Goal: Communication & Community: Share content

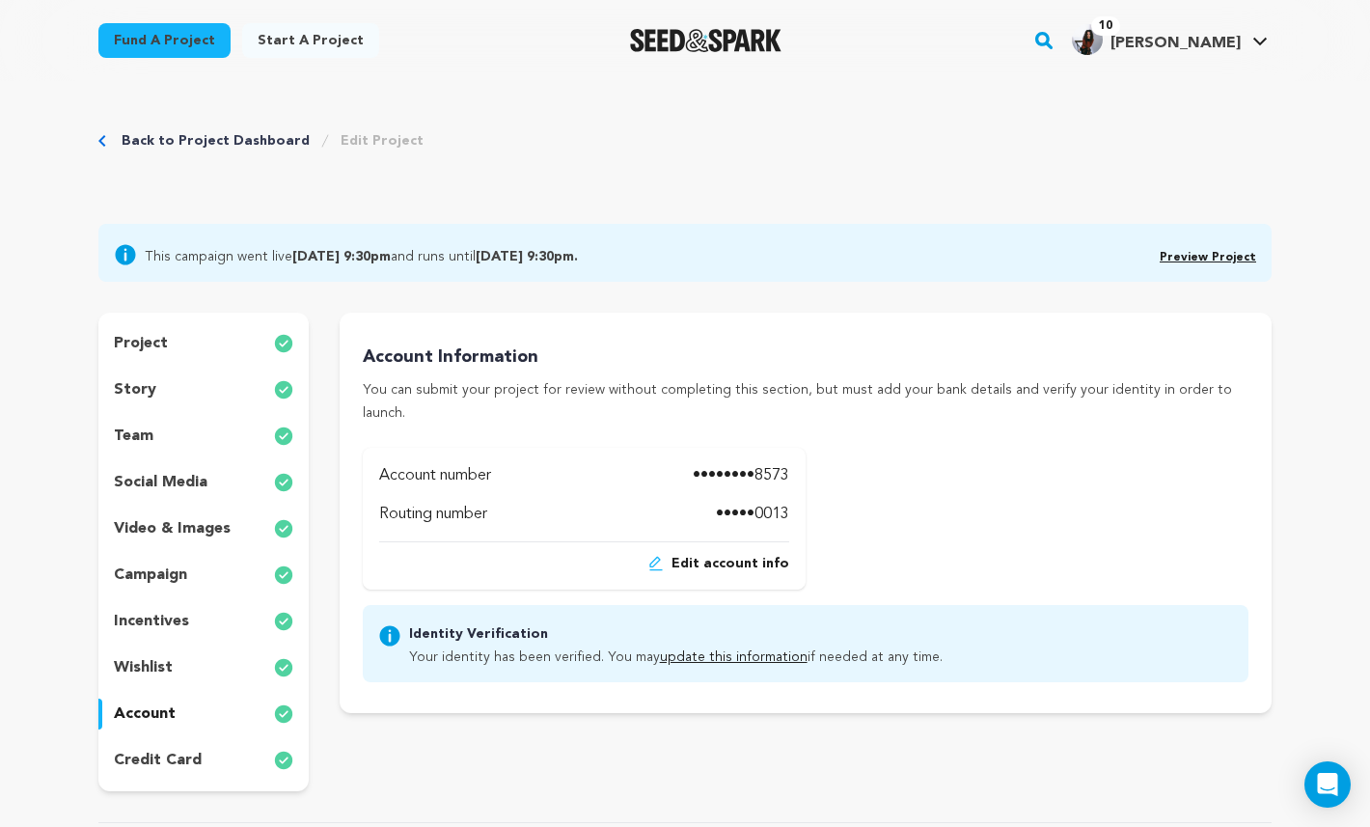
drag, startPoint x: 641, startPoint y: 603, endPoint x: 699, endPoint y: 701, distance: 114.7
click at [699, 702] on div "Project Title Project Name Letter 29 Project URL Give me advice Project URL let…" at bounding box center [806, 552] width 932 height 478
click at [723, 709] on div "Project Title Project Name Letter 29 Project URL Give me advice Project URL let…" at bounding box center [806, 552] width 932 height 478
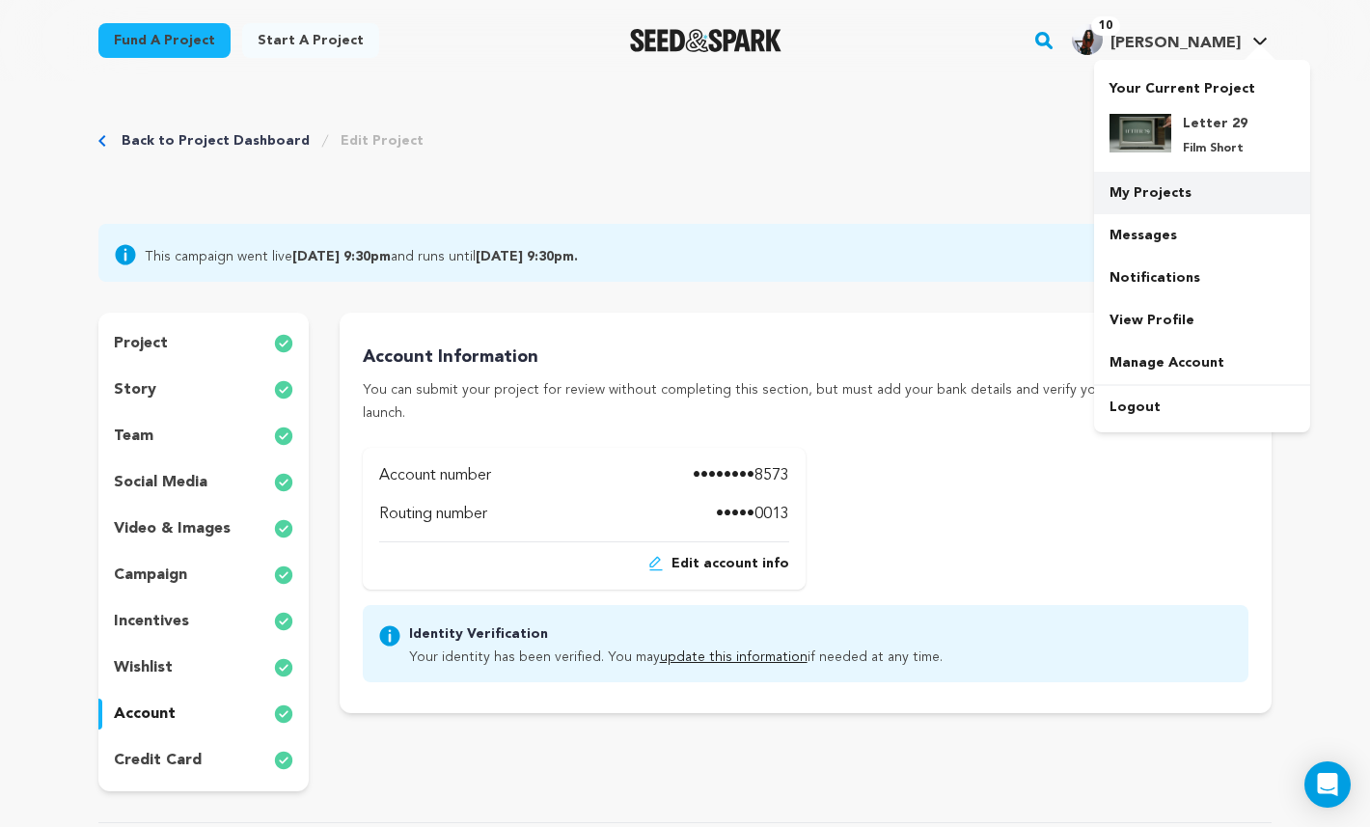
click at [1204, 185] on link "My Projects" at bounding box center [1202, 193] width 216 height 42
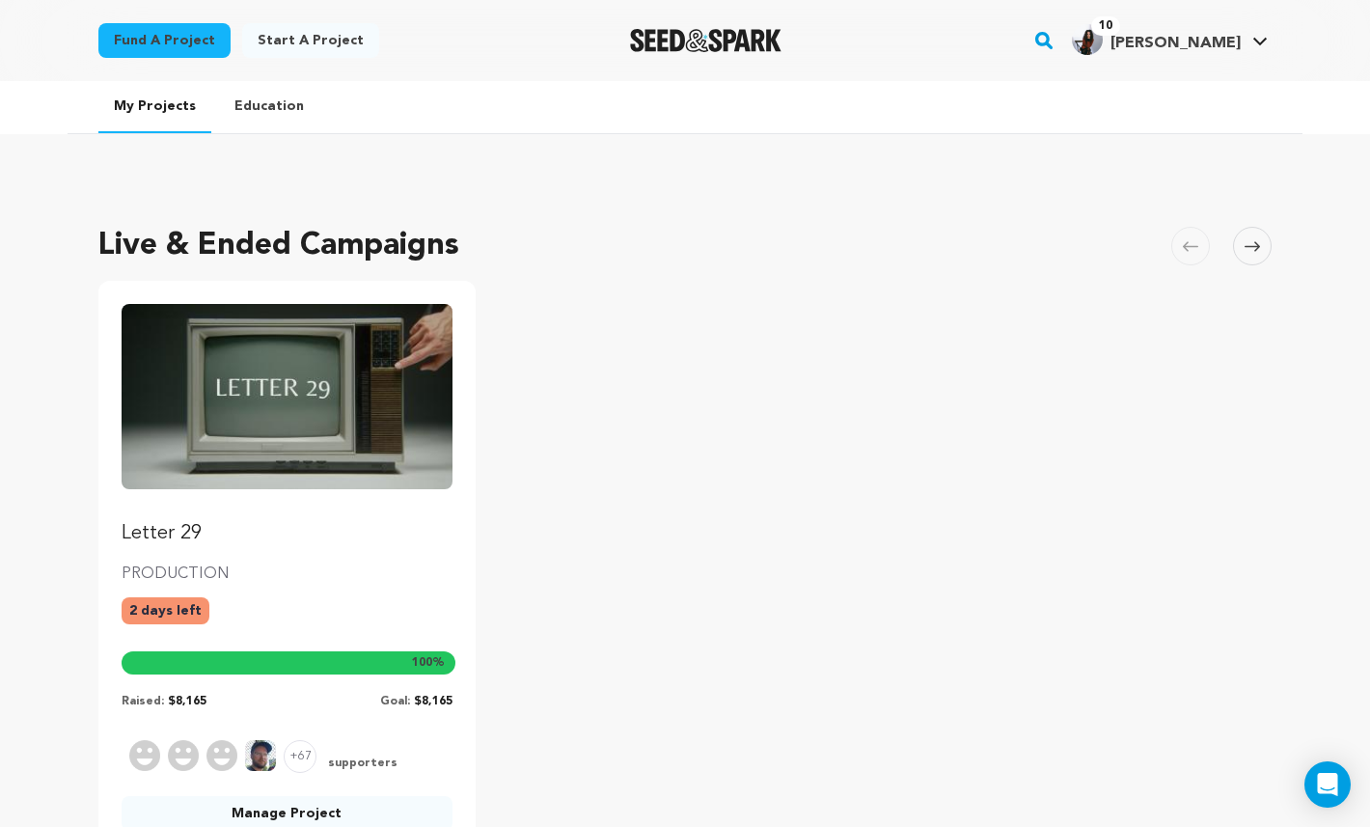
click at [867, 408] on ul "Letter 29 PRODUCTION 2 days left 100 % Raised: $8,165 Goal: $8,165 +67 supporte…" at bounding box center [684, 571] width 1173 height 581
click at [848, 196] on div "Live & Ended Campaigns Carousel Skip to previous slide page Carousel Letter 29 …" at bounding box center [685, 552] width 1235 height 774
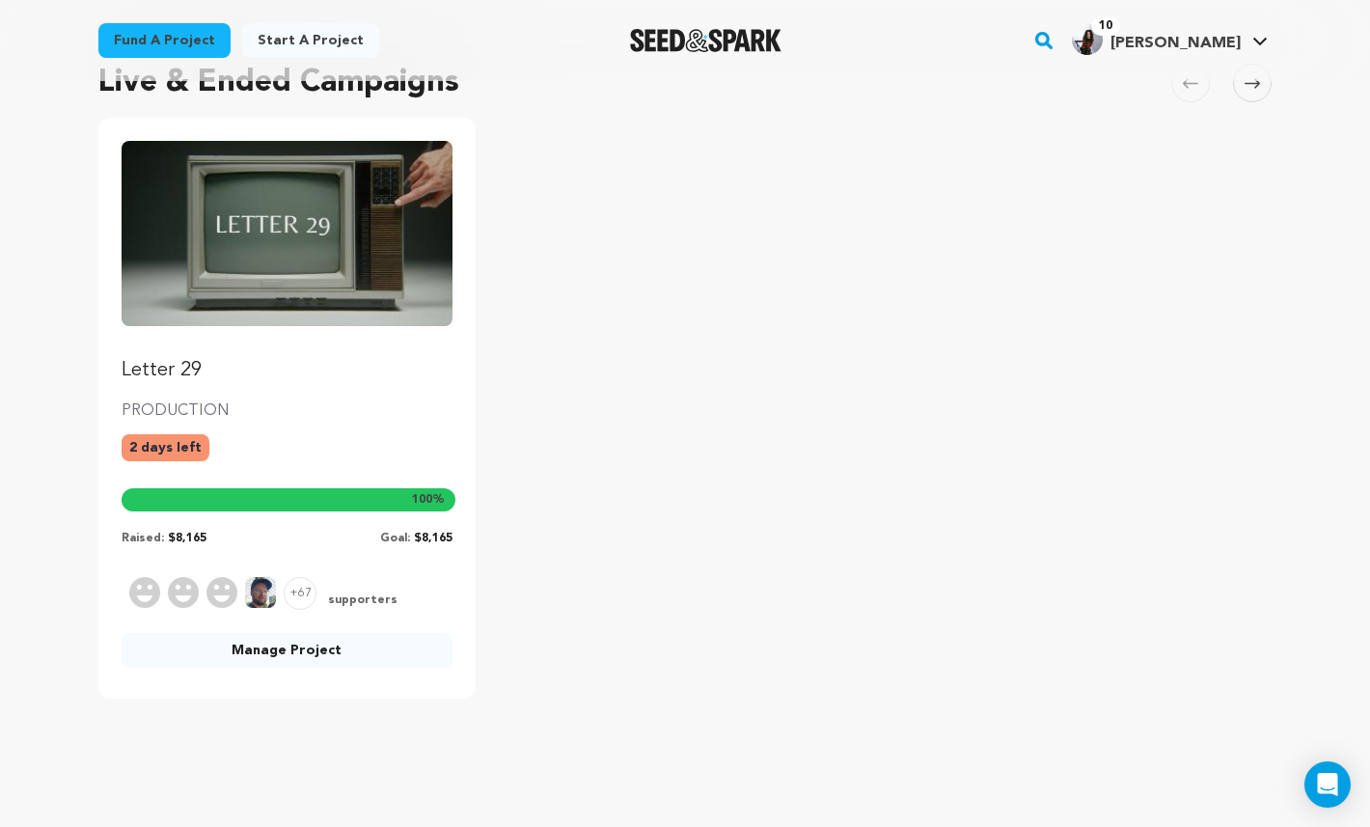
scroll to position [178, 0]
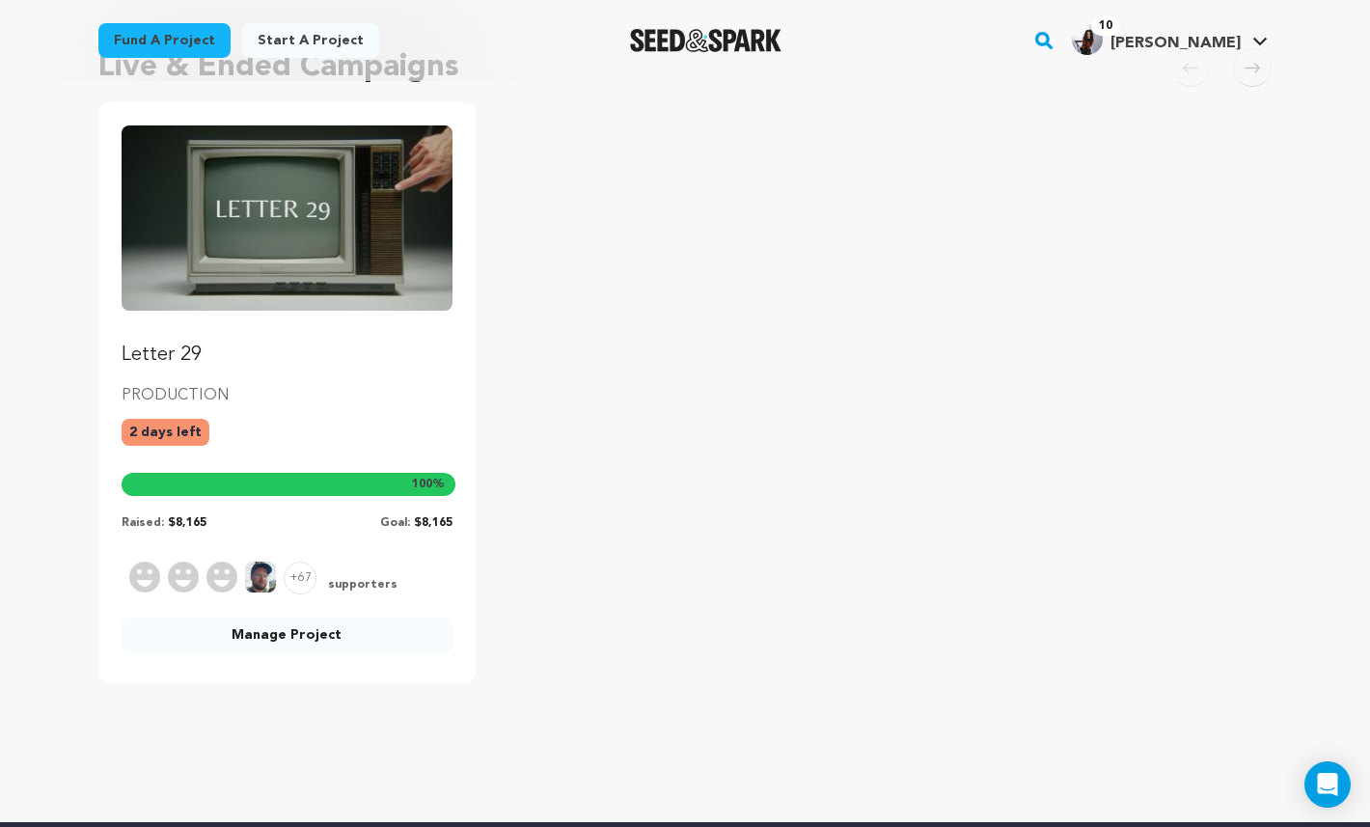
click at [316, 625] on link "Manage Project" at bounding box center [287, 634] width 331 height 35
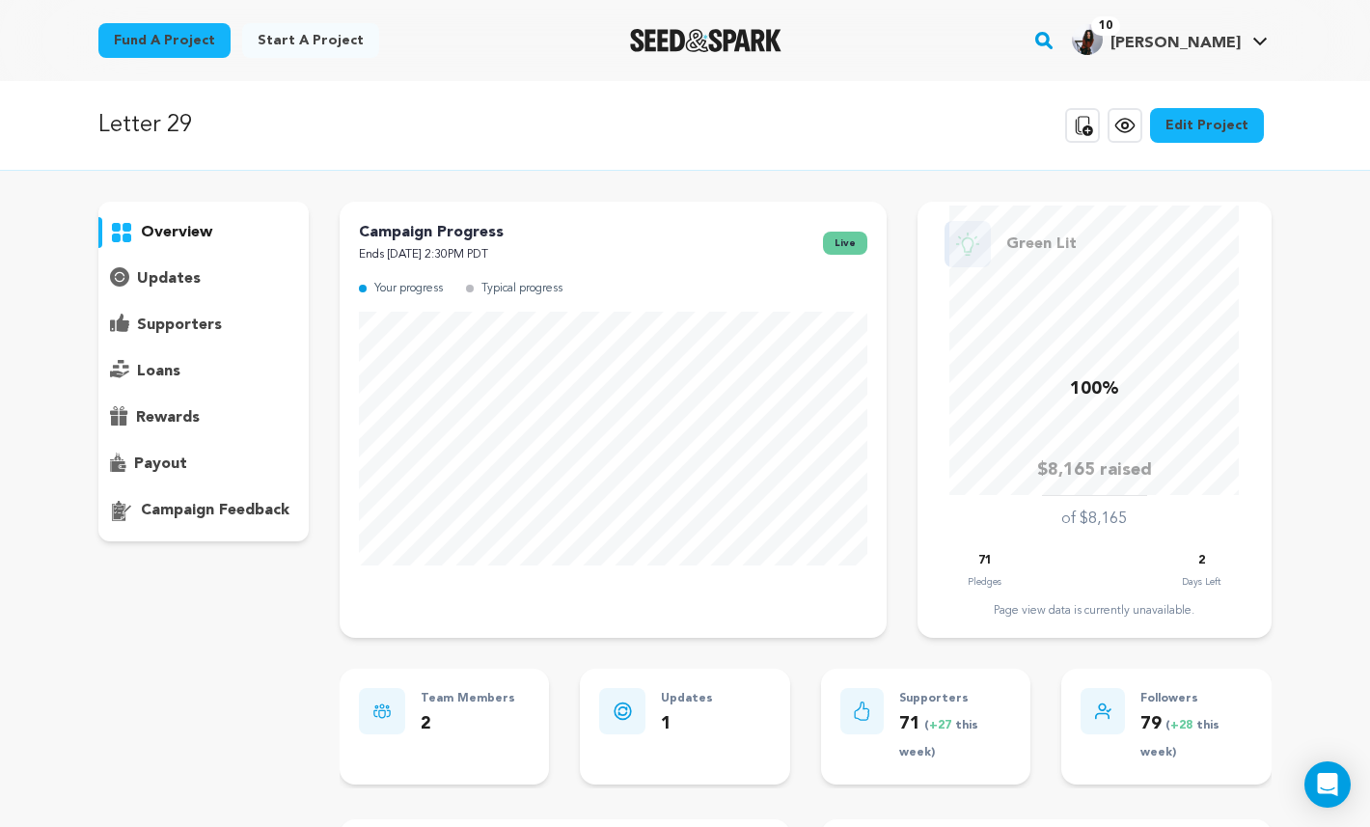
click at [203, 286] on div "updates" at bounding box center [203, 278] width 210 height 31
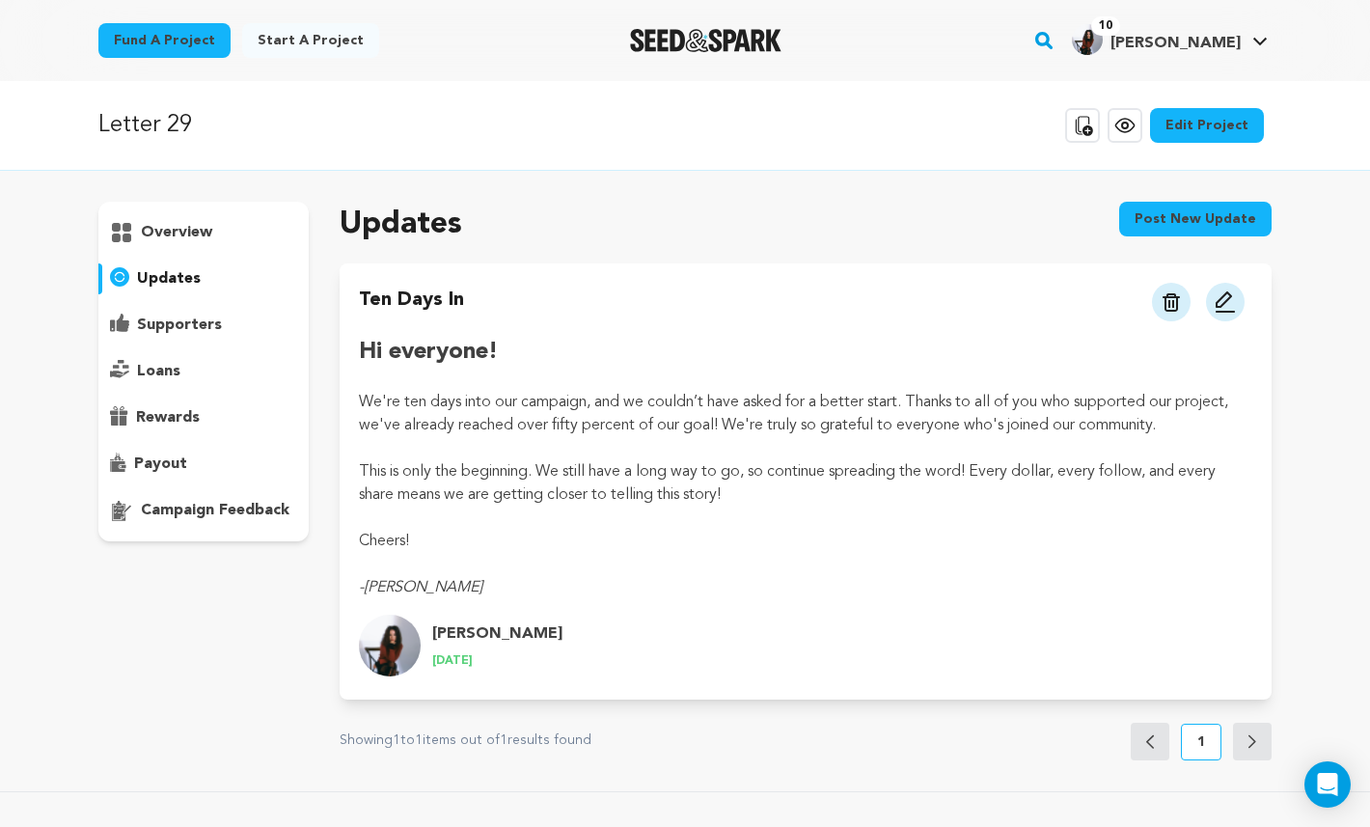
click at [1186, 224] on button "Post new update" at bounding box center [1195, 219] width 152 height 35
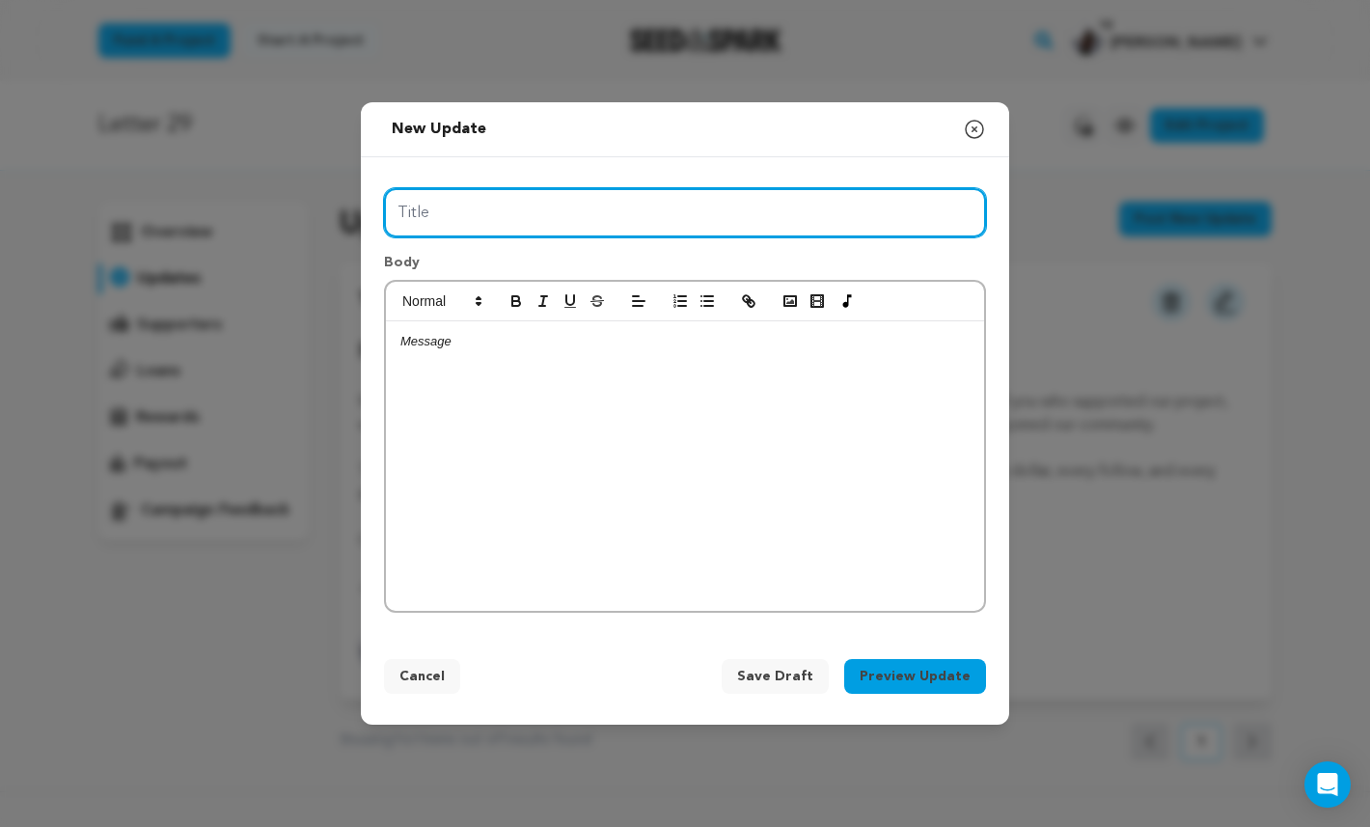
click at [749, 203] on input "Title" at bounding box center [685, 212] width 602 height 49
type input "FINAL STRECH!"
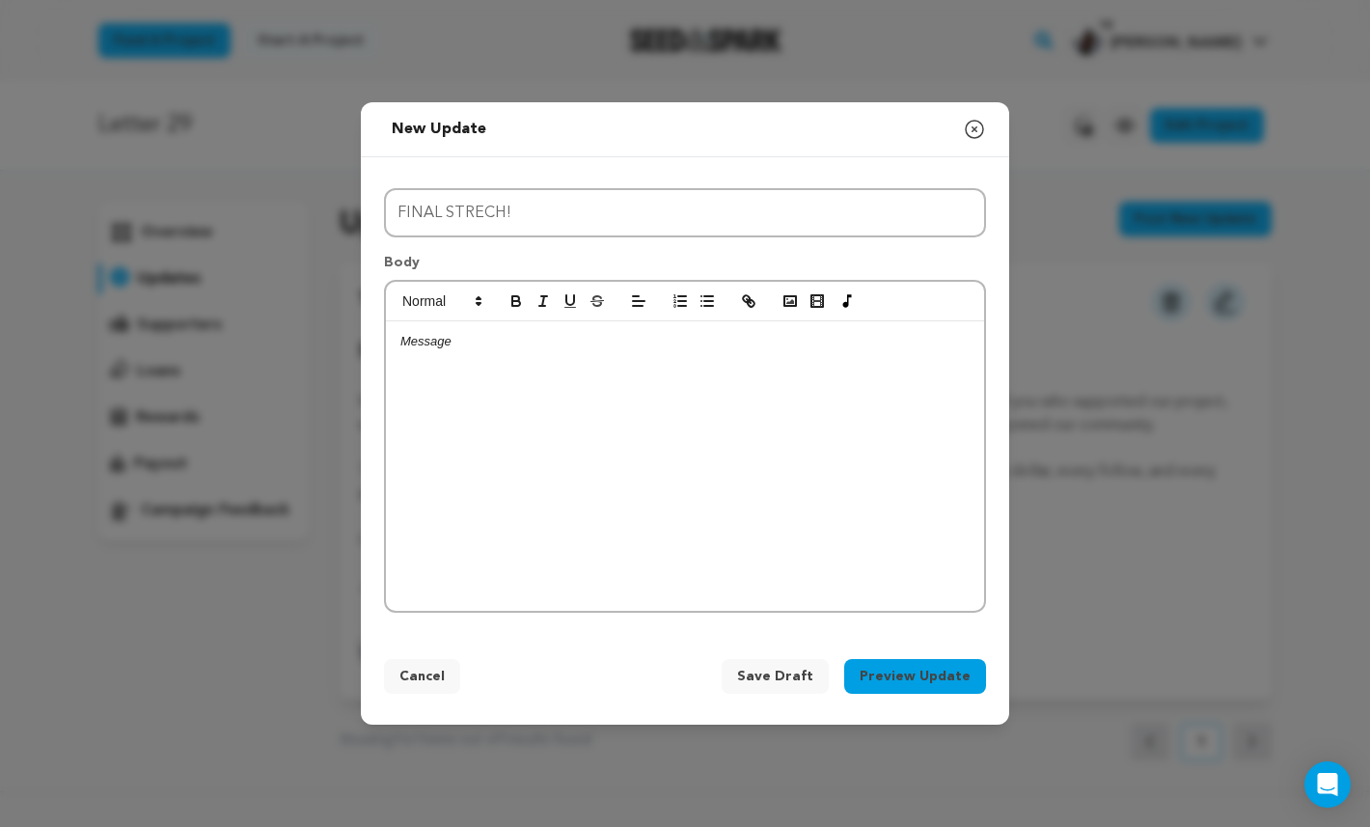
click at [536, 349] on p at bounding box center [684, 341] width 569 height 17
drag, startPoint x: 513, startPoint y: 340, endPoint x: 371, endPoint y: 340, distance: 141.8
click at [370, 340] on div "Title FINAL STRECH! Body HI everyone, FINAL STRECH!" at bounding box center [685, 396] width 648 height 479
drag, startPoint x: 731, startPoint y: 472, endPoint x: 410, endPoint y: 326, distance: 352.7
click at [410, 326] on div "Hi everyone, I" at bounding box center [685, 465] width 598 height 289
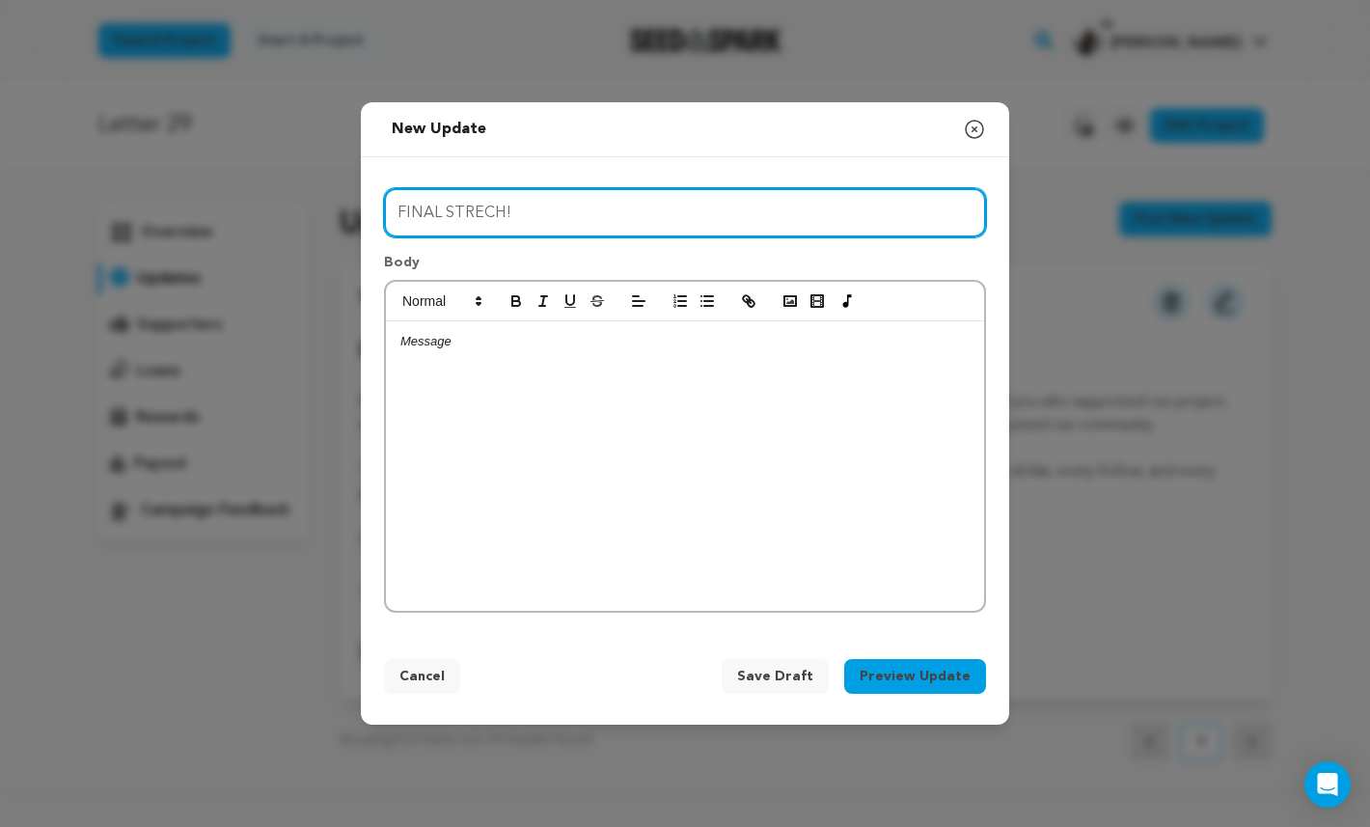
click at [536, 213] on input "FINAL STRECH!" at bounding box center [685, 212] width 602 height 49
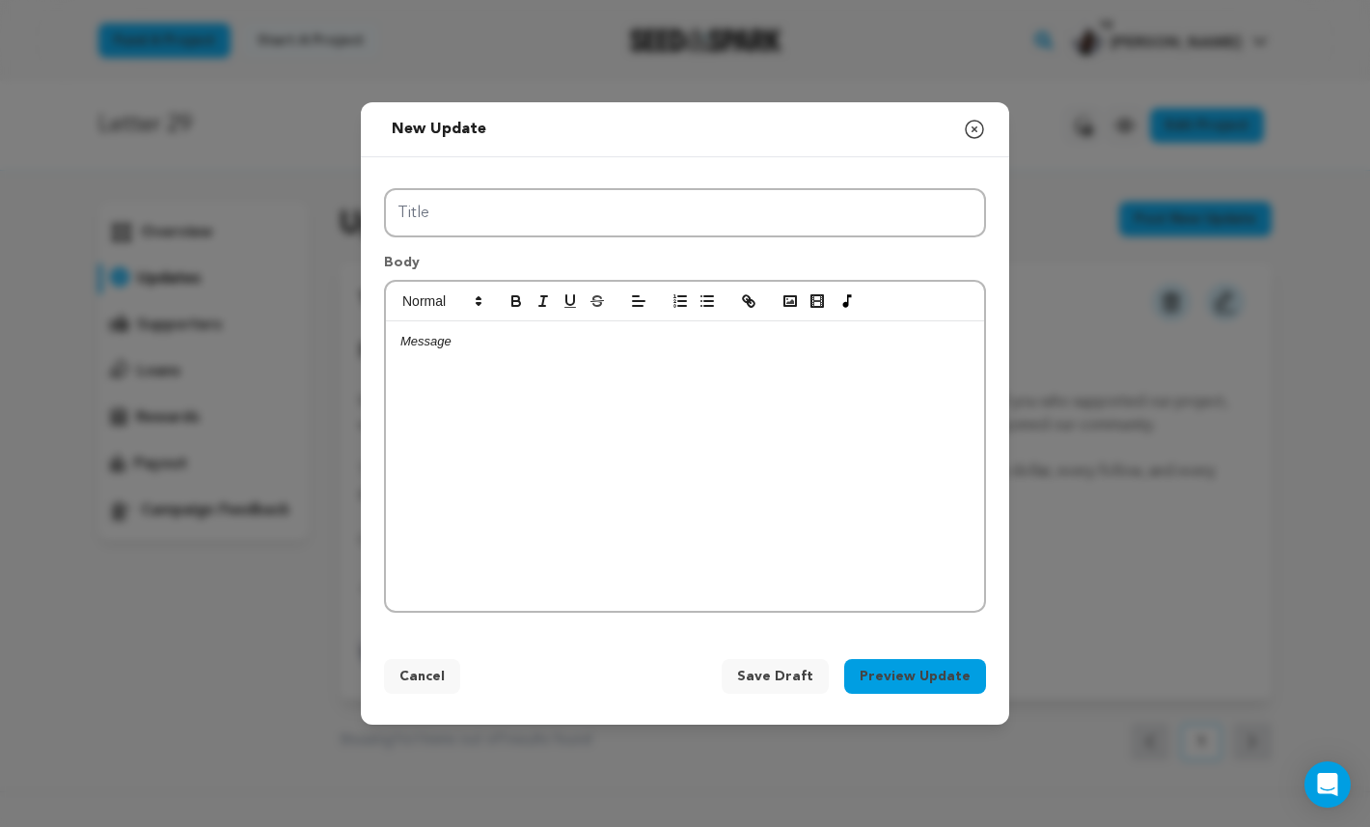
click at [975, 130] on icon "button" at bounding box center [974, 129] width 17 height 17
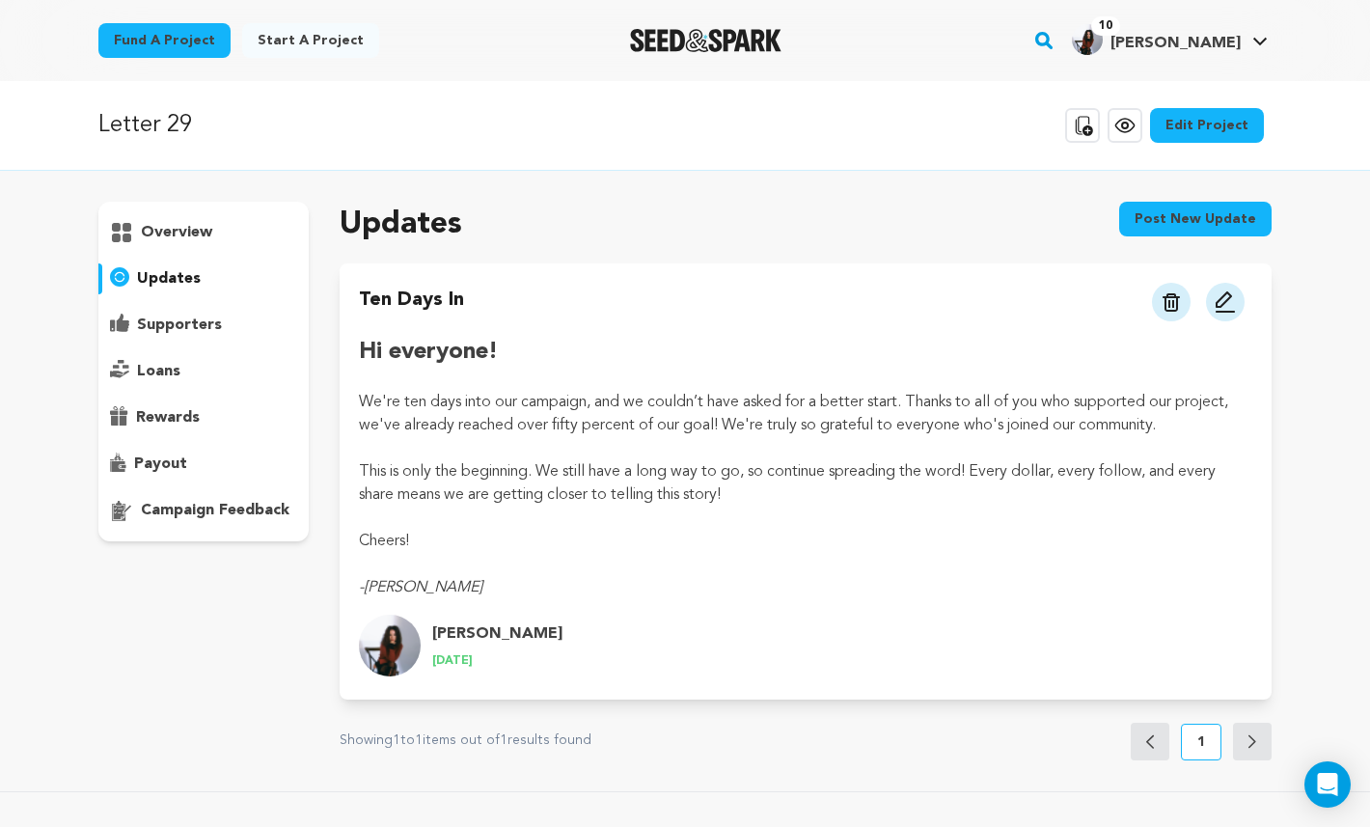
click at [1007, 368] on p at bounding box center [805, 379] width 893 height 23
click at [1229, 216] on button "Post new update" at bounding box center [1195, 219] width 152 height 35
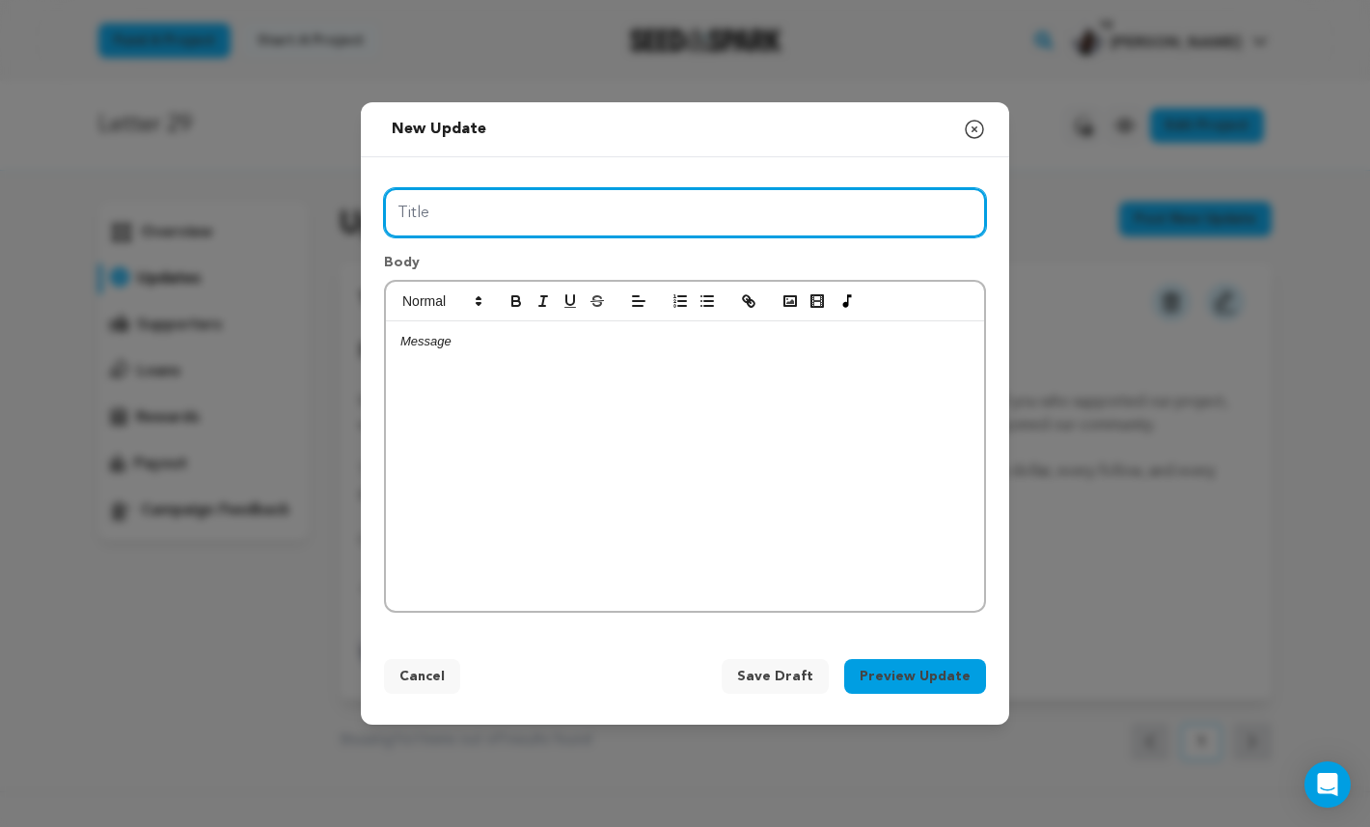
click at [597, 220] on input "Title" at bounding box center [685, 212] width 602 height 49
click at [730, 208] on input "100% Funded! Help us reach the final" at bounding box center [685, 212] width 602 height 49
drag, startPoint x: 560, startPoint y: 208, endPoint x: 722, endPoint y: 204, distance: 161.2
click at [719, 205] on input "100% Funded! Help us reach the final" at bounding box center [685, 212] width 602 height 49
type input "100% Funded! Help us go further!"
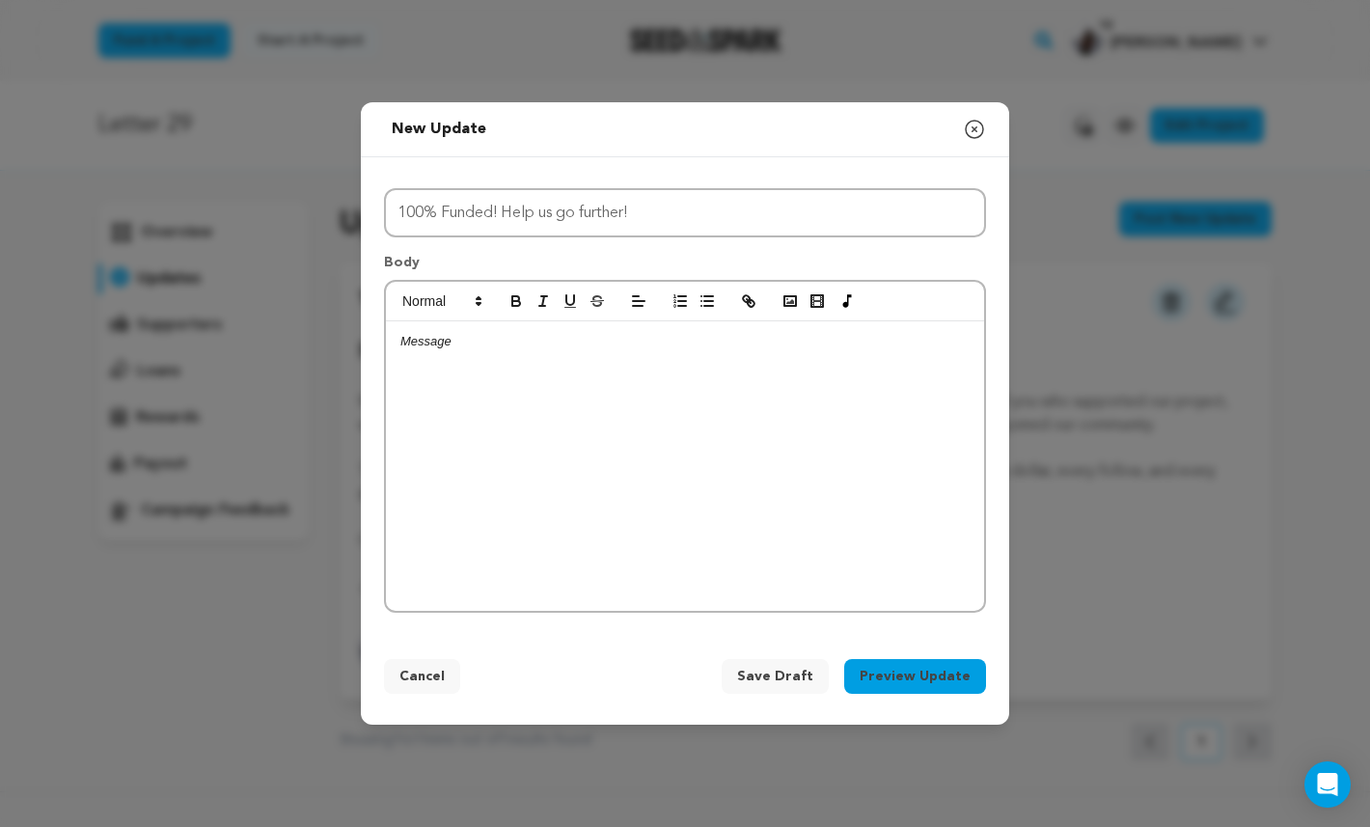
click at [768, 518] on div at bounding box center [685, 465] width 598 height 289
click at [697, 393] on div at bounding box center [685, 465] width 598 height 289
drag, startPoint x: 646, startPoint y: 366, endPoint x: 410, endPoint y: 365, distance: 236.3
click at [410, 365] on div "Hi everyone, I cannot thank every single pers" at bounding box center [685, 465] width 598 height 289
click at [422, 378] on p "I cannot thank every single pers" at bounding box center [684, 377] width 569 height 17
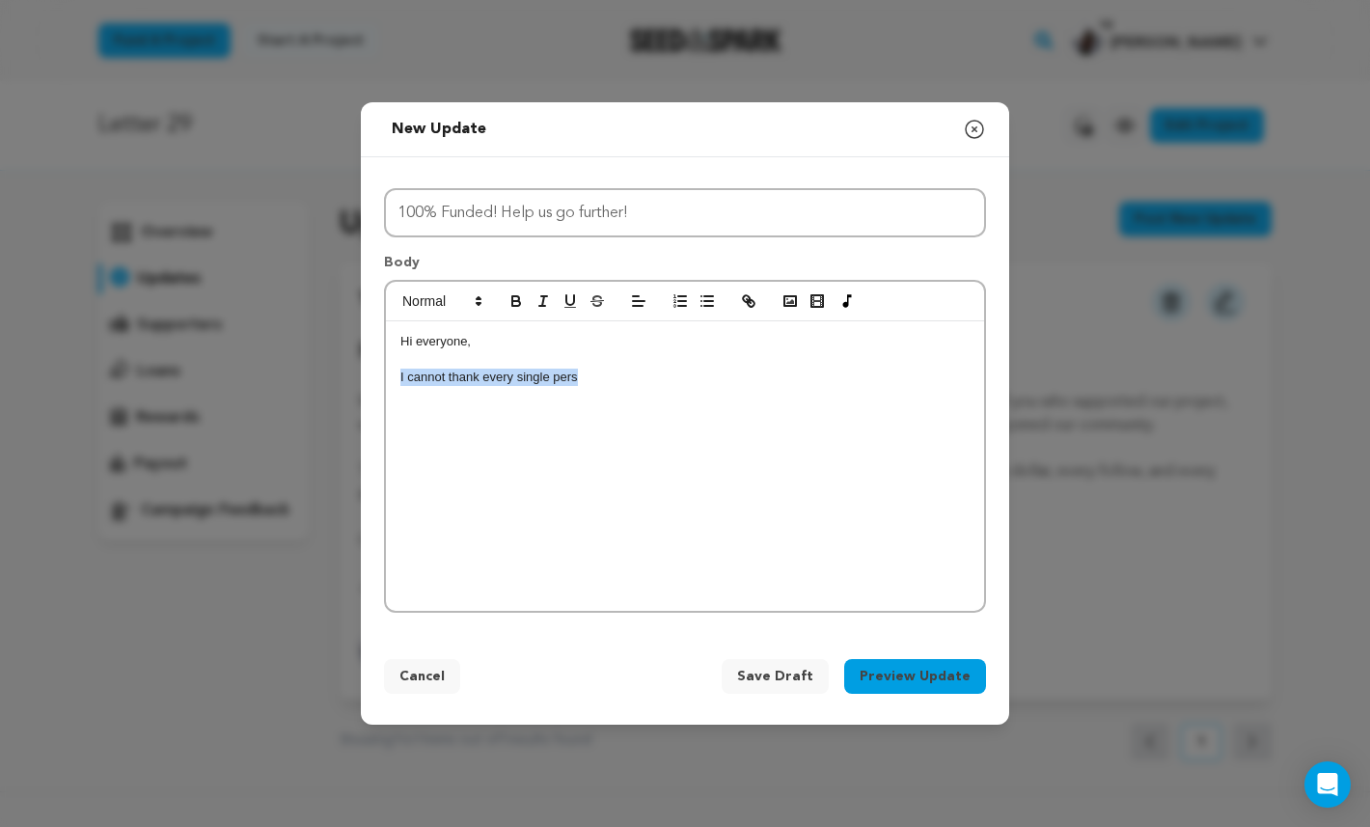
drag, startPoint x: 643, startPoint y: 373, endPoint x: 394, endPoint y: 370, distance: 249.9
click at [394, 370] on div "Hi everyone, I cannot thank every single pers" at bounding box center [685, 465] width 598 height 289
click at [420, 370] on p "W" at bounding box center [684, 377] width 569 height 17
click at [460, 432] on div "Hi everyone, With two days left, we have reached 100% of our goal thanks to you…" at bounding box center [685, 465] width 598 height 289
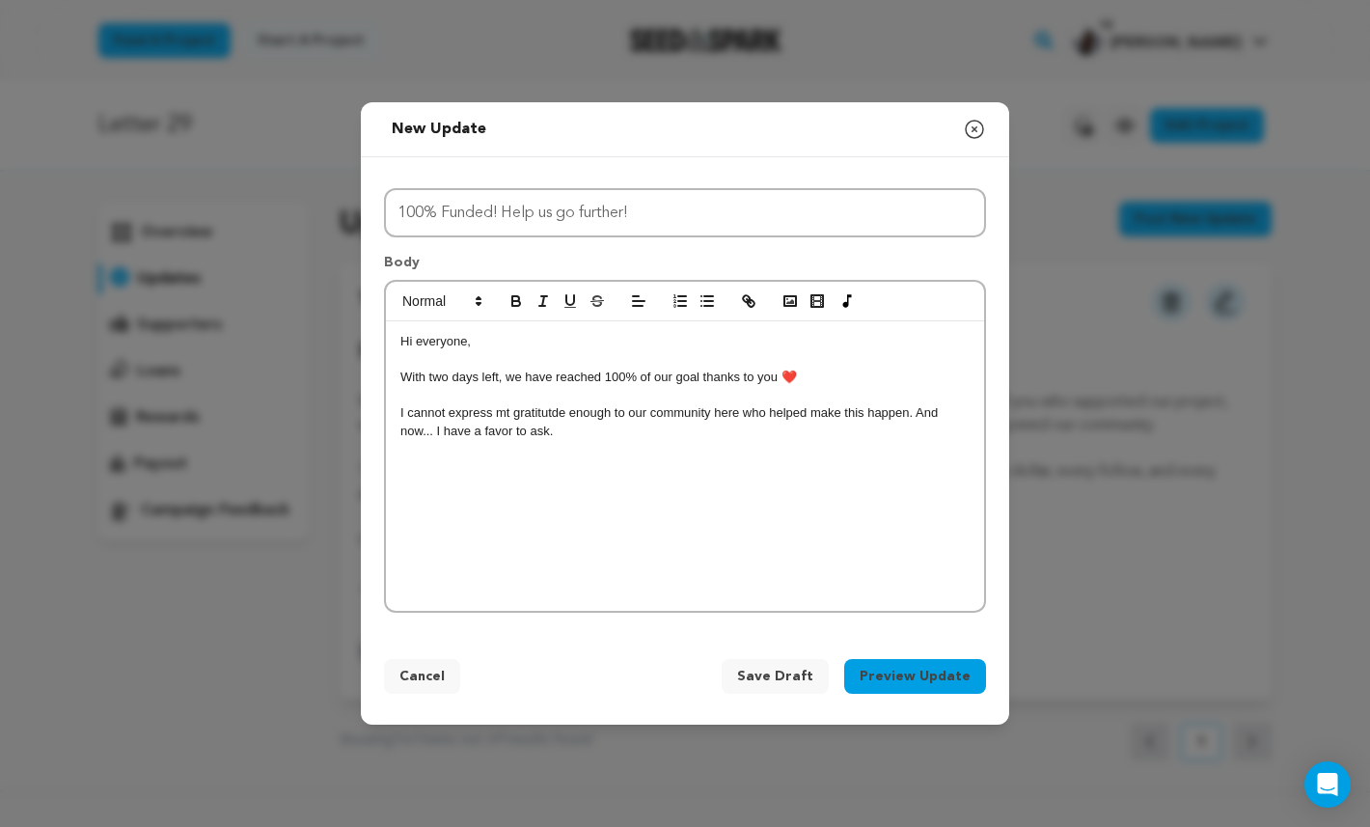
click at [539, 409] on p "I cannot express mt gratitutde enough to our community here who helped make thi…" at bounding box center [684, 422] width 569 height 36
click at [606, 423] on p "I cannot express mt gratitude enough to our community here who helped make this…" at bounding box center [684, 422] width 569 height 36
click at [711, 436] on p "I cannot express mt gratitude enough to our community here who helped make this…" at bounding box center [684, 430] width 569 height 53
click at [708, 426] on p "I cannot express mt gratitude enough to our community here who helped make this…" at bounding box center [684, 430] width 569 height 53
click at [702, 419] on p "I cannot express mt gratitude enough to our community here who helped make this…" at bounding box center [684, 430] width 569 height 53
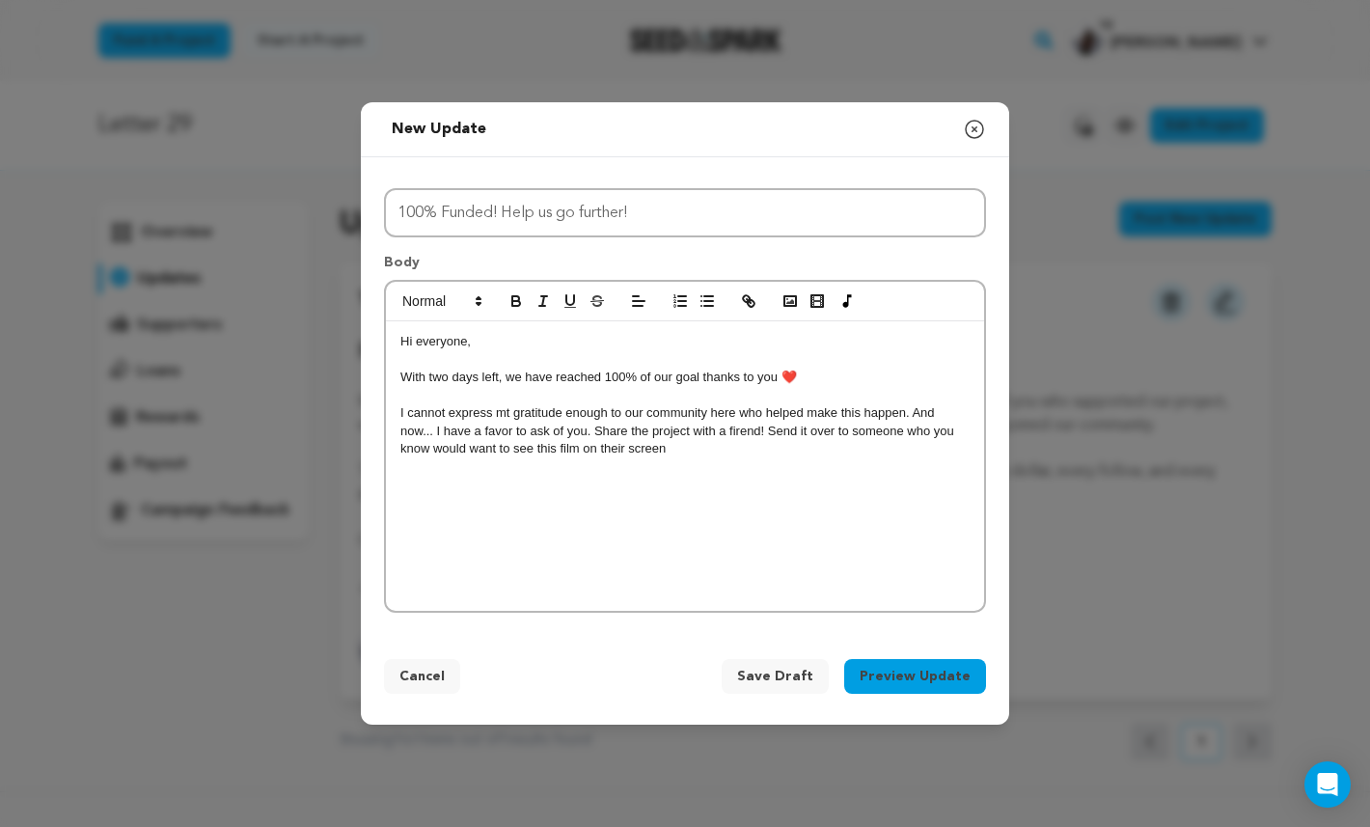
click at [708, 426] on p "I cannot express mt gratitude enough to our community here who helped make this…" at bounding box center [684, 430] width 569 height 53
click at [725, 436] on p "I cannot express mt gratitude enough to our community here who helped make this…" at bounding box center [684, 430] width 569 height 53
click at [724, 427] on p "I cannot express mt gratitude enough to our community here who helped make this…" at bounding box center [684, 430] width 569 height 53
click at [715, 426] on p "I cannot express mt gratitude enough to our community here who helped make this…" at bounding box center [684, 430] width 569 height 53
click at [658, 443] on p "I cannot express mt gratitude enough to our community here who helped make this…" at bounding box center [684, 430] width 569 height 53
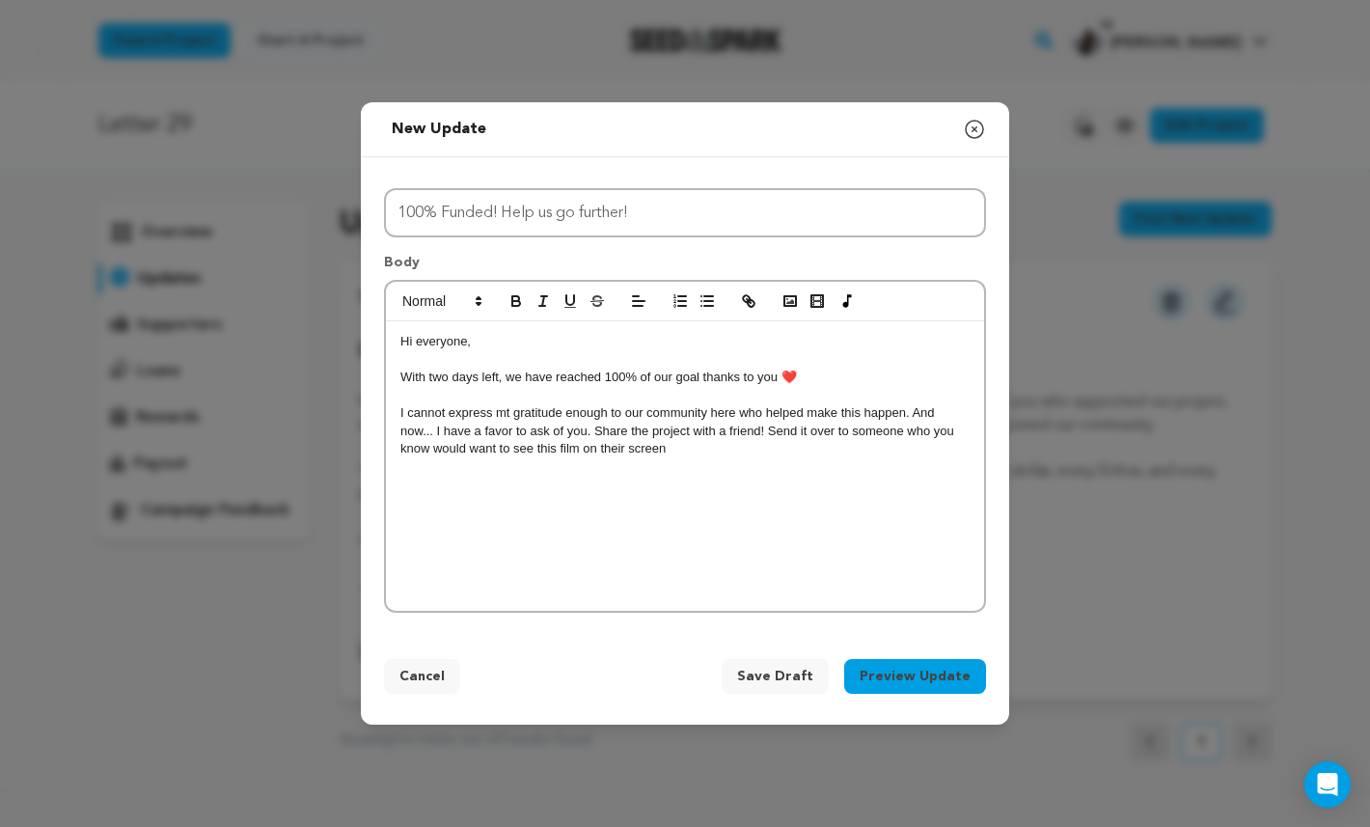
click at [421, 435] on p "I cannot express mt gratitude enough to our community here who helped make this…" at bounding box center [684, 430] width 569 height 53
click at [519, 426] on p "I cannot express mt gratitude enough to our community here who helped make this…" at bounding box center [684, 430] width 569 height 53
click at [631, 449] on p "I cannot express mt gratitude enough to our community here who helped make this…" at bounding box center [684, 430] width 569 height 53
click at [423, 433] on p "I cannot express mt gratitude enough to our community here who helped make this…" at bounding box center [684, 430] width 569 height 53
click at [729, 478] on div "Hi everyone, With two days left, we have reached 100% of our goal thanks to you…" at bounding box center [685, 465] width 598 height 289
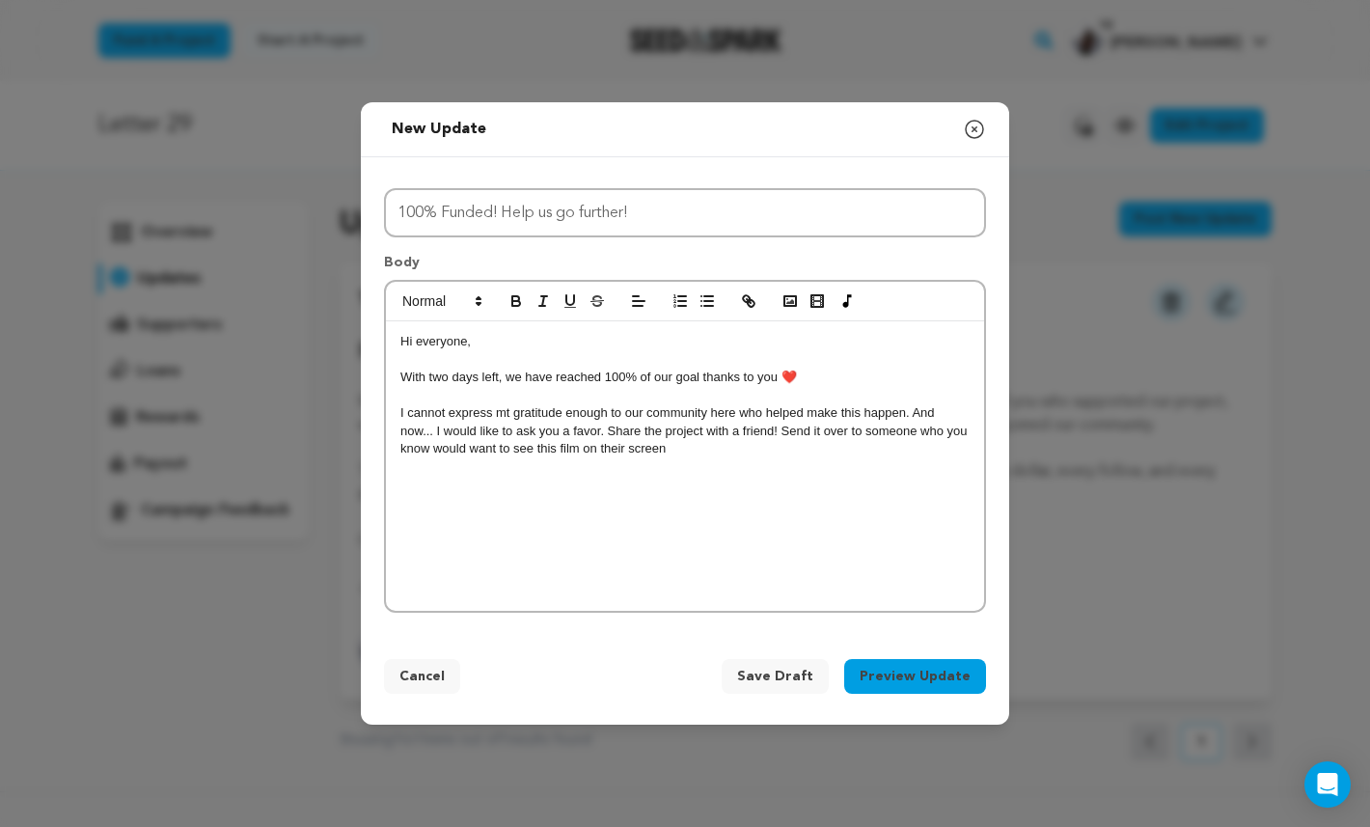
click at [570, 426] on p "I cannot express mt gratitude enough to our community here who helped make this…" at bounding box center [684, 430] width 569 height 53
click at [775, 454] on div "Hi everyone, With two days left, we have reached 100% of our goal thanks to you…" at bounding box center [685, 465] width 598 height 289
click at [530, 425] on p "I cannot express mt gratitude enough to our community here who helped make this…" at bounding box center [684, 430] width 569 height 53
click at [698, 470] on div "Hi everyone, With two days left, we have reached 100% of our goal thanks to you…" at bounding box center [685, 465] width 598 height 289
click at [449, 425] on p "I cannot express mt gratitude enough to our community here who helped make this…" at bounding box center [684, 430] width 569 height 53
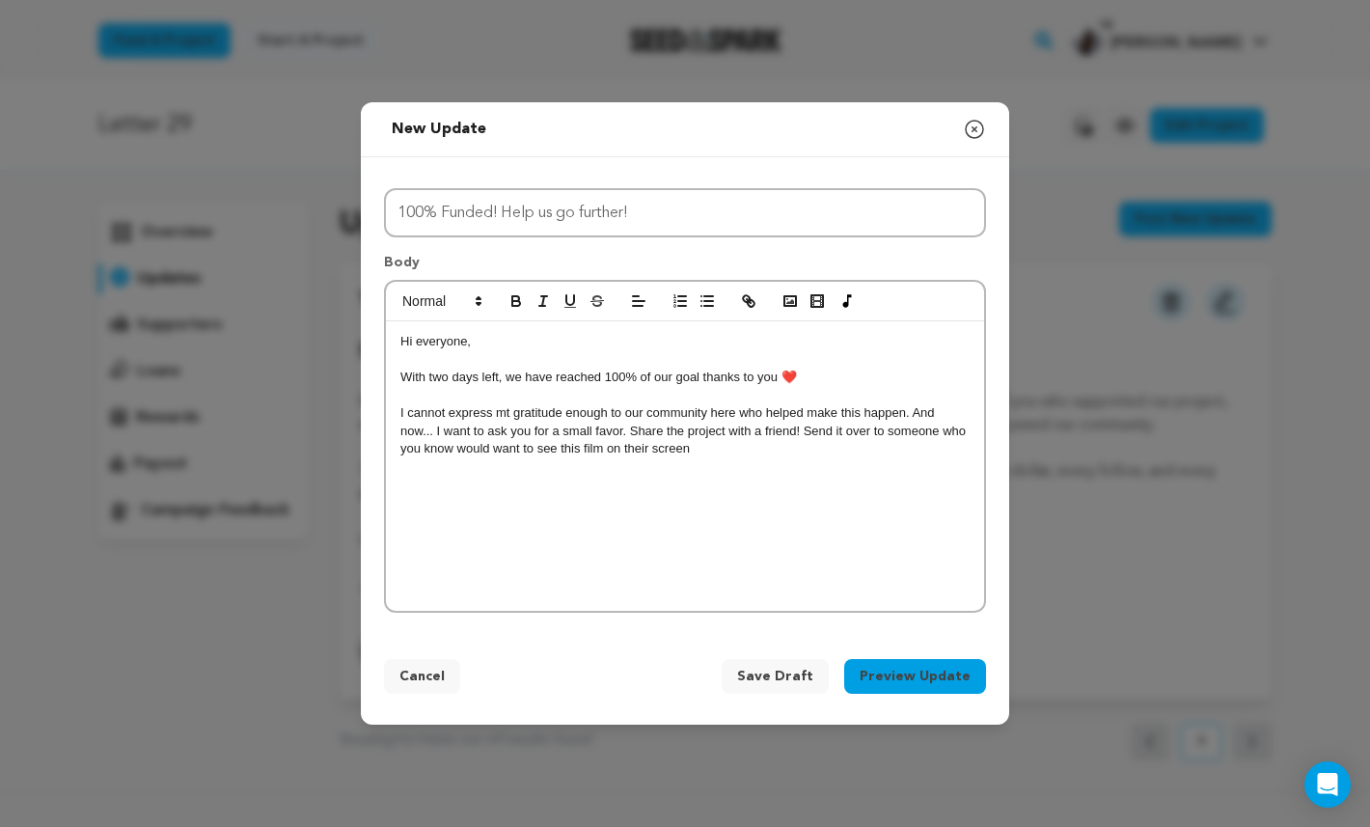
click at [764, 478] on div "Hi everyone, With two days left, we have reached 100% of our goal thanks to you…" at bounding box center [685, 465] width 598 height 289
drag, startPoint x: 407, startPoint y: 337, endPoint x: 635, endPoint y: 460, distance: 259.0
click at [635, 460] on div "Hi everyone, With two days left, we have reached 100% of our goal thanks to you…" at bounding box center [685, 465] width 598 height 289
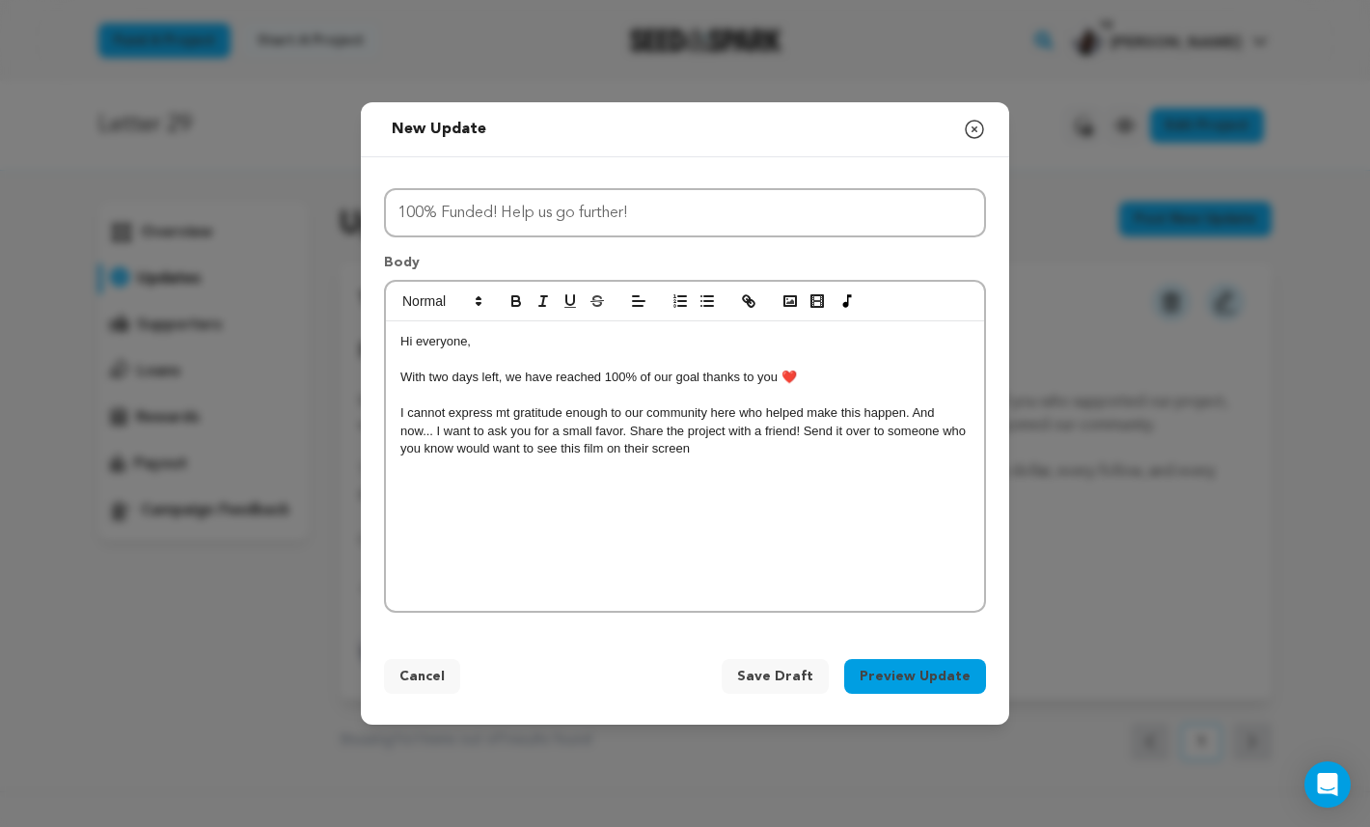
click at [744, 479] on div "Hi everyone, With two days left, we have reached 100% of our goal thanks to you…" at bounding box center [685, 465] width 598 height 289
drag, startPoint x: 738, startPoint y: 467, endPoint x: 698, endPoint y: 470, distance: 39.7
click at [696, 467] on div "Hi everyone, With two days left, we have reached 100% of our goal thanks to you…" at bounding box center [685, 465] width 598 height 289
click at [698, 470] on div "Hi everyone, With two days left, we have reached 100% of our goal thanks to you…" at bounding box center [685, 465] width 598 height 289
click at [486, 436] on p "I cannot express mt gratitude enough to our community here who helped make this…" at bounding box center [684, 430] width 569 height 53
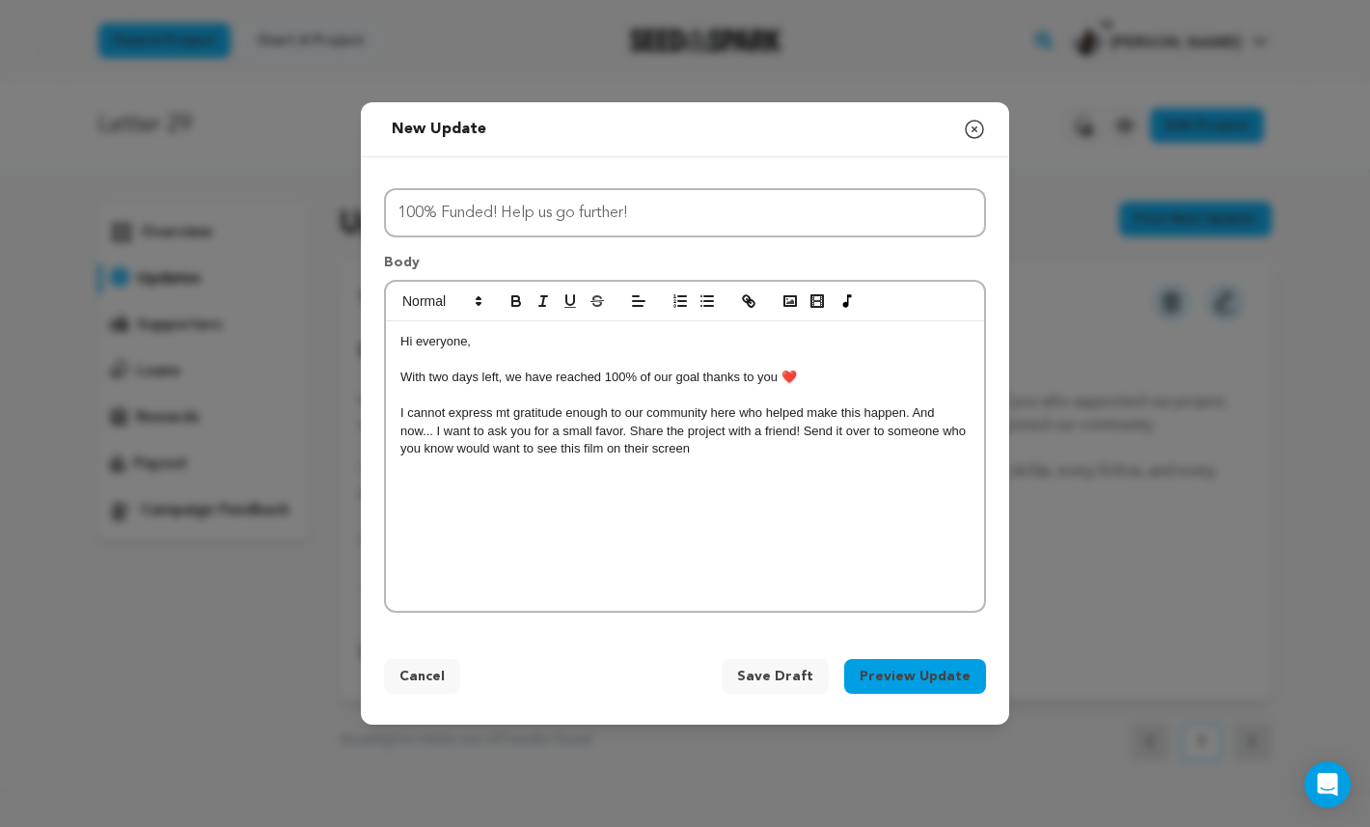
click at [439, 409] on p "I cannot express mt gratitude enough to our community here who helped make this…" at bounding box center [684, 430] width 569 height 53
click at [593, 494] on div "Hi everyone, With two days left, we have reached 100% of our goal thanks to you…" at bounding box center [685, 465] width 598 height 289
click at [505, 407] on p "I can't express mt gratitude enough to our community here who helped make this …" at bounding box center [684, 430] width 569 height 53
click at [679, 489] on div "Hi everyone, With two days left, we have reached 100% of our goal thanks to you…" at bounding box center [685, 465] width 598 height 289
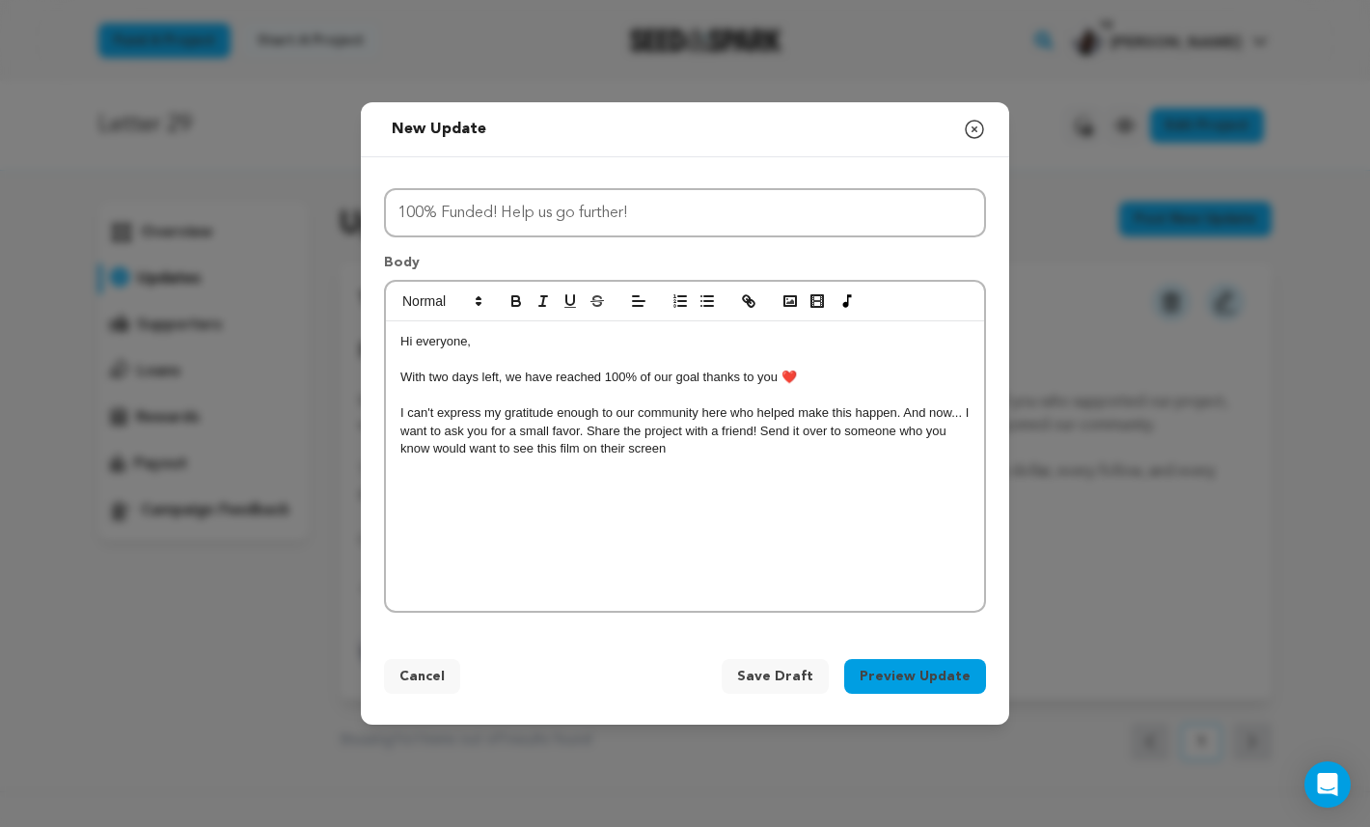
click at [744, 410] on p "I can't express my gratitude enough to our community here who helped make this …" at bounding box center [684, 430] width 569 height 53
click at [724, 406] on p "I can't express my gratitude enough to our community here who helped make this …" at bounding box center [684, 430] width 569 height 53
click at [583, 410] on p "I can't express my gratitude enough to our community here who helped make this …" at bounding box center [684, 430] width 569 height 53
click at [705, 451] on p "I can't express my gratitude to our community here who helped make this happen.…" at bounding box center [684, 430] width 569 height 53
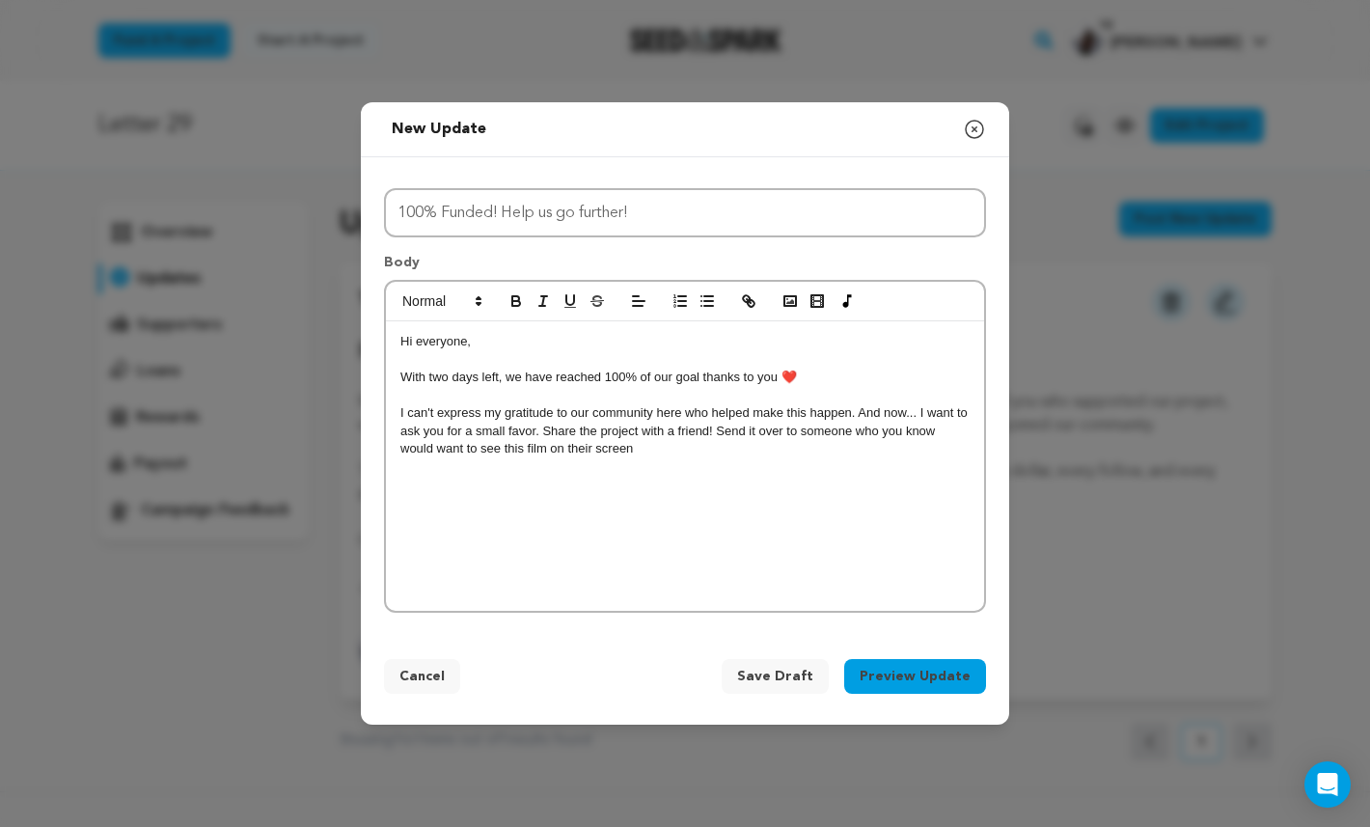
click at [693, 413] on p "I can't express my gratitude to our community here who helped make this happen.…" at bounding box center [684, 430] width 569 height 53
drag, startPoint x: 850, startPoint y: 410, endPoint x: 682, endPoint y: 409, distance: 167.9
click at [682, 409] on p "I can't express my gratitude to our community here who helped make this happen.…" at bounding box center [684, 430] width 569 height 53
drag, startPoint x: 691, startPoint y: 409, endPoint x: 397, endPoint y: 403, distance: 293.3
click at [397, 403] on div "Hi everyone, With two days left, we have reached 100% of our goal thanks to you…" at bounding box center [685, 465] width 598 height 289
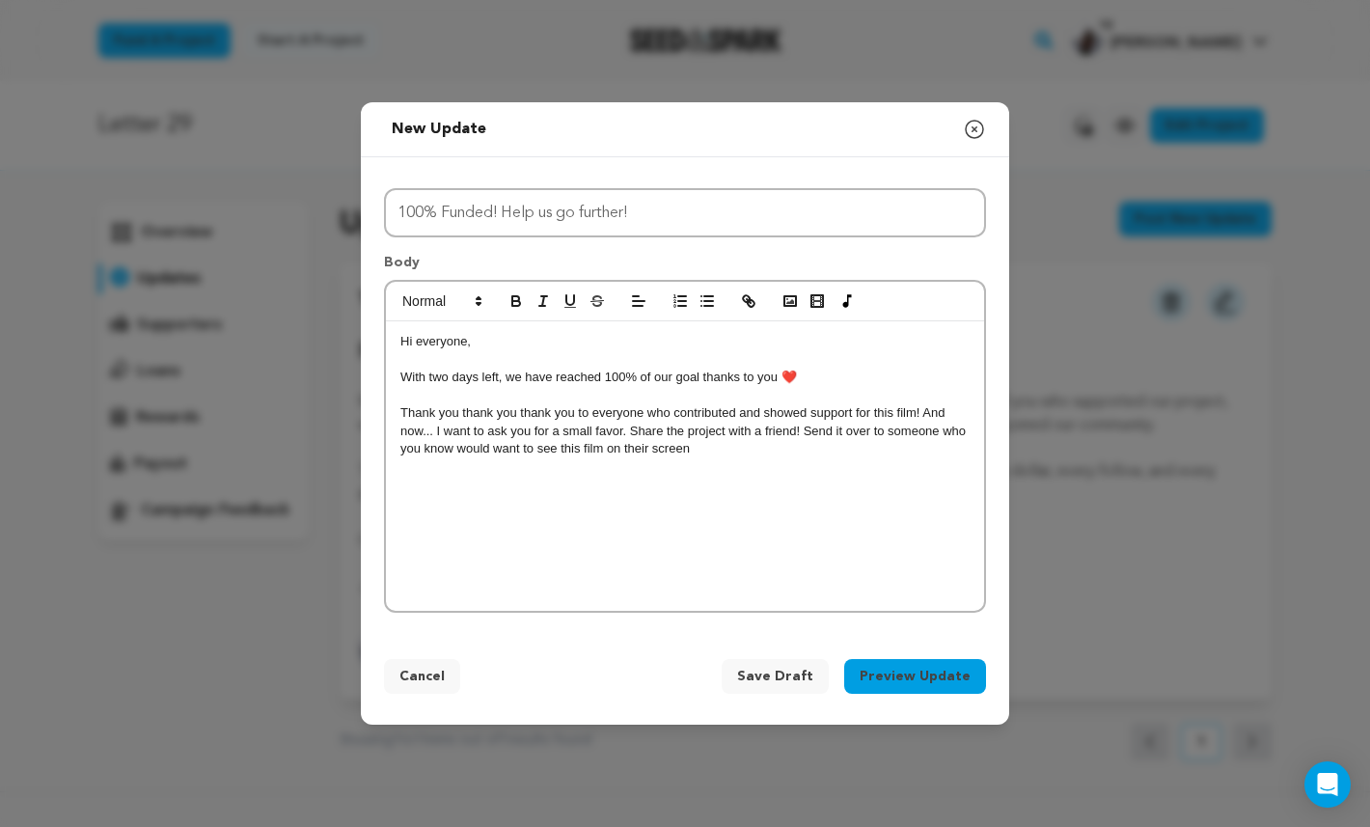
click at [438, 404] on p "Thank you thank you thank you to everyone who contributed and showed support fo…" at bounding box center [684, 430] width 569 height 53
click at [782, 480] on div "Hi everyone, With two days left, we have reached 100% of our goal thanks to you…" at bounding box center [685, 465] width 598 height 289
click at [814, 493] on div "Hi everyone, With two days left, we have reached 100% of our goal thanks to you…" at bounding box center [685, 465] width 598 height 289
drag, startPoint x: 767, startPoint y: 409, endPoint x: 586, endPoint y: 413, distance: 181.4
click at [586, 413] on p "Thank you, thank you, thank you to everyone who contributed and showed support …" at bounding box center [684, 430] width 569 height 53
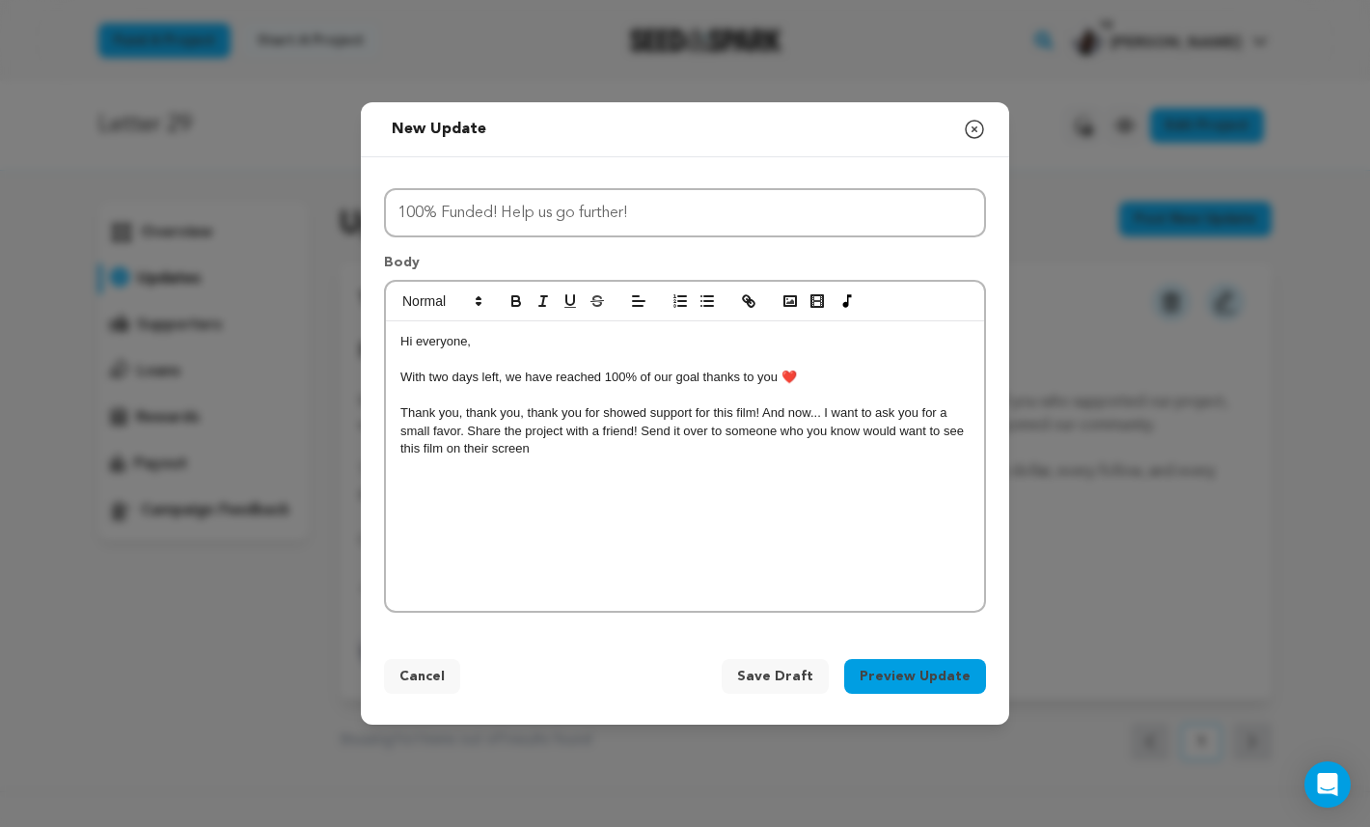
click at [643, 410] on p "Thank you, thank you, thank you for showed support for this film! And now... I …" at bounding box center [684, 430] width 569 height 53
click at [722, 451] on p "Thank you, thank you, thank you for showing support for this film! And now... I…" at bounding box center [684, 430] width 569 height 53
click at [657, 408] on p "Thank you, thank you, thank you for showing support for this film! And now... I…" at bounding box center [684, 430] width 569 height 53
click at [683, 451] on p "Thank you, thank you, thank you for showing support for this film! And now... I…" at bounding box center [684, 430] width 569 height 53
click at [871, 435] on p "Thank you, thank you, thank you for showing support for this film! And now... I…" at bounding box center [684, 430] width 569 height 53
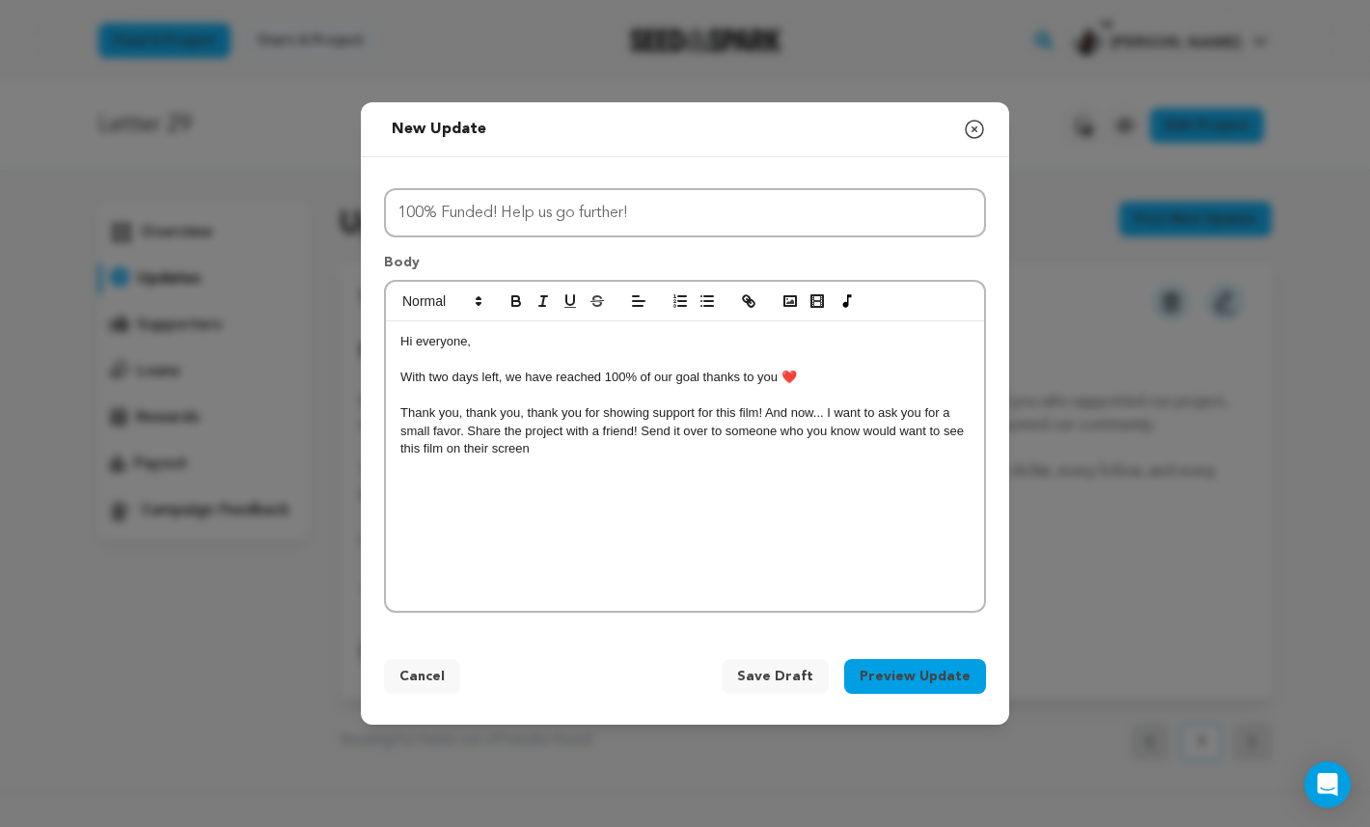
click at [909, 461] on div "Hi everyone, With two days left, we have reached 100% of our goal thanks to you…" at bounding box center [685, 465] width 598 height 289
click at [445, 345] on p "Hi everyone," at bounding box center [684, 341] width 569 height 17
click at [445, 346] on p "Hi everyone," at bounding box center [684, 341] width 569 height 17
click at [587, 414] on p "Thank you, thank you, thank you for showing support for this film! And now... I…" at bounding box center [684, 430] width 569 height 53
drag, startPoint x: 614, startPoint y: 474, endPoint x: 530, endPoint y: 453, distance: 86.3
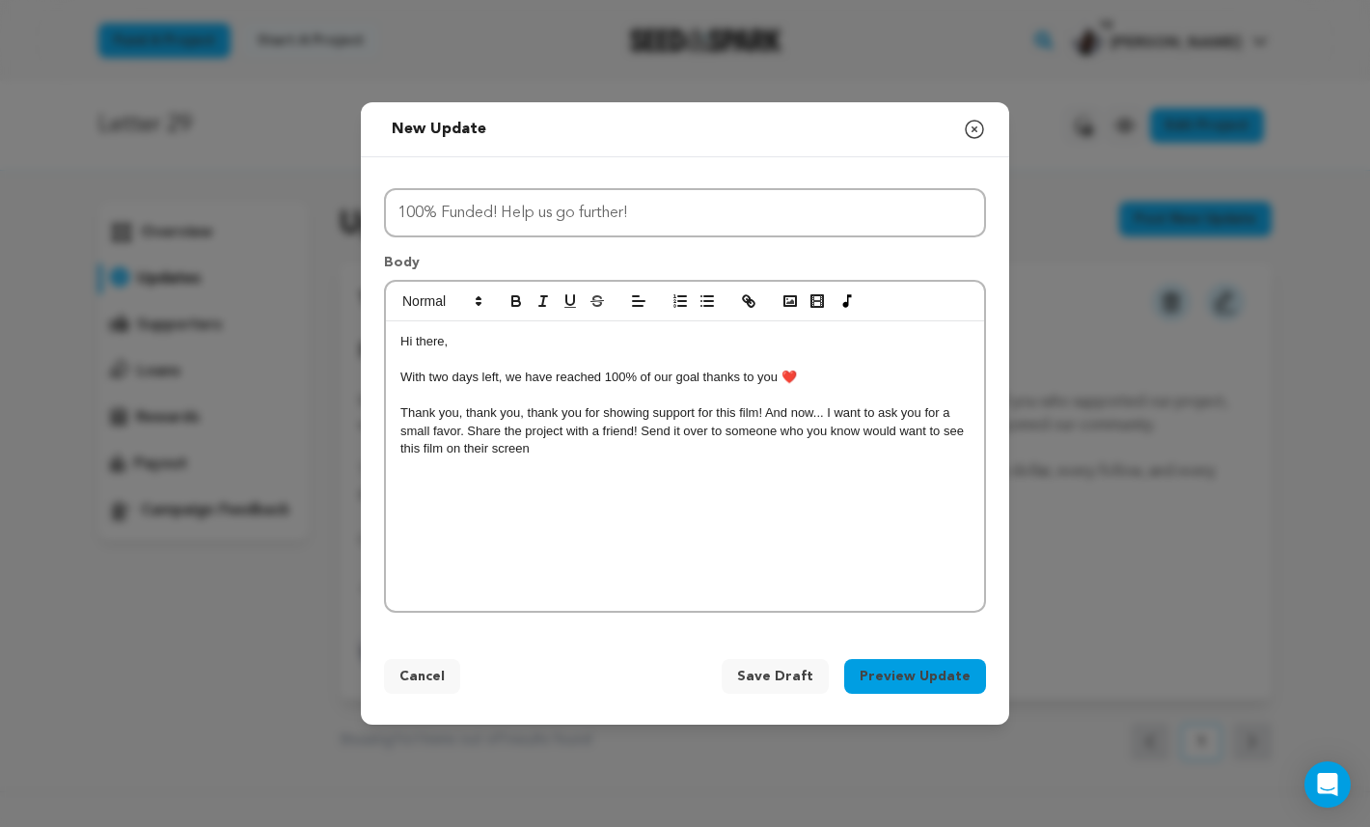
click at [530, 453] on div "Hi there, With two days left, we have reached 100% of our goal thanks to you ❤️…" at bounding box center [685, 465] width 598 height 289
click at [449, 346] on p "Hi there," at bounding box center [684, 341] width 569 height 17
click at [438, 344] on p "Hi there," at bounding box center [684, 341] width 569 height 17
click at [481, 500] on div "Hi! With two days left, we have reached 100% of our goal thanks to you ❤️ Thank…" at bounding box center [685, 465] width 598 height 289
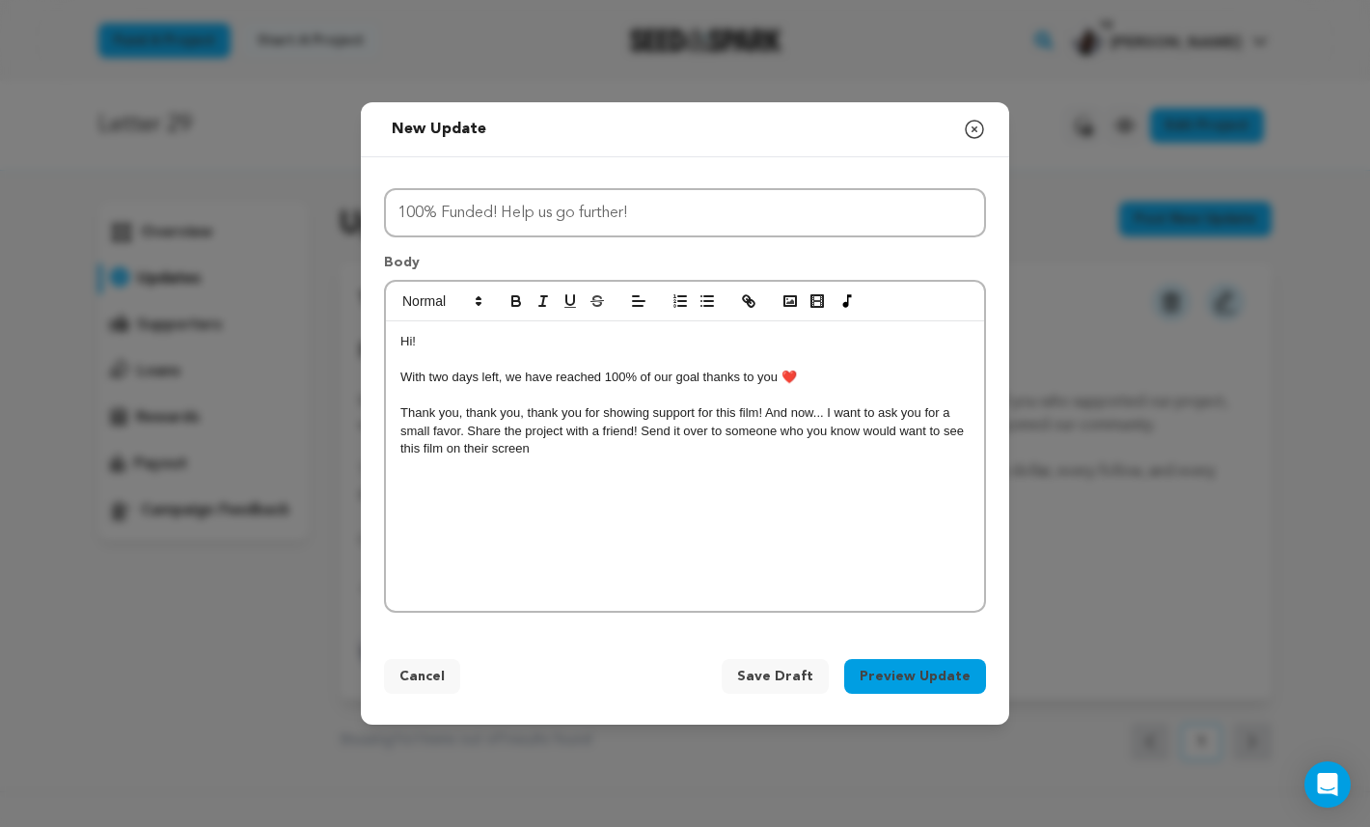
click at [459, 343] on p "Hi!" at bounding box center [684, 341] width 569 height 17
click at [563, 445] on p "Thank you, thank you, thank you for showing support for this film! And now... I…" at bounding box center [684, 430] width 569 height 53
click at [563, 492] on div "Hi! With two days left, we have reached 100% of our goal thanks to you ❤️ Thank…" at bounding box center [685, 465] width 598 height 289
click at [433, 394] on p at bounding box center [684, 395] width 569 height 17
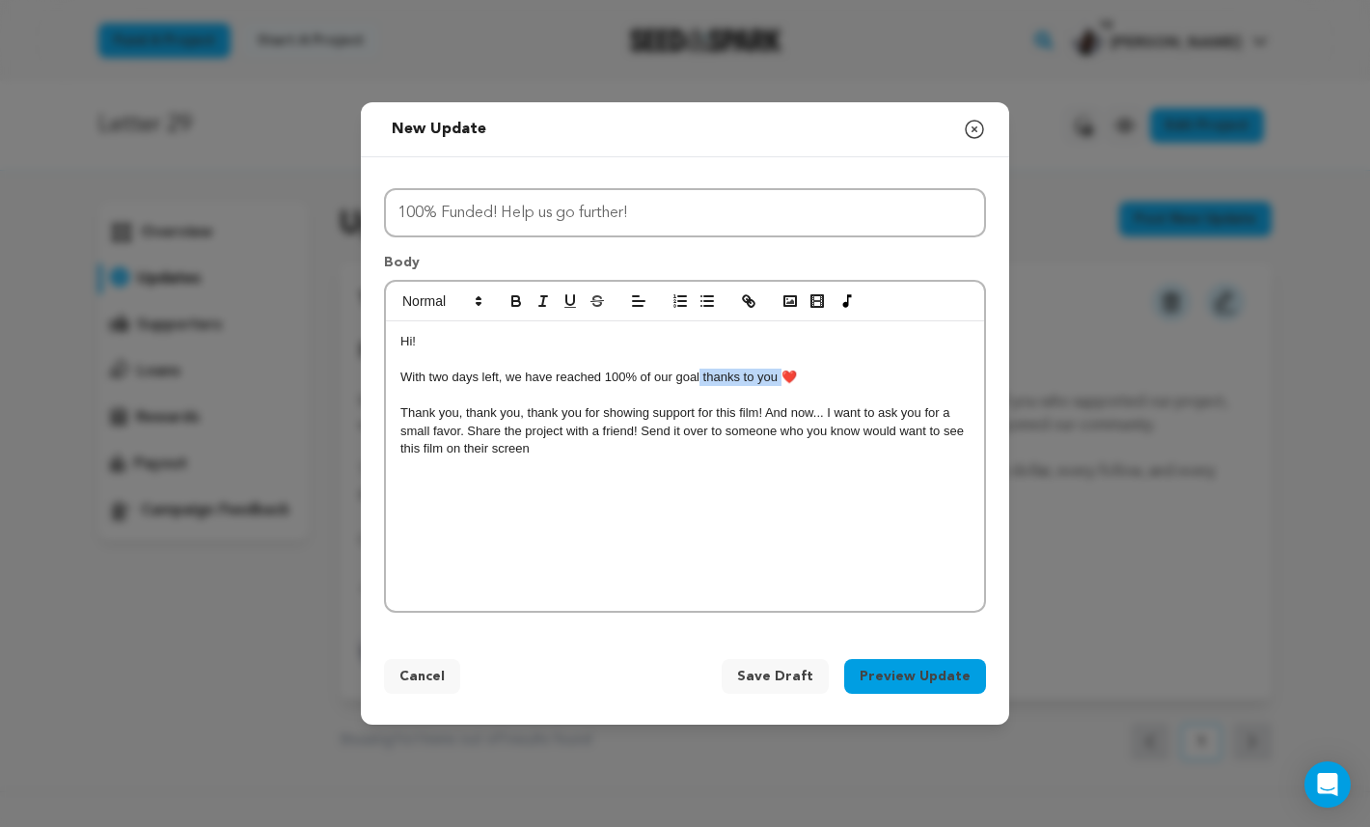
drag, startPoint x: 781, startPoint y: 376, endPoint x: 697, endPoint y: 381, distance: 84.1
click at [697, 381] on p "With two days left, we have reached 100% of our goal thanks to you ❤️" at bounding box center [684, 377] width 569 height 17
click at [718, 371] on p "With two days left, we have reached 100% of our goal!!❤️" at bounding box center [684, 377] width 569 height 17
click at [762, 408] on p "Thank you, thank you, thank you for showing support for this film! And now... I…" at bounding box center [684, 430] width 569 height 53
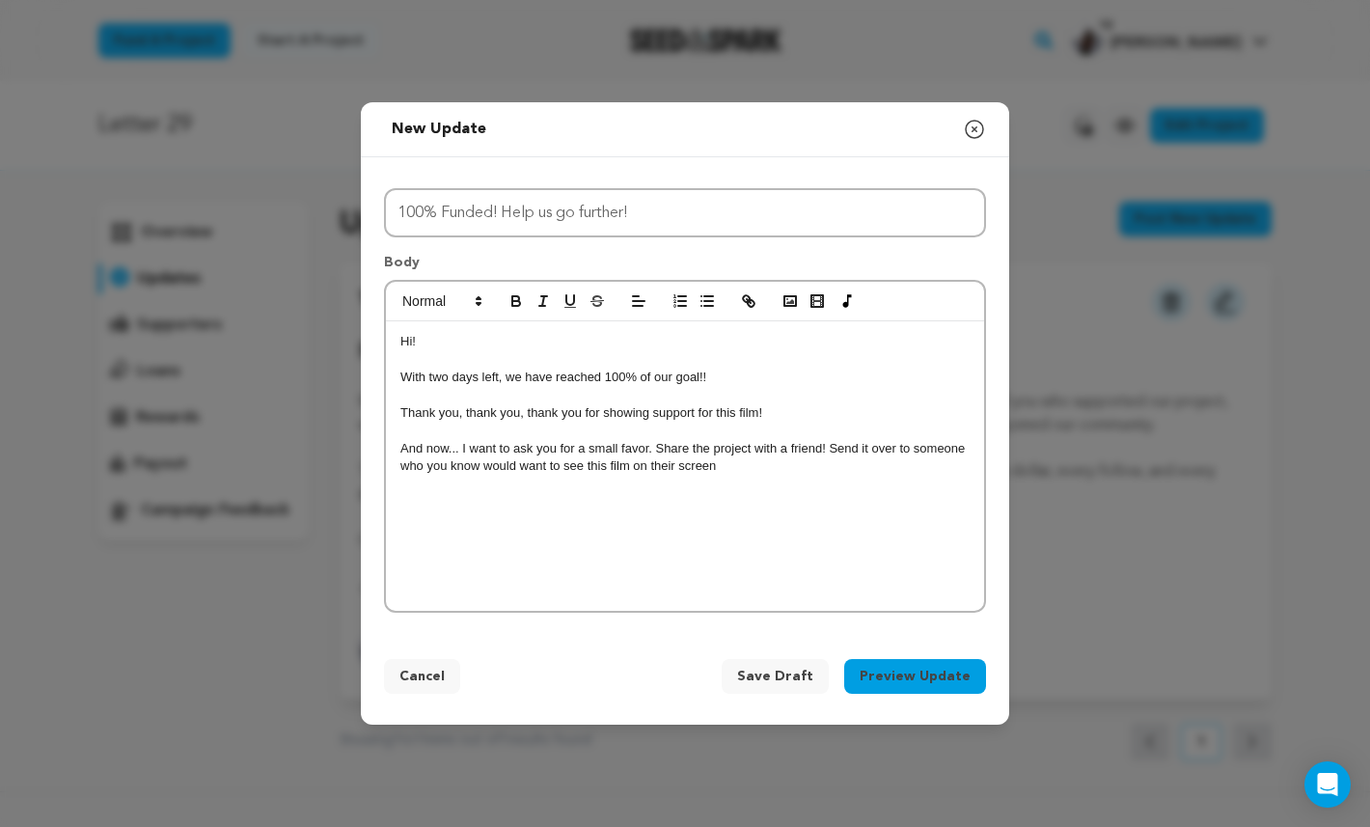
click at [397, 410] on div "Hi! With two days left, we have reached 100% of our goal!! Thank you, thank you…" at bounding box center [685, 465] width 598 height 289
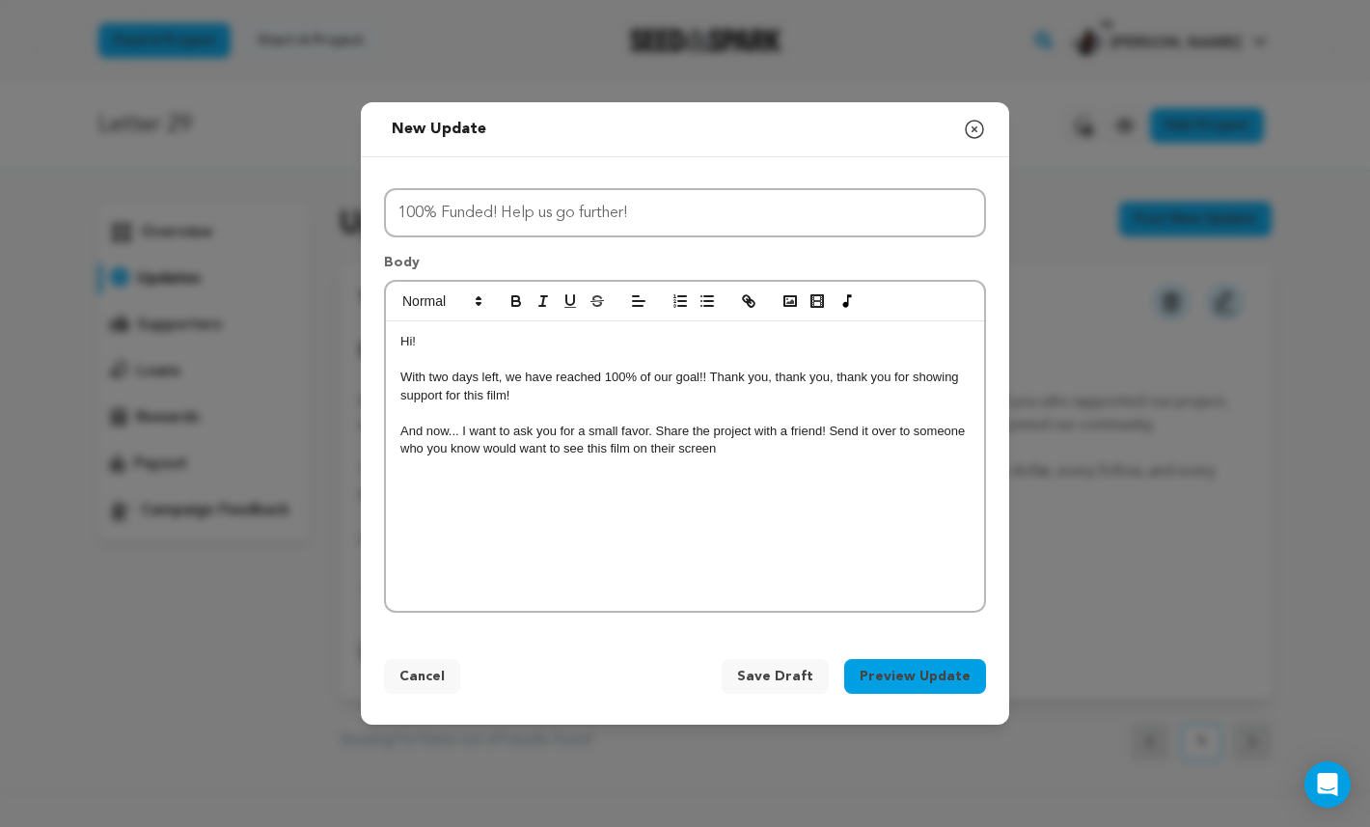
click at [564, 389] on p "With two days left, we have reached 100% of our goal!! Thank you, thank you, th…" at bounding box center [684, 387] width 569 height 36
click at [701, 485] on div "Hi! With two days left, we have reached 100% of our goal!! Thank you, thank you…" at bounding box center [685, 465] width 598 height 289
click at [808, 497] on div "Hi! With two days left, we have reached 100% of our goal!! Thank you, thank you…" at bounding box center [685, 465] width 598 height 289
click at [787, 496] on div "Hi! With two days left, we have reached 100% of our goal!! Thank you, thank you…" at bounding box center [685, 465] width 598 height 289
click at [659, 425] on p "And now... I want to ask you for a small favor. Share the project with a friend…" at bounding box center [684, 441] width 569 height 36
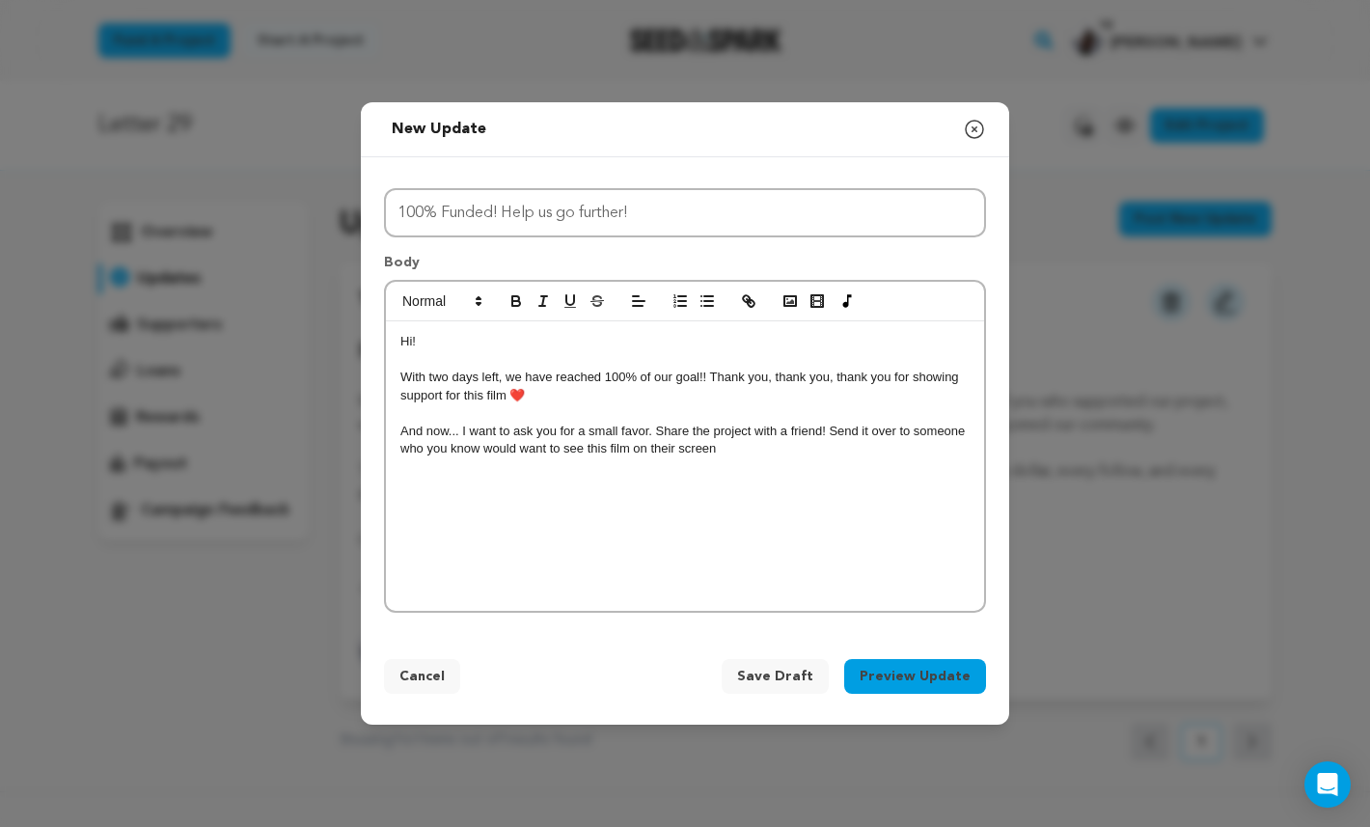
click at [794, 434] on p "And now... I want to ask you for a small favor. Share the project with a friend…" at bounding box center [684, 441] width 569 height 36
click at [447, 429] on p "And now... I want to ask you for a small favor. Share the project with a friend…" at bounding box center [684, 441] width 569 height 36
click at [908, 519] on div "Hi! With two days left, we have reached 100% of our goal!! Thank you, thank you…" at bounding box center [685, 465] width 598 height 289
click at [882, 492] on div "Hi! With two days left, we have reached 100% of our goal!! Thank you, thank you…" at bounding box center [685, 465] width 598 height 289
click at [795, 448] on p "And now in the final stretch... I want to ask you for a small favor. Share the …" at bounding box center [684, 441] width 569 height 36
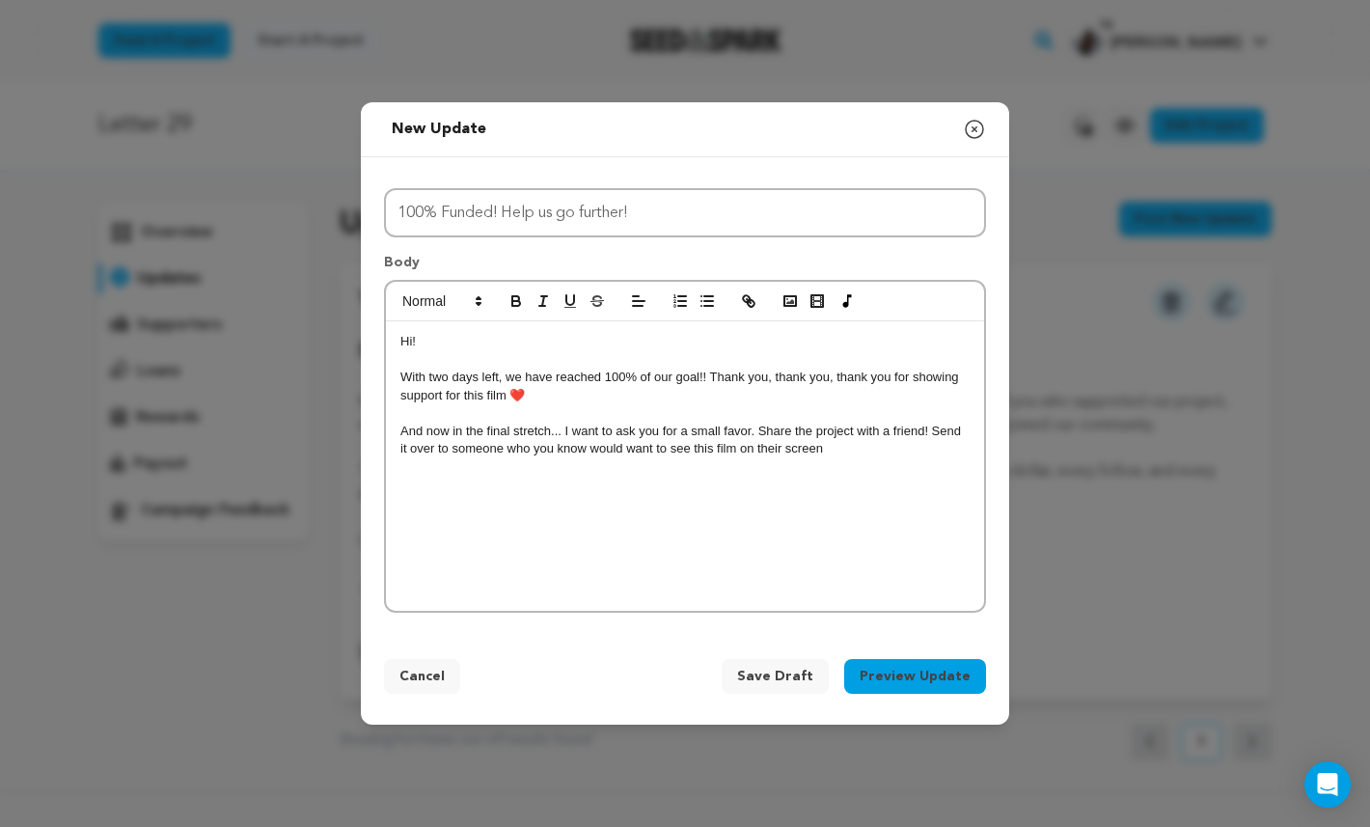
click at [867, 449] on p "And now in the final stretch... I want to ask you for a small favor. Share the …" at bounding box center [684, 441] width 569 height 36
click at [493, 460] on div "Hi! With two days left, we have reached 100% of our goal!! Thank you, thank you…" at bounding box center [685, 465] width 598 height 289
click at [832, 477] on div "Hi! With two days left, we have reached 100% of our goal!! Thank you, thank you…" at bounding box center [685, 465] width 598 height 289
click at [537, 445] on p "And now in the final stretch... I want to ask you for a small favor. Share the …" at bounding box center [684, 441] width 569 height 36
click at [511, 443] on p "And now in the final stretch... I want to ask you for a small favor. Share the …" at bounding box center [684, 441] width 569 height 36
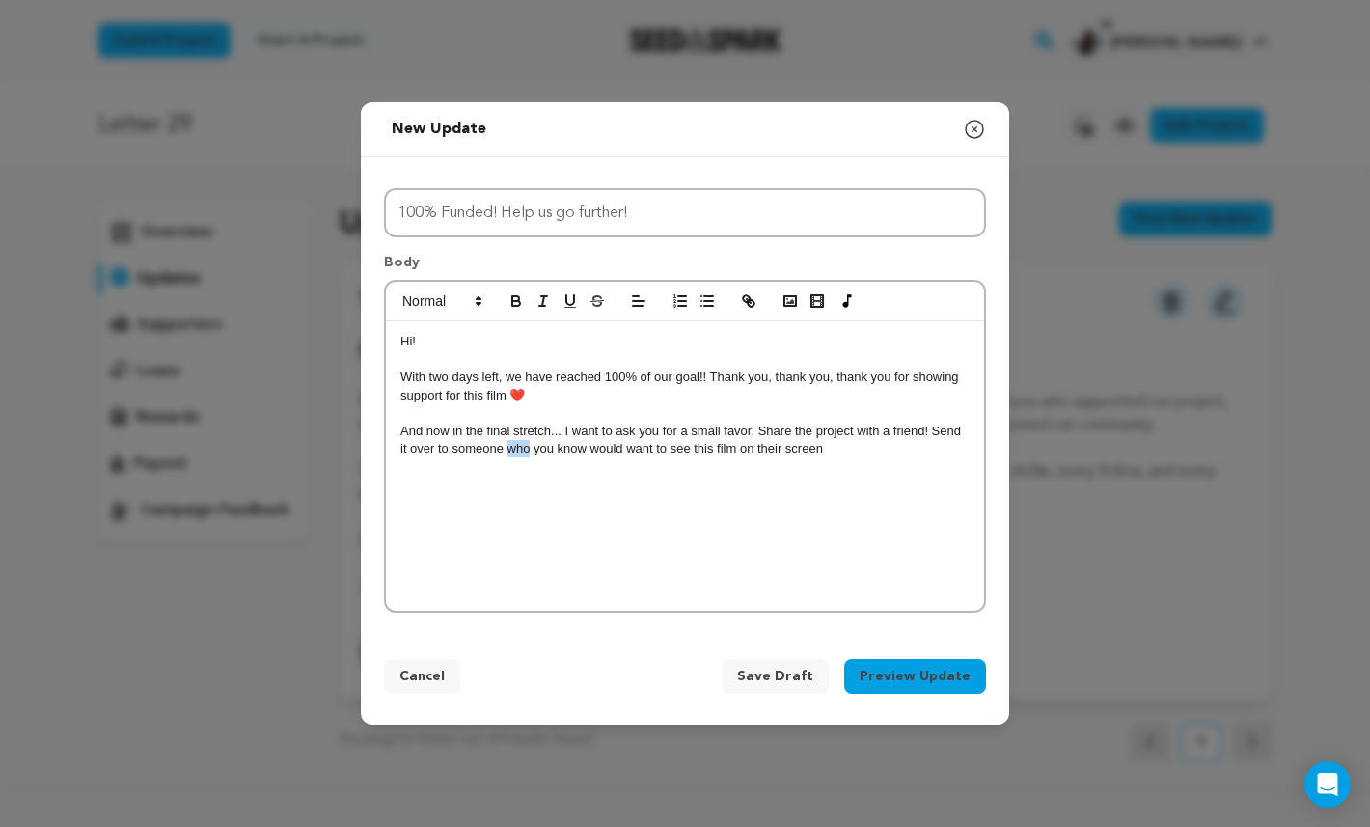
click at [511, 443] on p "And now in the final stretch... I want to ask you for a small favor. Share the …" at bounding box center [684, 441] width 569 height 36
click at [595, 460] on div "Hi! With two days left, we have reached 100% of our goal!! Thank you, thank you…" at bounding box center [685, 465] width 598 height 289
click at [576, 446] on p "And now in the final stretch... I want to ask you for a small favor. Share the …" at bounding box center [684, 441] width 569 height 36
click at [829, 475] on div "Hi! With two days left, we have reached 100% of our goal!! Thank you, thank you…" at bounding box center [685, 465] width 598 height 289
click at [533, 441] on p "And now in the final stretch... I want to ask you for a small favor. Share the …" at bounding box center [684, 441] width 569 height 36
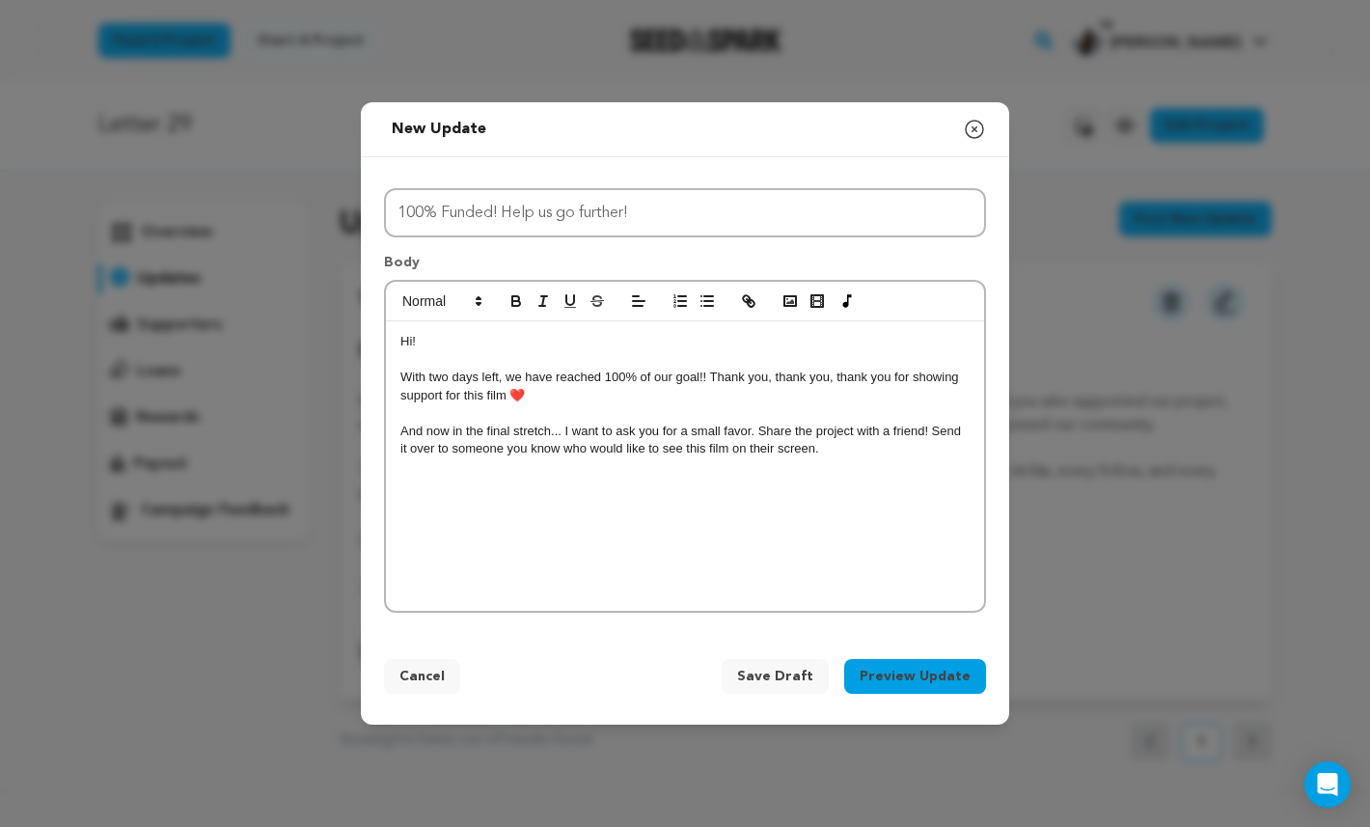
click at [845, 451] on p "And now in the final stretch... I want to ask you for a small favor. Share the …" at bounding box center [684, 441] width 569 height 36
drag, startPoint x: 943, startPoint y: 471, endPoint x: 788, endPoint y: 492, distance: 156.8
click at [788, 493] on p "Although we've reach our goal, We have a strehc go" at bounding box center [684, 501] width 569 height 17
drag, startPoint x: 674, startPoint y: 526, endPoint x: 397, endPoint y: 341, distance: 332.6
click at [397, 341] on div "Hi! With two days left, we have reached 100% of our goal!! Thank you, thank you…" at bounding box center [685, 465] width 598 height 289
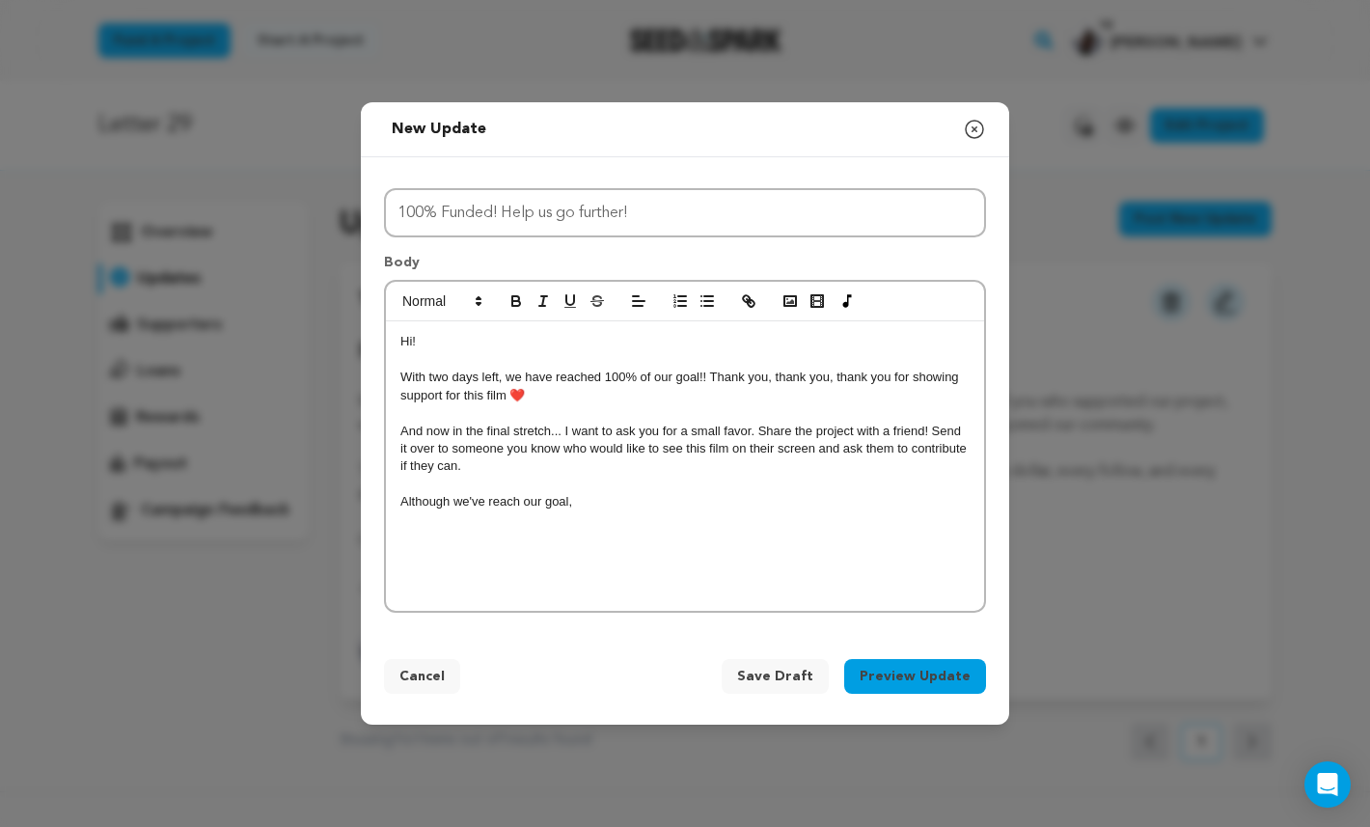
drag, startPoint x: 622, startPoint y: 520, endPoint x: 381, endPoint y: 323, distance: 311.3
click at [381, 323] on div "Title 100% Funded! Help us go further! Body Hi! With two days left, we have rea…" at bounding box center [685, 396] width 648 height 479
copy div "Hi! With two days left, we have reached 100% of our goal!! Thank you, thank you…"
click at [556, 423] on p "And now in the final stretch... I want to ask you for a small favor. Share the …" at bounding box center [684, 449] width 569 height 53
click at [1333, 475] on div "New update Preview your update Close modal Title 100% Funded! Help us go furthe…" at bounding box center [685, 413] width 1370 height 827
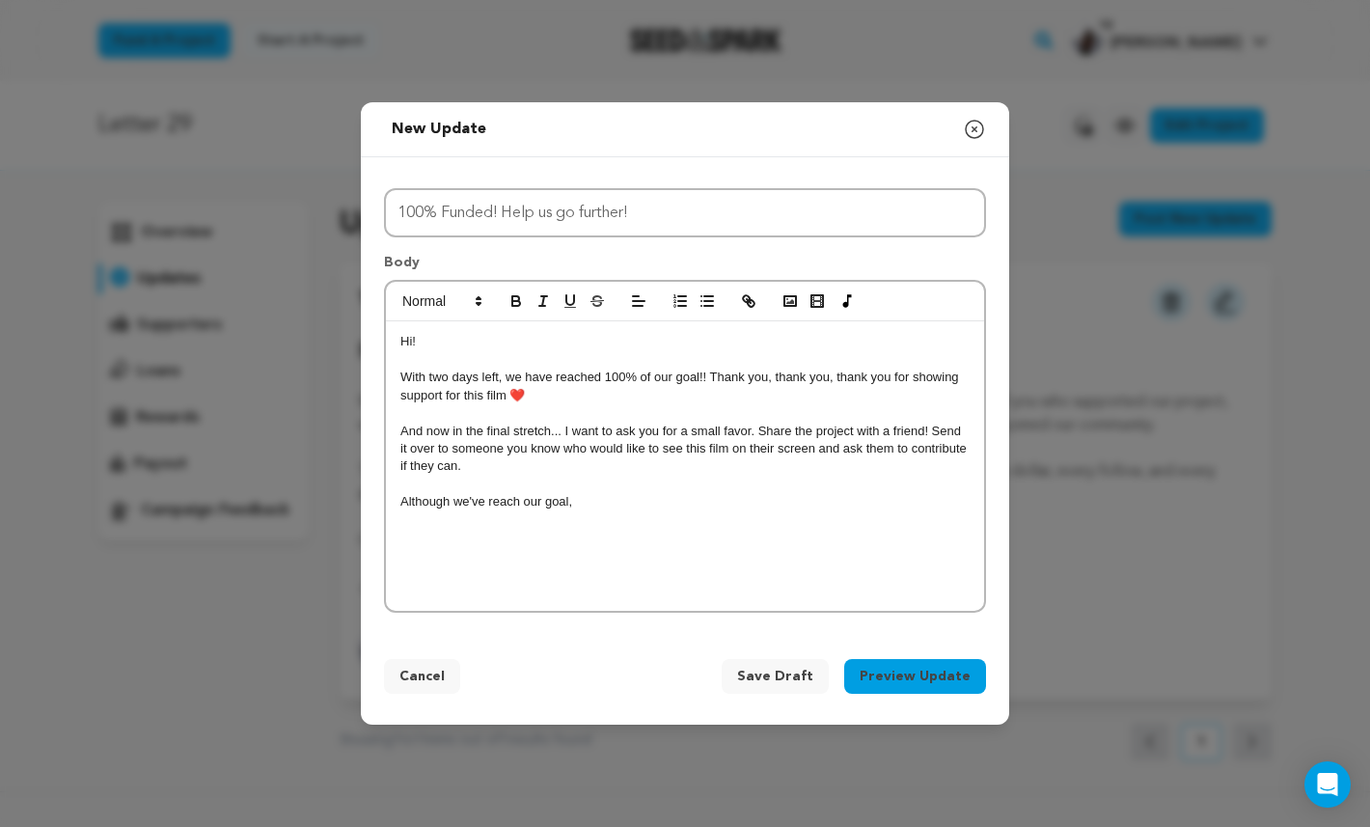
click at [638, 494] on p "Although we've reach our goal," at bounding box center [684, 501] width 569 height 17
click at [510, 499] on p "Although we've reach our goal, every additional contribution goes towards makin…" at bounding box center [684, 501] width 569 height 17
click at [966, 493] on p "Although we've reached our goal, every additional contribution goes towards mak…" at bounding box center [684, 501] width 569 height 17
click at [811, 497] on p "Although we've reached our goal, every additional contribution goes towards mak…" at bounding box center [684, 511] width 569 height 36
click at [918, 510] on p "Although we've reached our goal, every additional contribution helps make the f…" at bounding box center [684, 511] width 569 height 36
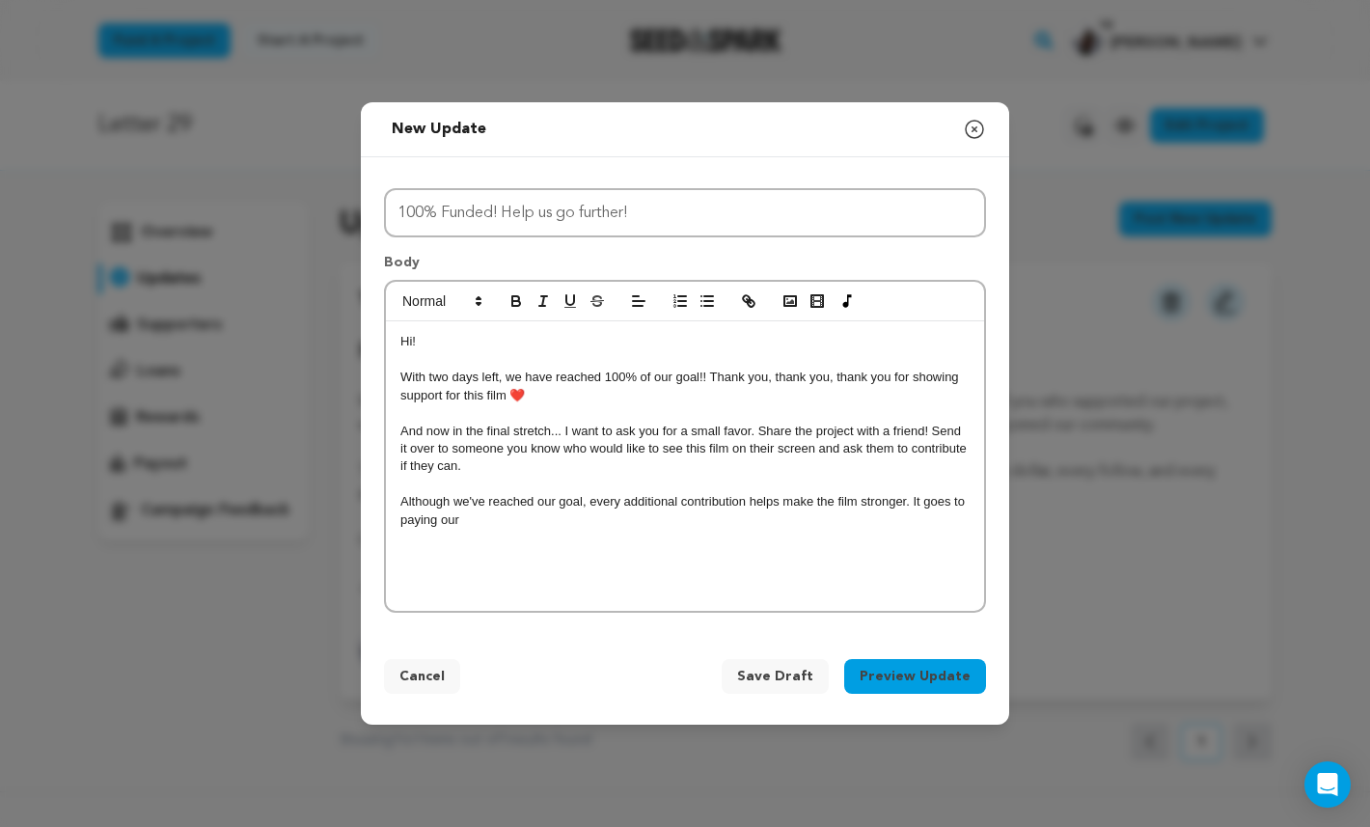
drag, startPoint x: 950, startPoint y: 510, endPoint x: 921, endPoint y: 500, distance: 30.8
click at [921, 500] on p "Although we've reached our goal, every additional contribution helps make the f…" at bounding box center [684, 511] width 569 height 36
click at [704, 512] on p "Although we've reached our goal, every additional contribution helps make the f…" at bounding box center [684, 511] width 569 height 36
click at [697, 511] on p "Although we've reached our goal, every additional contribution helps make the f…" at bounding box center [684, 511] width 569 height 36
click at [809, 511] on p "Although we've reached our goal, every additional contribution helps make the f…" at bounding box center [684, 511] width 569 height 36
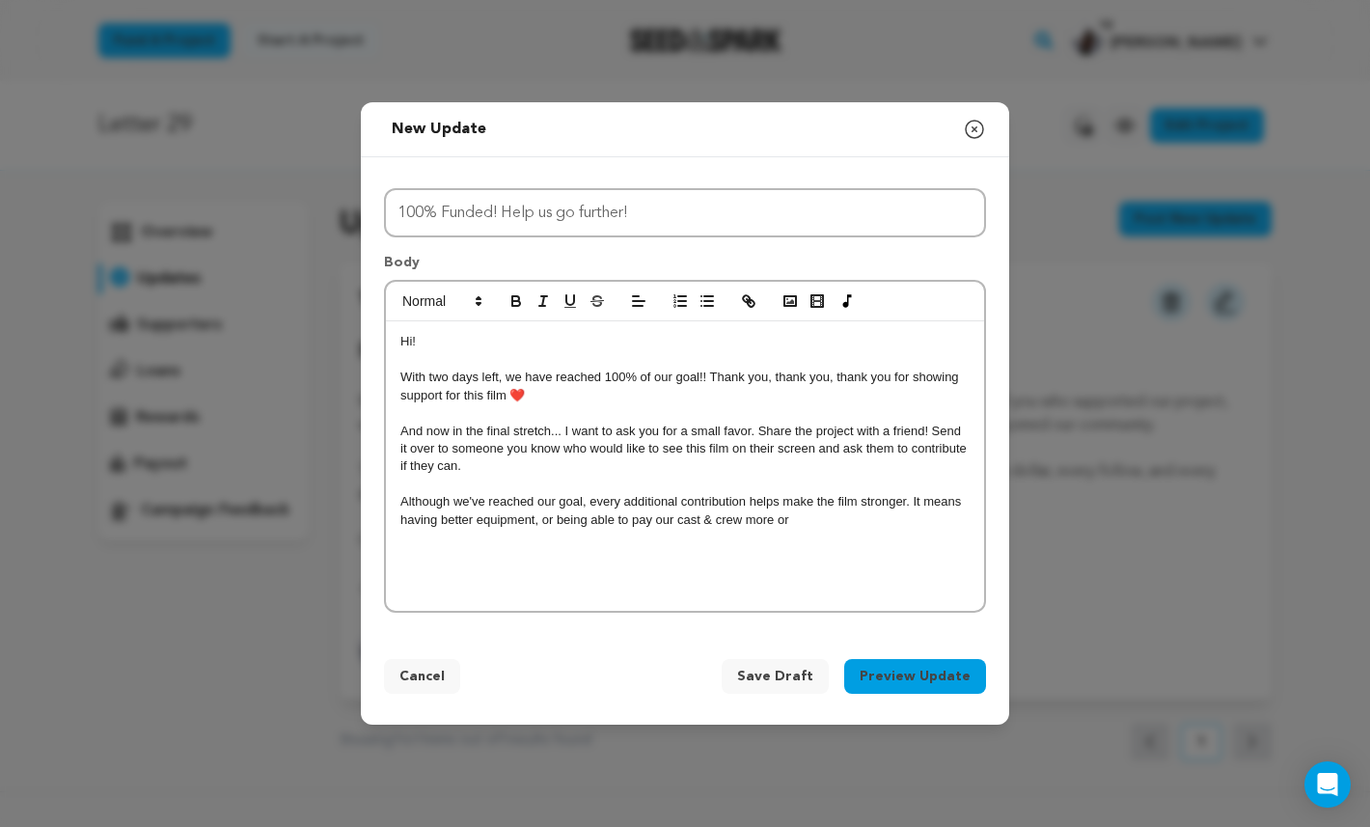
click at [814, 516] on p "Although we've reached our goal, every additional contribution helps make the f…" at bounding box center [684, 511] width 569 height 36
drag, startPoint x: 928, startPoint y: 530, endPoint x: 911, endPoint y: 493, distance: 40.6
click at [911, 493] on div "Hi! With two days left, we have reached 100% of our goal!! Thank you, thank you…" at bounding box center [685, 465] width 598 height 289
click at [921, 505] on div "Hi! With two days left, we have reached 100% of our goal!! Thank you, thank you…" at bounding box center [685, 465] width 598 height 289
click at [942, 493] on p "Although we've reached our goal, every additional contribution helps make the f…" at bounding box center [684, 501] width 569 height 17
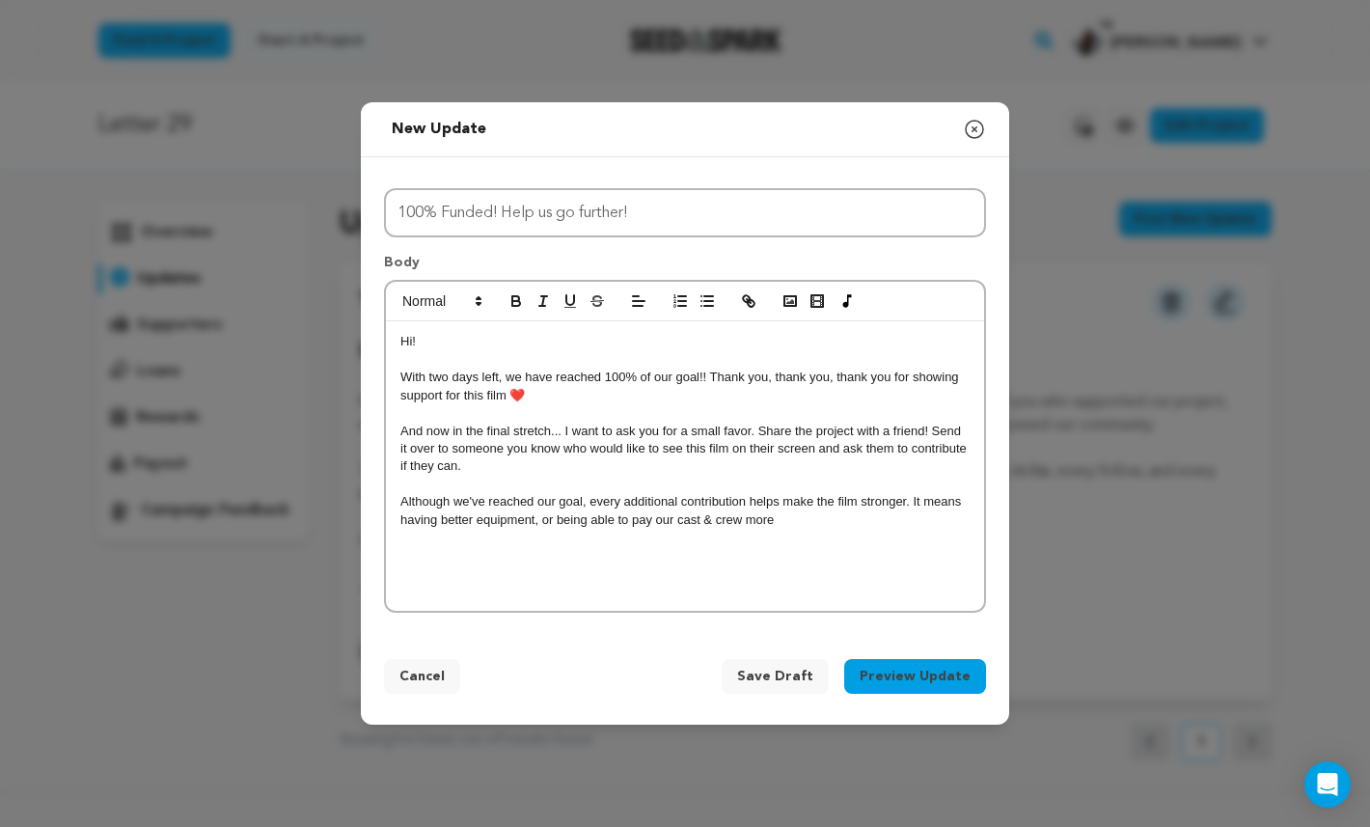
click at [799, 528] on div "Hi! With two days left, we have reached 100% of our goal!! Thank you, thank you…" at bounding box center [685, 465] width 598 height 289
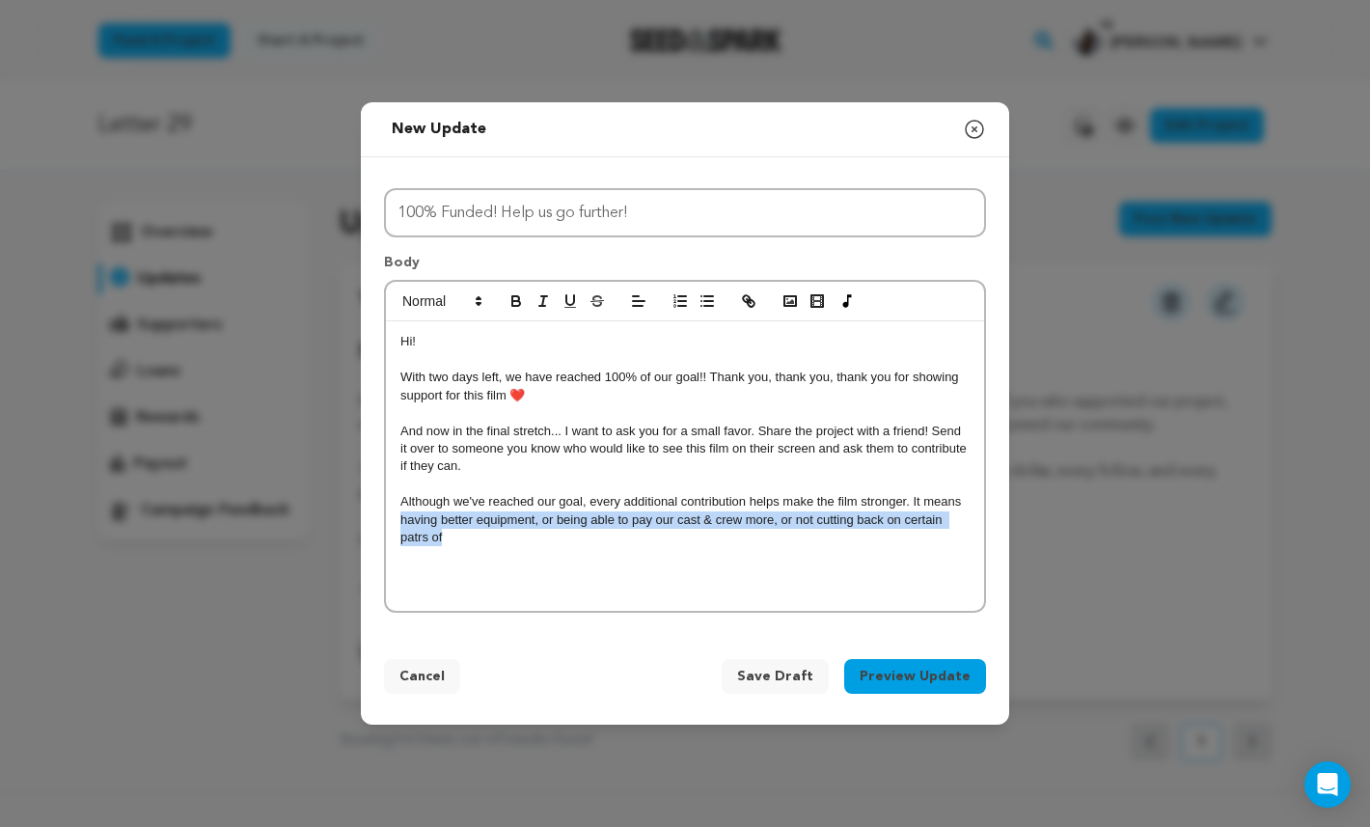
drag, startPoint x: 942, startPoint y: 529, endPoint x: 400, endPoint y: 517, distance: 542.3
click at [400, 517] on p "Although we've reached our goal, every additional contribution helps make the f…" at bounding box center [684, 519] width 569 height 53
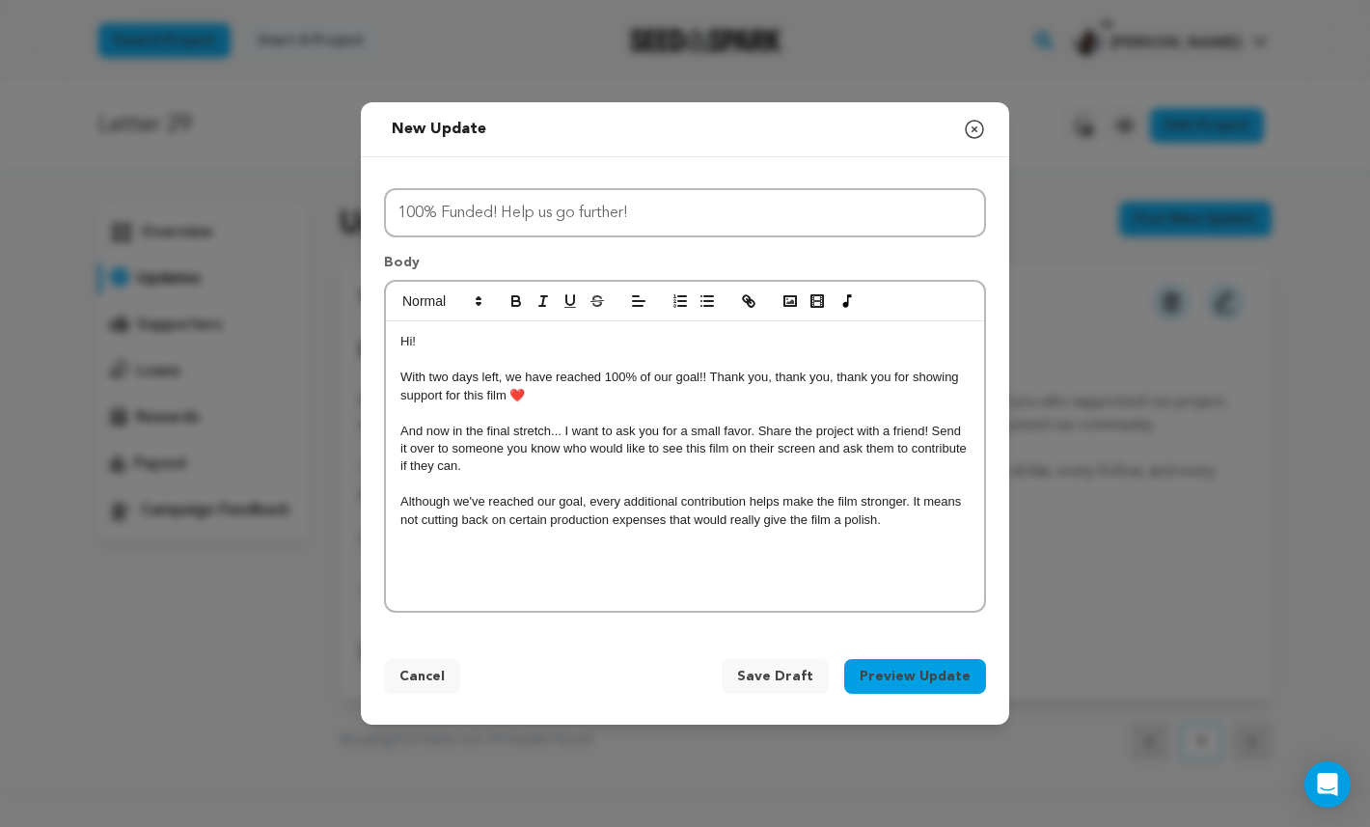
click at [735, 504] on p "Although we've reached our goal, every additional contribution helps make the f…" at bounding box center [684, 511] width 569 height 36
click at [838, 561] on div "Hi! With two days left, we have reached 100% of our goal!! Thank you, thank you…" at bounding box center [685, 465] width 598 height 289
drag, startPoint x: 597, startPoint y: 500, endPoint x: 875, endPoint y: 505, distance: 277.9
click at [599, 500] on p "Although we've reached our goal, every additional contribution helps make the f…" at bounding box center [684, 511] width 569 height 36
click at [876, 505] on p "Although we've reached our goal, every additional contribution helps make the f…" at bounding box center [684, 511] width 569 height 36
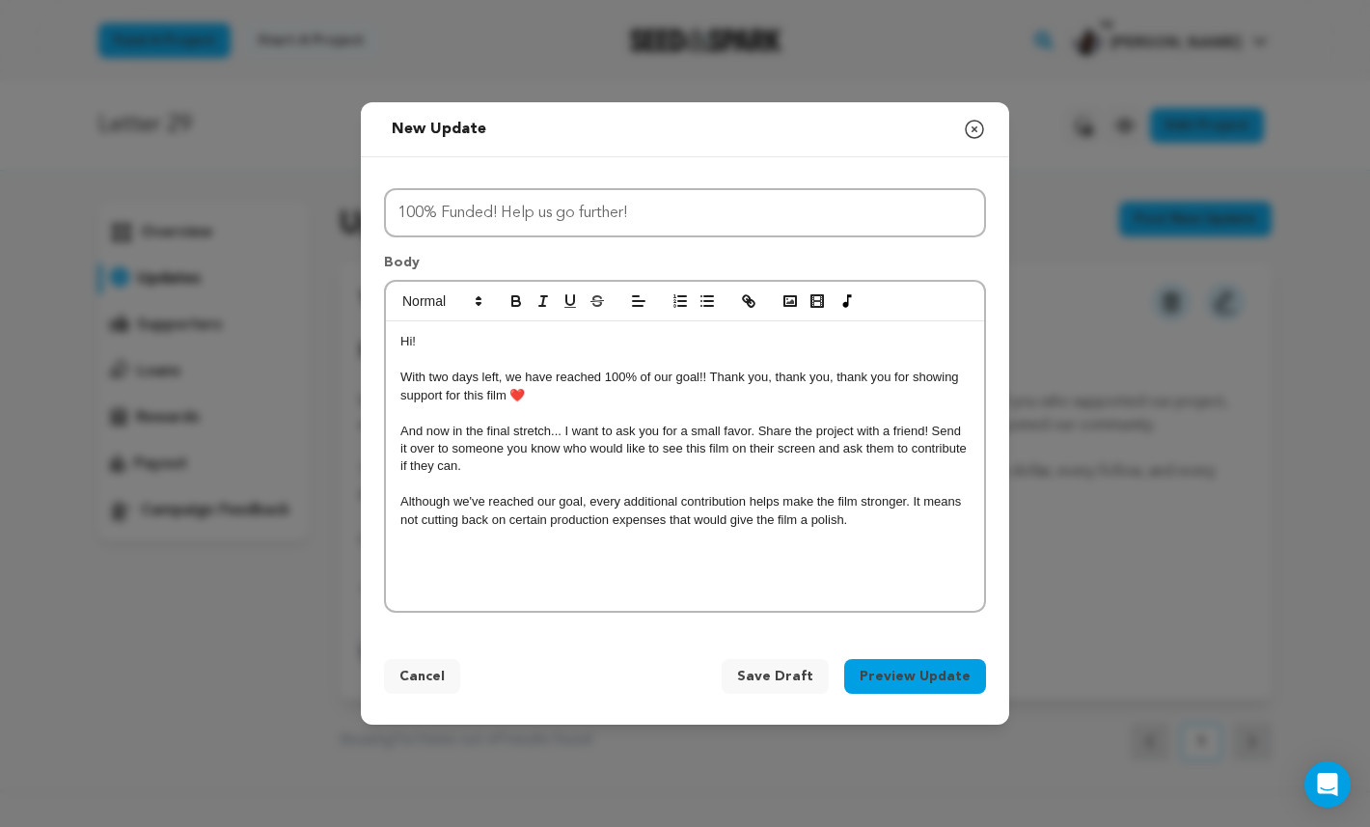
click at [948, 496] on p "Although we've reached our goal, every additional contribution helps make the f…" at bounding box center [684, 511] width 569 height 36
click at [954, 523] on div "Hi! With two days left, we have reached 100% of our goal!! Thank you, thank you…" at bounding box center [685, 465] width 598 height 289
click at [912, 494] on p "Although we've reached our goal, every additional contribution helps make the f…" at bounding box center [684, 511] width 569 height 36
click at [922, 530] on div "Hi! With two days left, we have reached 100% of our goal!! Thank you, thank you…" at bounding box center [685, 465] width 598 height 289
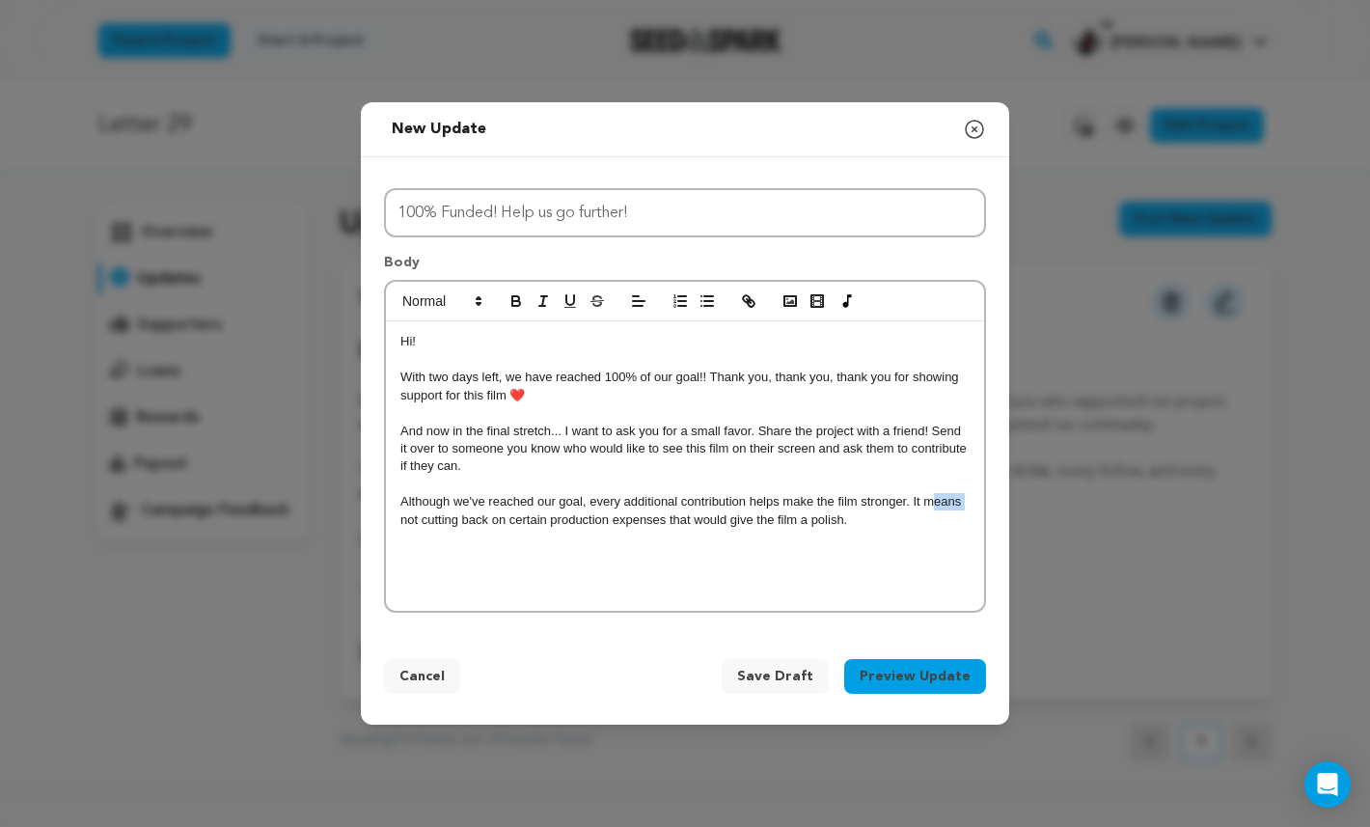
drag, startPoint x: 963, startPoint y: 494, endPoint x: 934, endPoint y: 498, distance: 29.2
click at [933, 498] on p "Although we've reached our goal, every additional contribution helps make the f…" at bounding box center [684, 511] width 569 height 36
click at [934, 498] on p "Although we've reached our goal, every additional contribution helps make the f…" at bounding box center [684, 511] width 569 height 36
click at [942, 522] on div "Hi! With two days left, we have reached 100% of our goal!! Thank you, thank you…" at bounding box center [685, 465] width 598 height 289
click at [942, 501] on p "Although we've reached our goal, every additional contribution helps make the f…" at bounding box center [684, 511] width 569 height 36
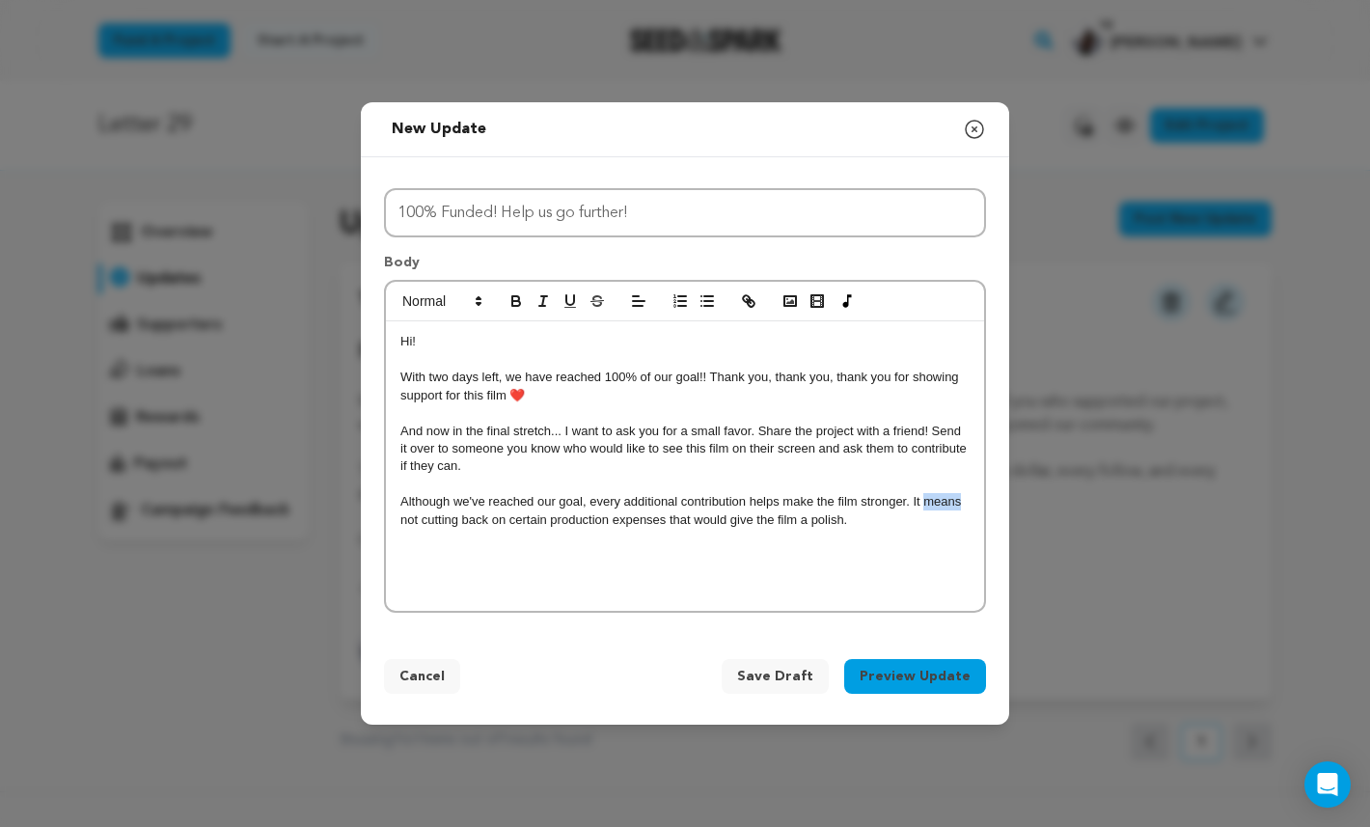
click at [942, 501] on p "Although we've reached our goal, every additional contribution helps make the f…" at bounding box center [684, 511] width 569 height 36
drag, startPoint x: 587, startPoint y: 516, endPoint x: 504, endPoint y: 512, distance: 84.0
click at [503, 513] on p "Although we've reached our goal, every additional contribution helps make the f…" at bounding box center [684, 511] width 569 height 36
click at [586, 562] on div "Hi! With two days left, we have reached 100% of our goal!! Thank you, thank you…" at bounding box center [685, 465] width 598 height 289
click at [897, 531] on div "Hi! With two days left, we have reached 100% of our goal!! Thank you, thank you…" at bounding box center [685, 465] width 598 height 289
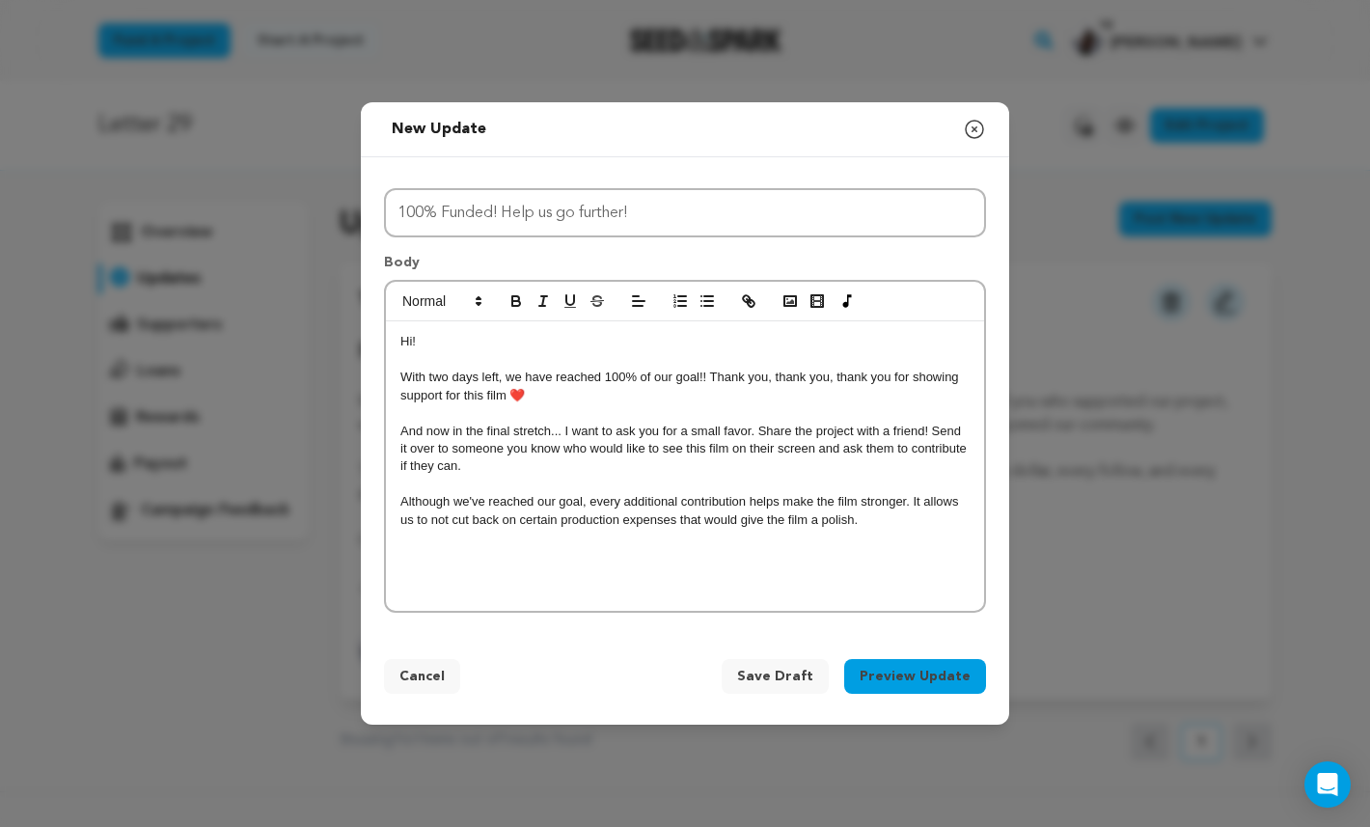
click at [415, 503] on p "Although we've reached our goal, every additional contribution helps make the f…" at bounding box center [684, 511] width 569 height 36
click at [440, 512] on p "Although we've reached our goal, every additional contribution helps make the f…" at bounding box center [684, 511] width 569 height 36
click at [657, 537] on div "Hi! With two days left, we have reached 100% of our goal!! Thank you, thank you…" at bounding box center [685, 465] width 598 height 289
click at [942, 528] on div "Hi! With two days left, we have reached 100% of our goal!! Thank you, thank you…" at bounding box center [685, 465] width 598 height 289
drag, startPoint x: 942, startPoint y: 538, endPoint x: 819, endPoint y: 556, distance: 123.7
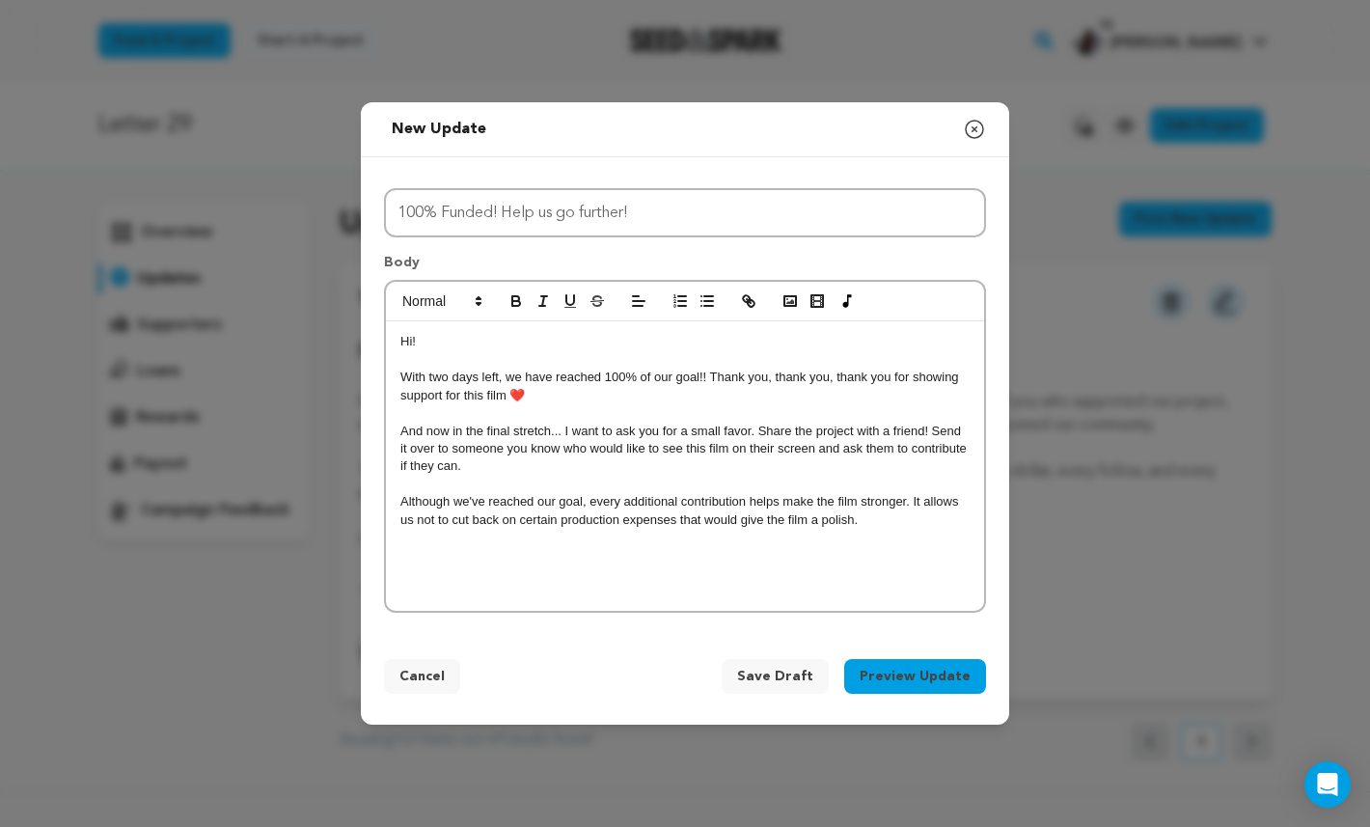
click at [806, 550] on div "Hi! With two days left, we have reached 100% of our goal!! Thank you, thank you…" at bounding box center [685, 465] width 598 height 289
click at [818, 526] on div "Hi! With two days left, we have reached 100% of our goal!! Thank you, thank you…" at bounding box center [685, 465] width 598 height 289
click at [940, 526] on div "Hi! With two days left, we have reached 100% of our goal!! Thank you, thank you…" at bounding box center [685, 465] width 598 height 289
drag, startPoint x: 938, startPoint y: 547, endPoint x: 902, endPoint y: 517, distance: 46.6
click at [902, 517] on div "Hi! With two days left, we have reached 100% of our goal!! Thank you, thank you…" at bounding box center [685, 465] width 598 height 289
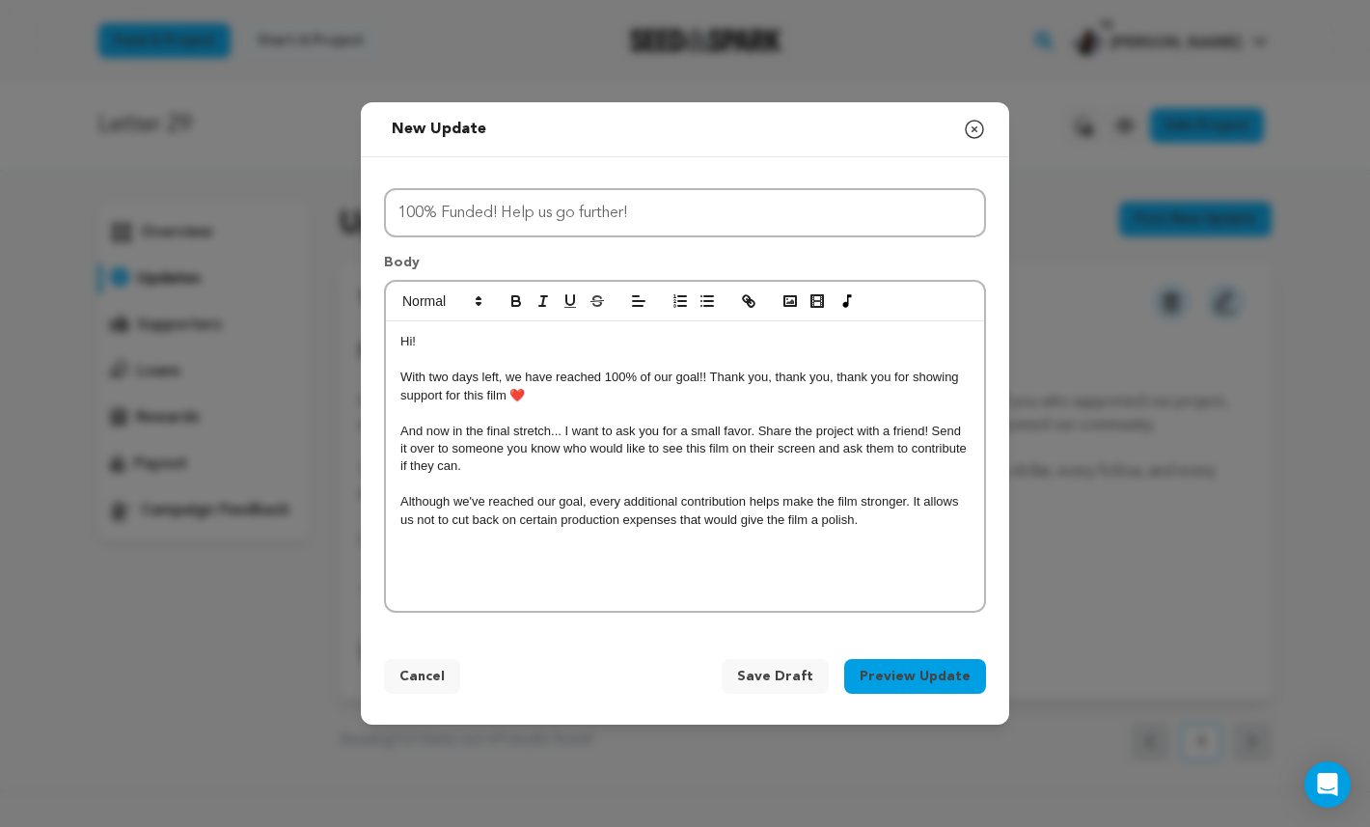
click at [902, 517] on p "Although we've reached our goal, every additional contribution helps make the f…" at bounding box center [684, 511] width 569 height 36
click at [894, 515] on p "Although we've reached our goal, every additional contribution helps make the f…" at bounding box center [684, 511] width 569 height 36
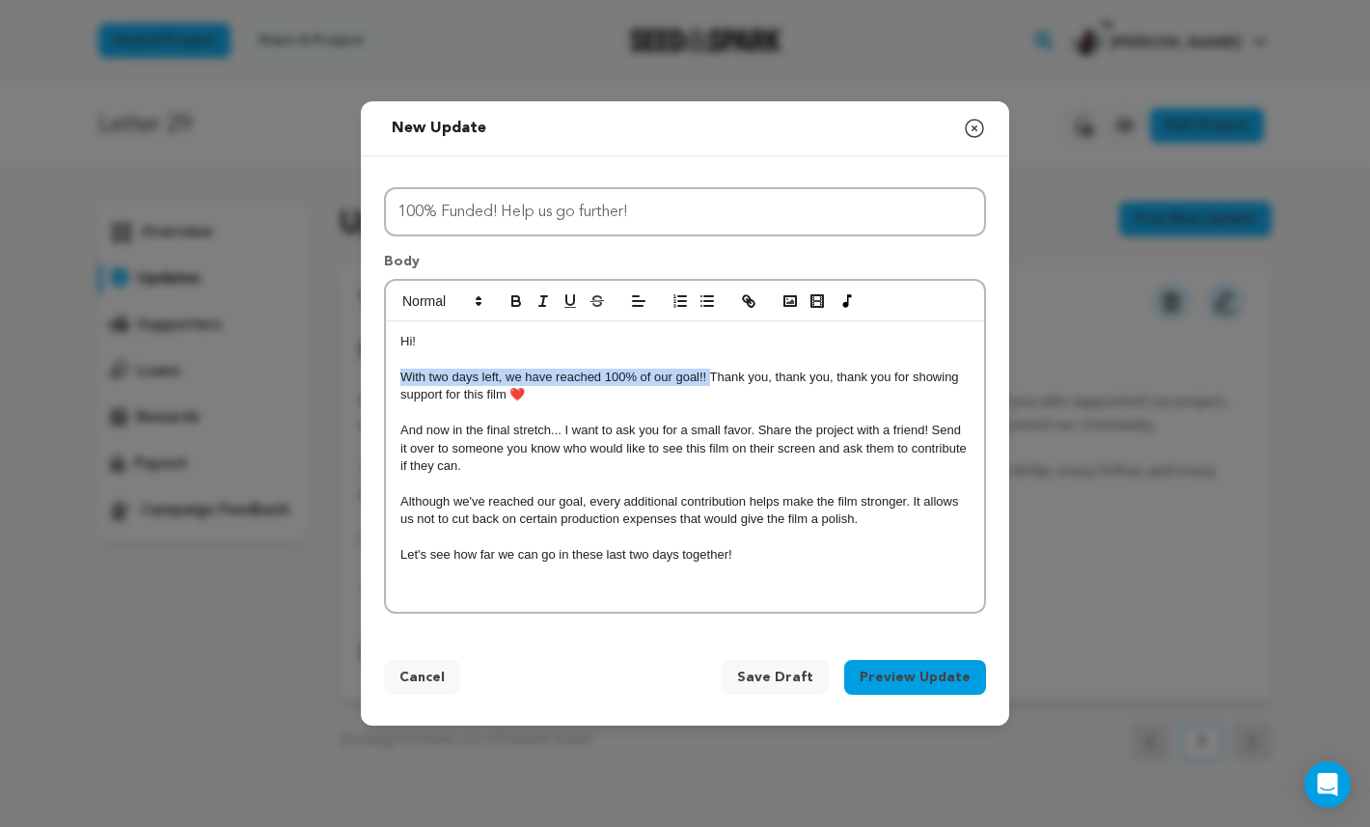
drag, startPoint x: 706, startPoint y: 375, endPoint x: 396, endPoint y: 373, distance: 310.6
click at [396, 374] on div "Hi! With two days left, we have reached 100% of our goal!! Thank you, thank you…" at bounding box center [685, 466] width 598 height 290
click at [506, 428] on p "And now in the final stretch... I want to ask you for a small favor. Share the …" at bounding box center [684, 448] width 569 height 53
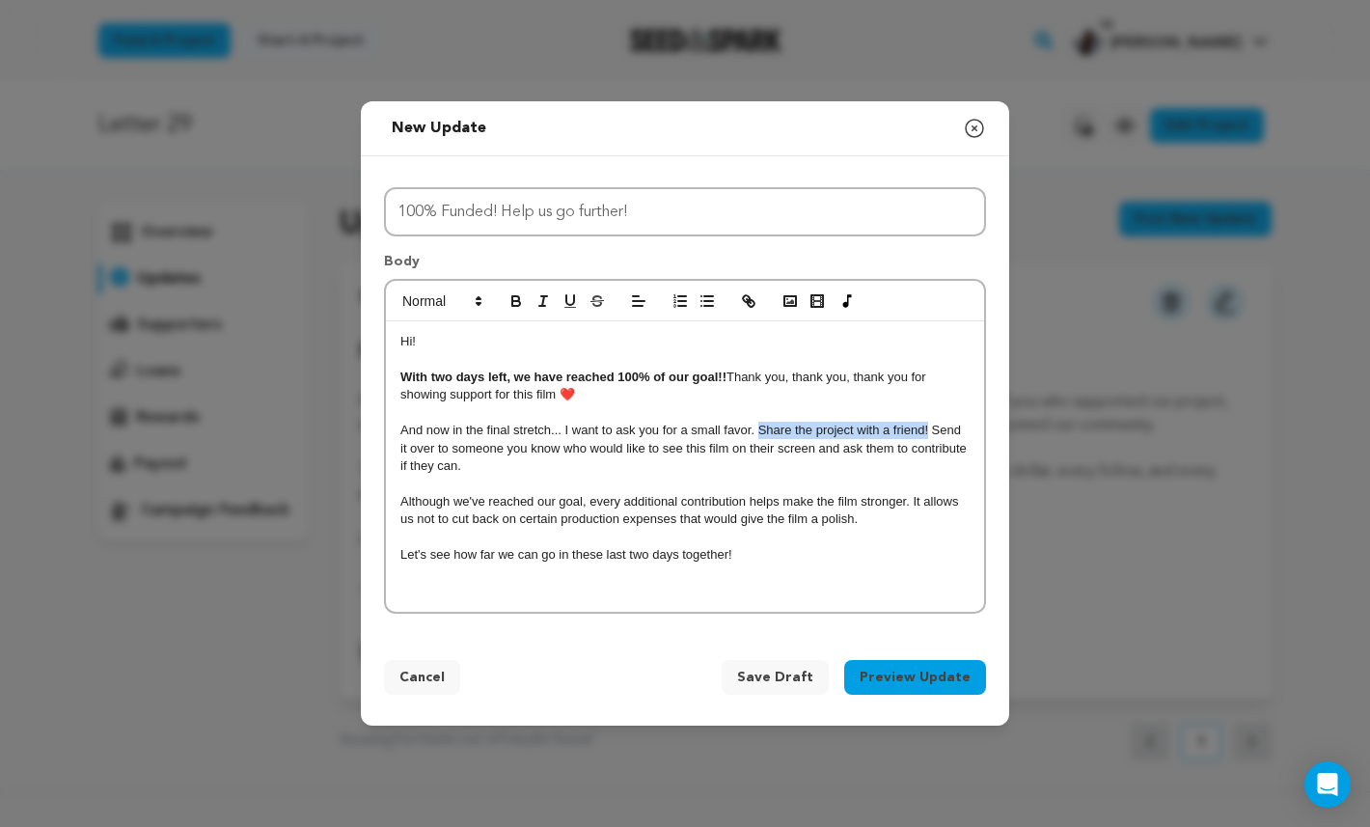
drag, startPoint x: 755, startPoint y: 423, endPoint x: 925, endPoint y: 427, distance: 169.8
click at [925, 427] on p "And now in the final stretch... I want to ask you for a small favor. Share the …" at bounding box center [684, 448] width 569 height 53
click at [897, 546] on p "Let's see how far we can go in these last two days together!" at bounding box center [684, 554] width 569 height 17
click at [892, 428] on strong "Share the project with a friend!" at bounding box center [846, 430] width 184 height 14
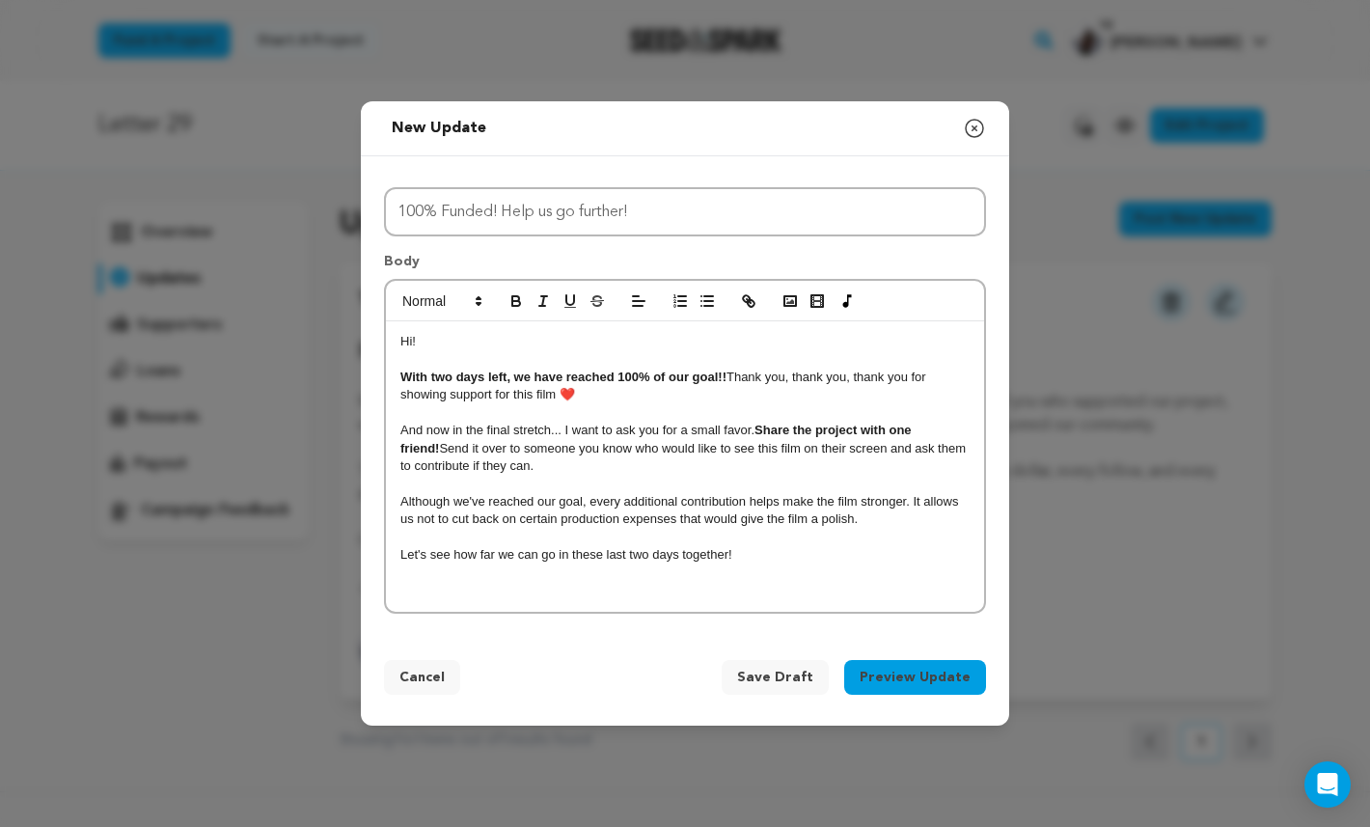
click at [879, 493] on p "Although we've reached our goal, every additional contribution helps make the f…" at bounding box center [684, 511] width 569 height 36
click at [838, 462] on p "And now in the final stretch... I want to ask you for a small favor. Share the …" at bounding box center [684, 448] width 569 height 53
click at [892, 447] on p "And now in the final stretch... I want to ask you for a small favor. Share the …" at bounding box center [684, 448] width 569 height 53
click at [539, 460] on p "And now in the final stretch... I want to ask you for a small favor. Share the …" at bounding box center [684, 448] width 569 height 53
click at [641, 465] on p "And now in the final stretch... I want to ask you for a small favor. Share the …" at bounding box center [684, 448] width 569 height 53
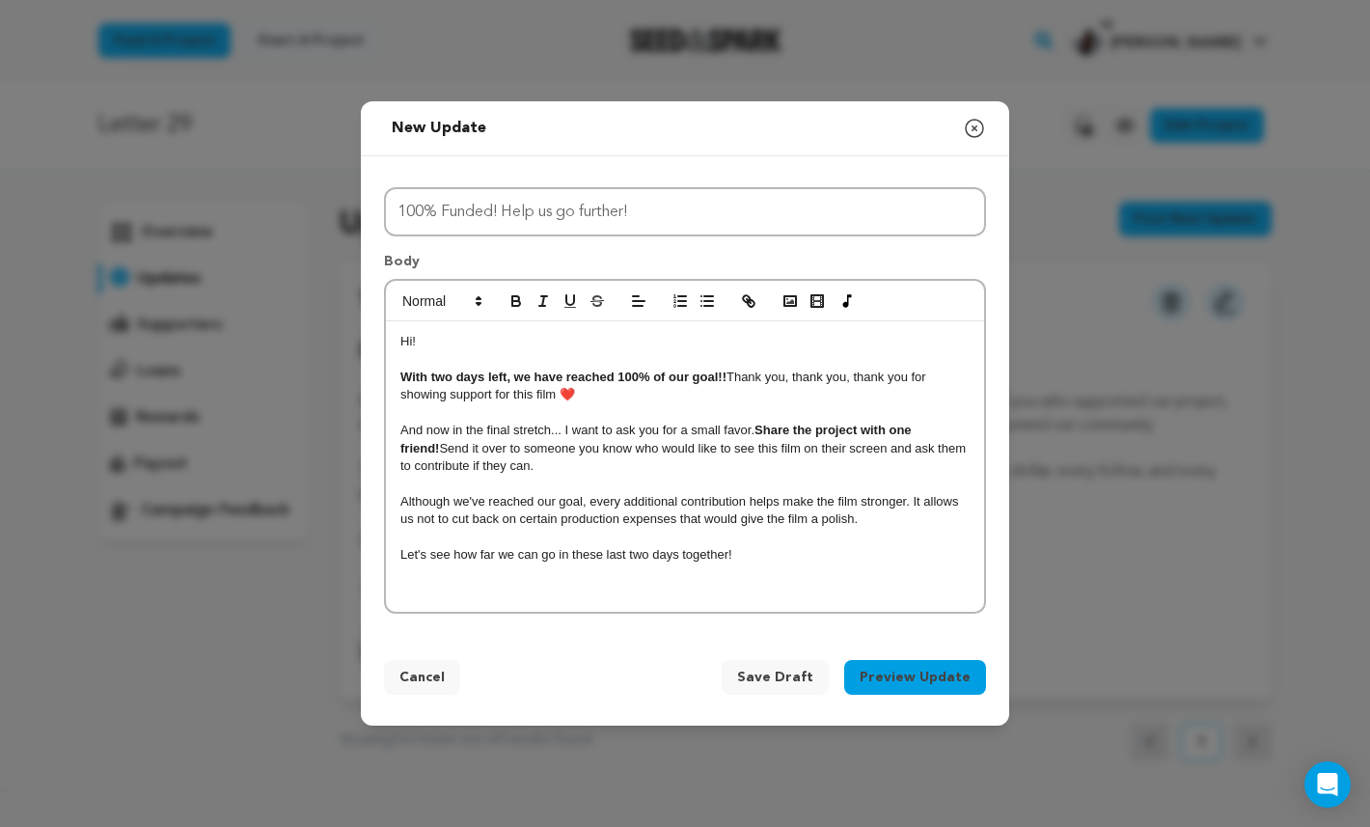
drag, startPoint x: 709, startPoint y: 466, endPoint x: 519, endPoint y: 440, distance: 191.8
click at [519, 440] on p "And now in the final stretch... I want to ask you for a small favor. Share the …" at bounding box center [684, 448] width 569 height 53
click at [519, 439] on p "And now in the final stretch... I want to ask you for a small favor. Share the …" at bounding box center [684, 448] width 569 height 53
click at [452, 465] on p "And now in the final stretch... I want to ask you for a small favor. Share the …" at bounding box center [684, 448] width 569 height 53
click at [458, 465] on p "And now in the final stretch... I want to ask you for a small favor. Share the …" at bounding box center [684, 448] width 569 height 53
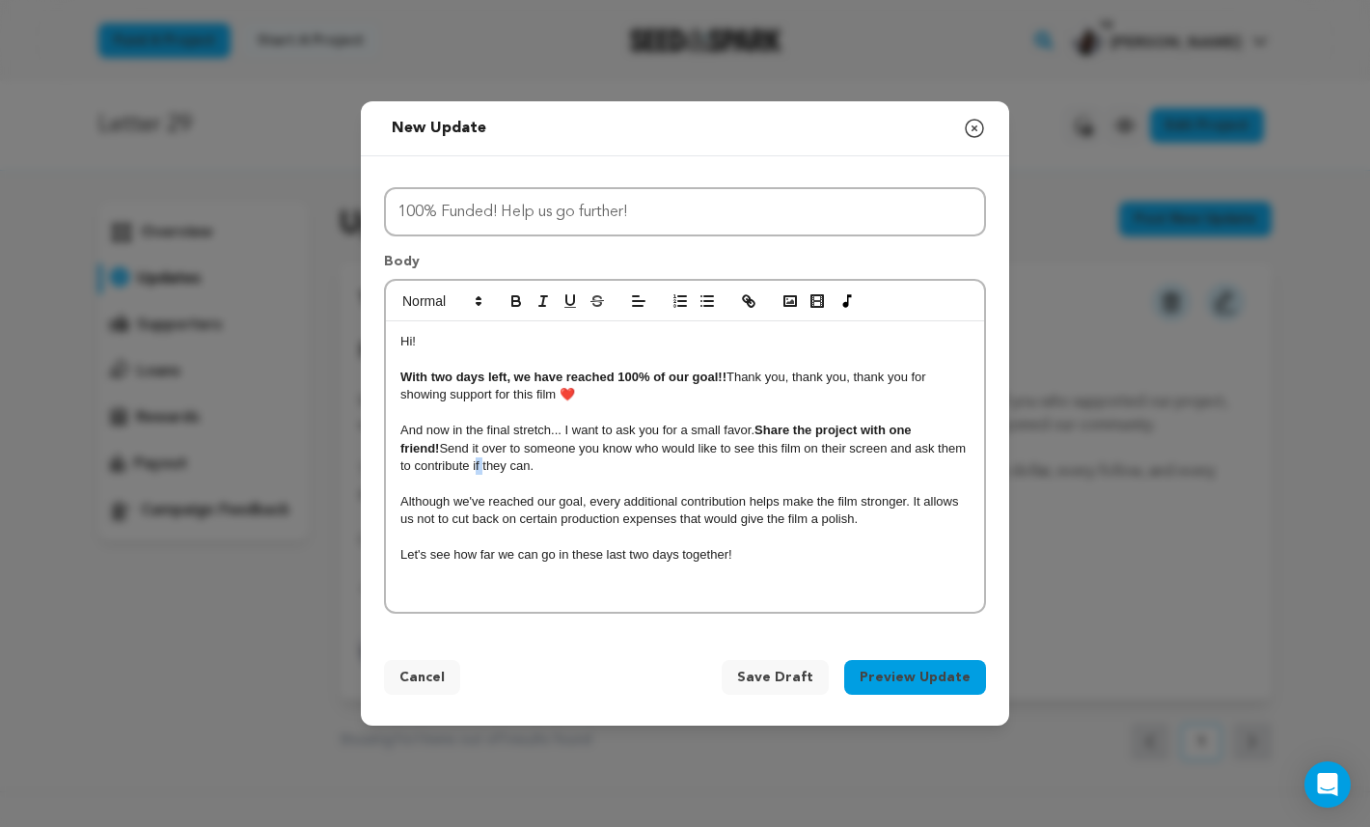
click at [458, 465] on p "And now in the final stretch... I want to ask you for a small favor. Share the …" at bounding box center [684, 448] width 569 height 53
click at [715, 529] on p at bounding box center [684, 537] width 569 height 17
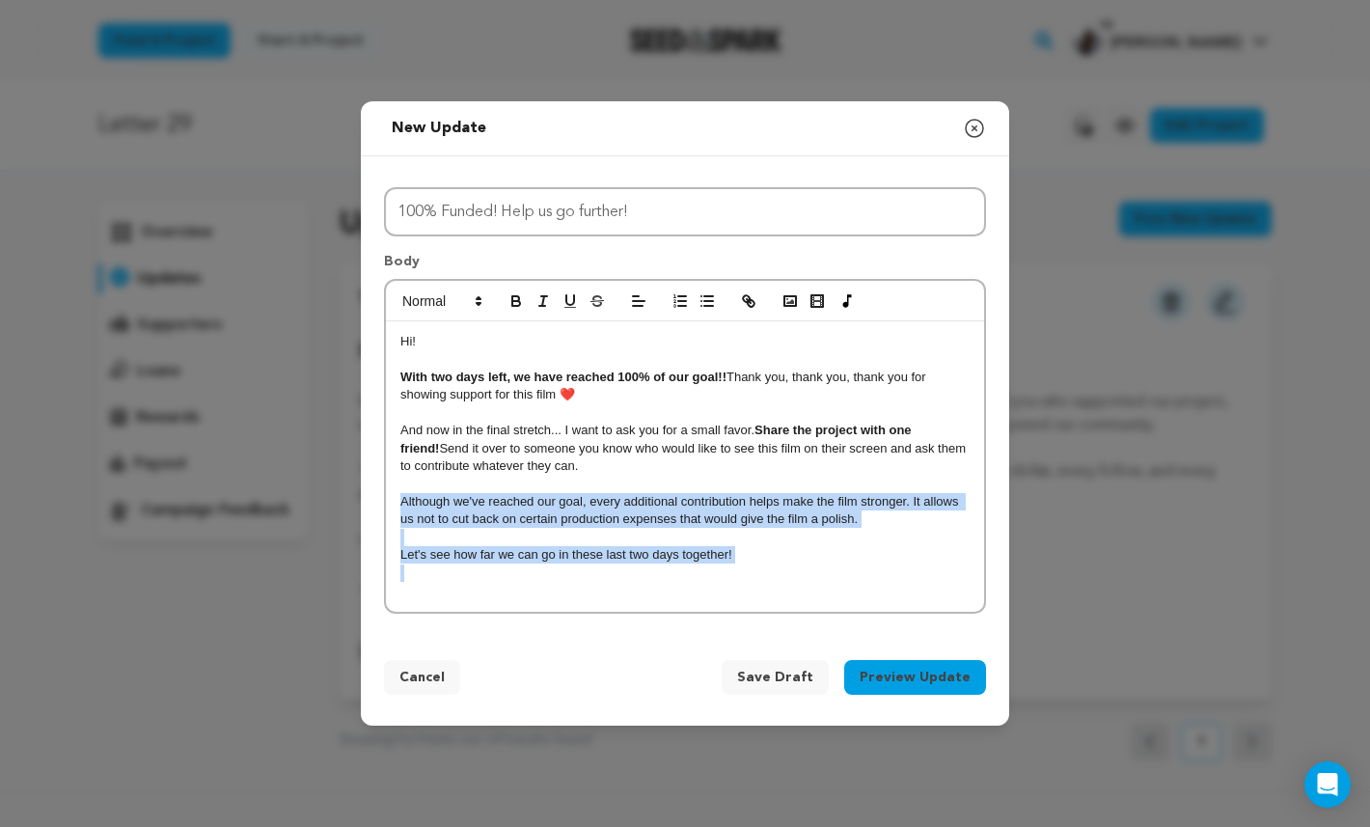
drag, startPoint x: 748, startPoint y: 563, endPoint x: 644, endPoint y: 485, distance: 129.5
click at [644, 485] on div "Hi! With two days left, we have reached 100% of our goal!! Thank you, thank you…" at bounding box center [685, 466] width 598 height 290
click at [644, 493] on p "Although we've reached our goal, every additional contribution helps make the f…" at bounding box center [684, 511] width 569 height 36
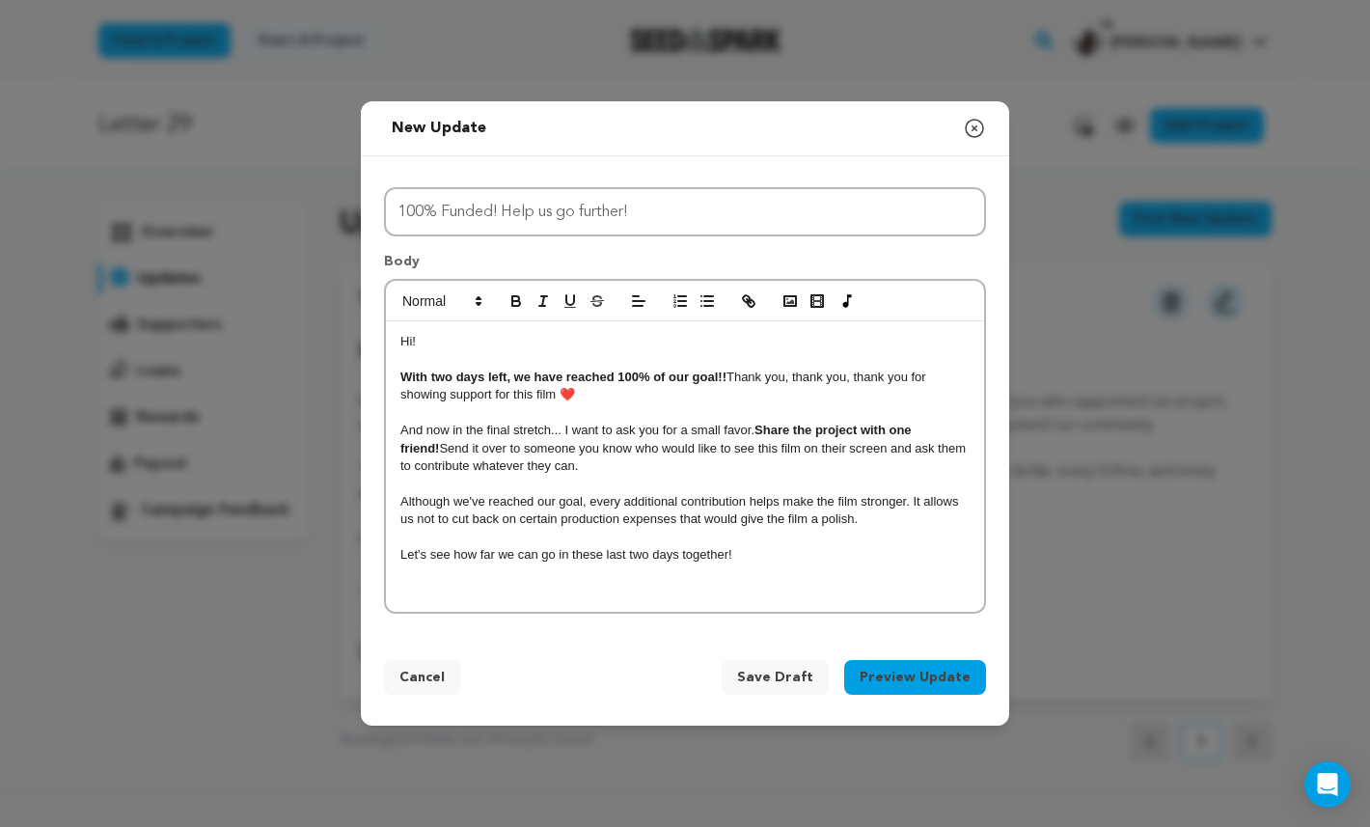
click at [827, 546] on p "Let's see how far we can go in these last two days together!" at bounding box center [684, 554] width 569 height 17
drag, startPoint x: 774, startPoint y: 538, endPoint x: 366, endPoint y: 538, distance: 408.1
click at [366, 538] on div "Title 100% Funded! Help us go further! Body Hi! With two days left, we have rea…" at bounding box center [685, 395] width 648 height 479
click at [717, 547] on strong "Let's see how far we can go in these last two days together!" at bounding box center [578, 554] width 356 height 14
click at [788, 564] on p at bounding box center [684, 572] width 569 height 17
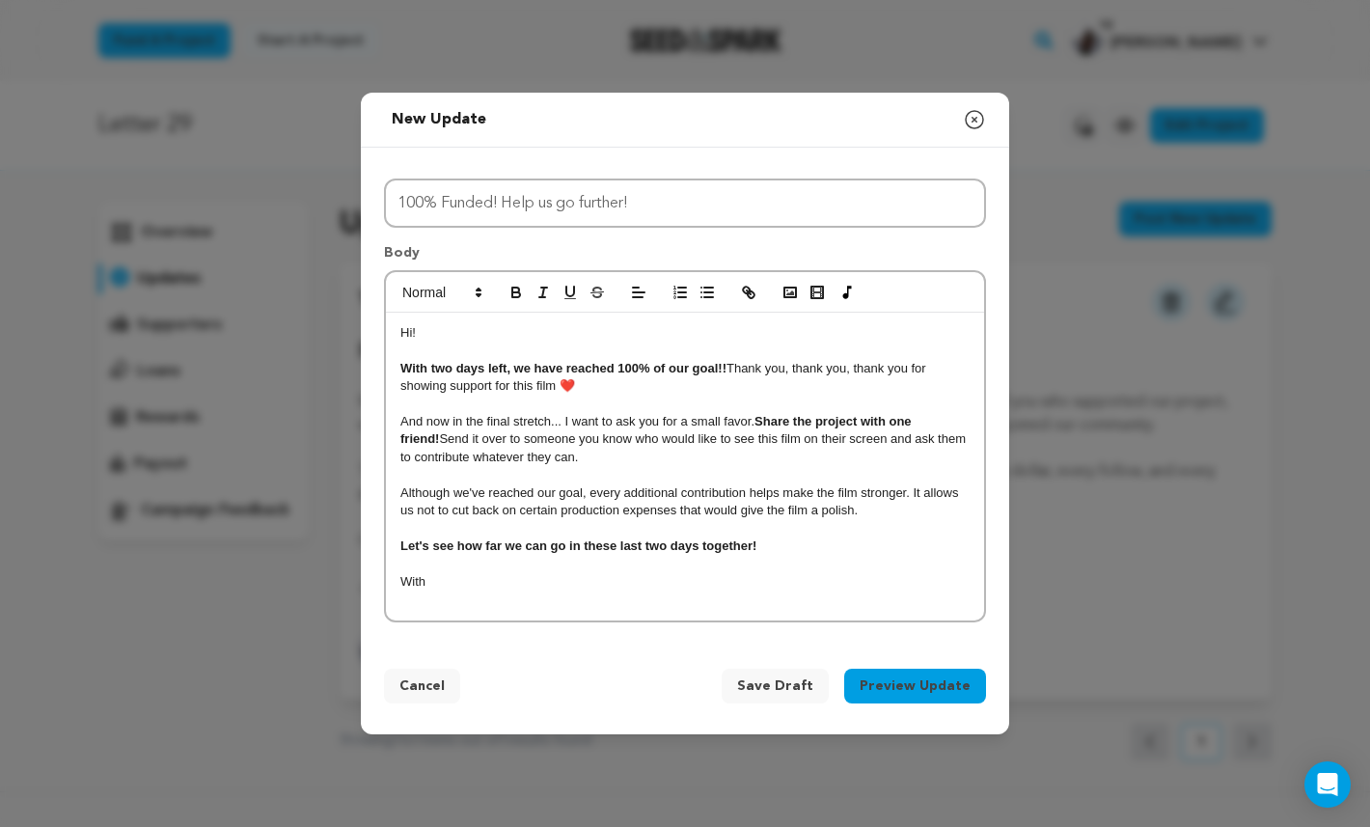
click at [777, 679] on span "Save Draft" at bounding box center [775, 685] width 76 height 19
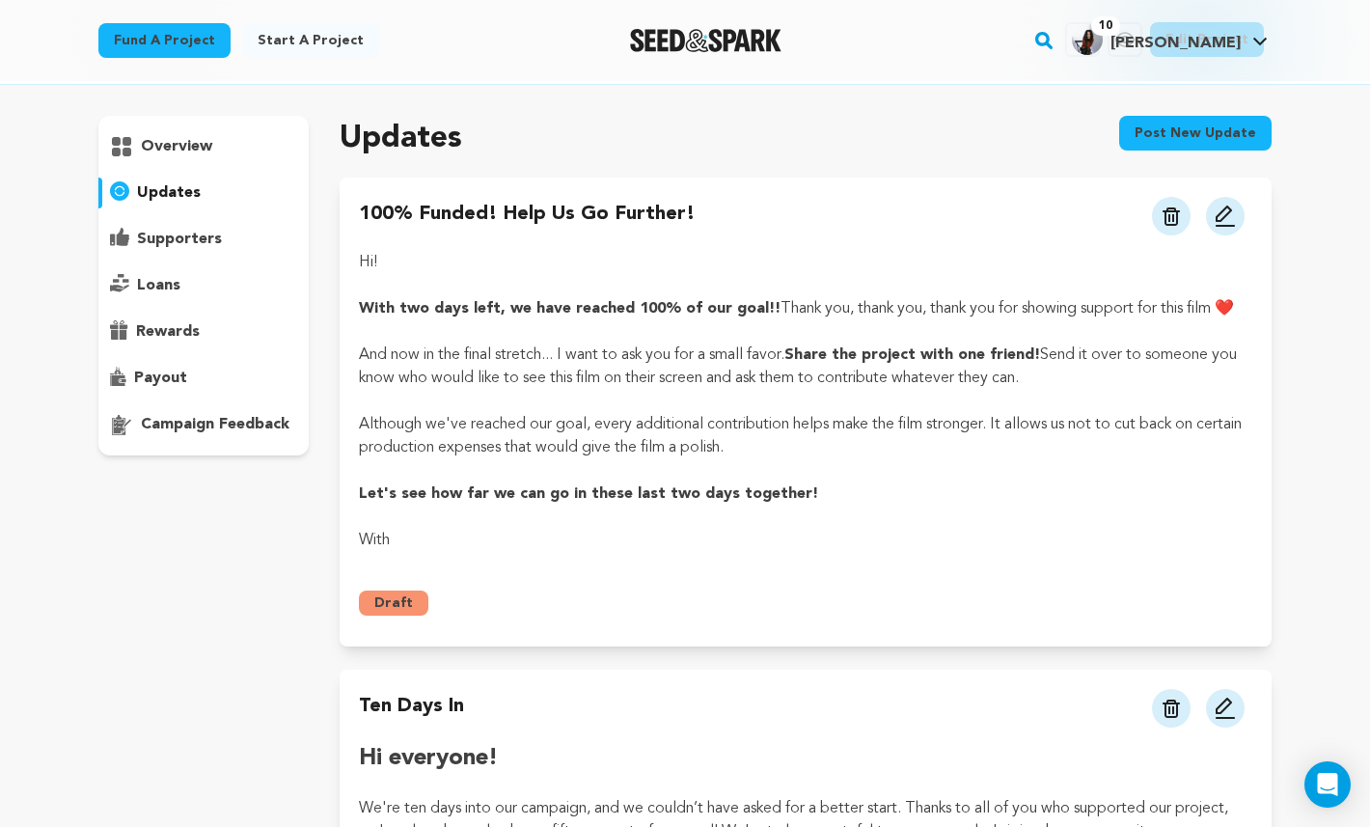
scroll to position [97, 0]
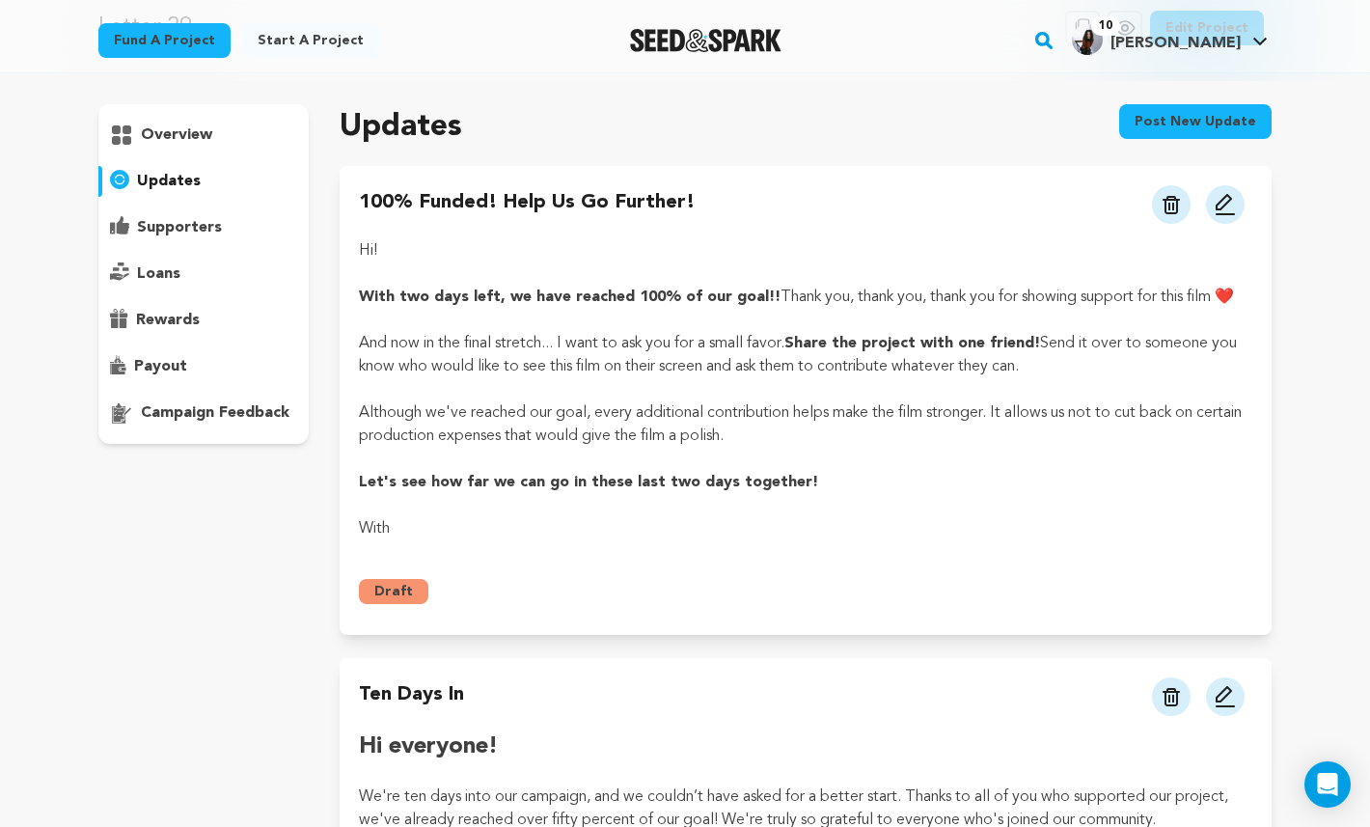
click at [1223, 208] on img at bounding box center [1225, 204] width 23 height 23
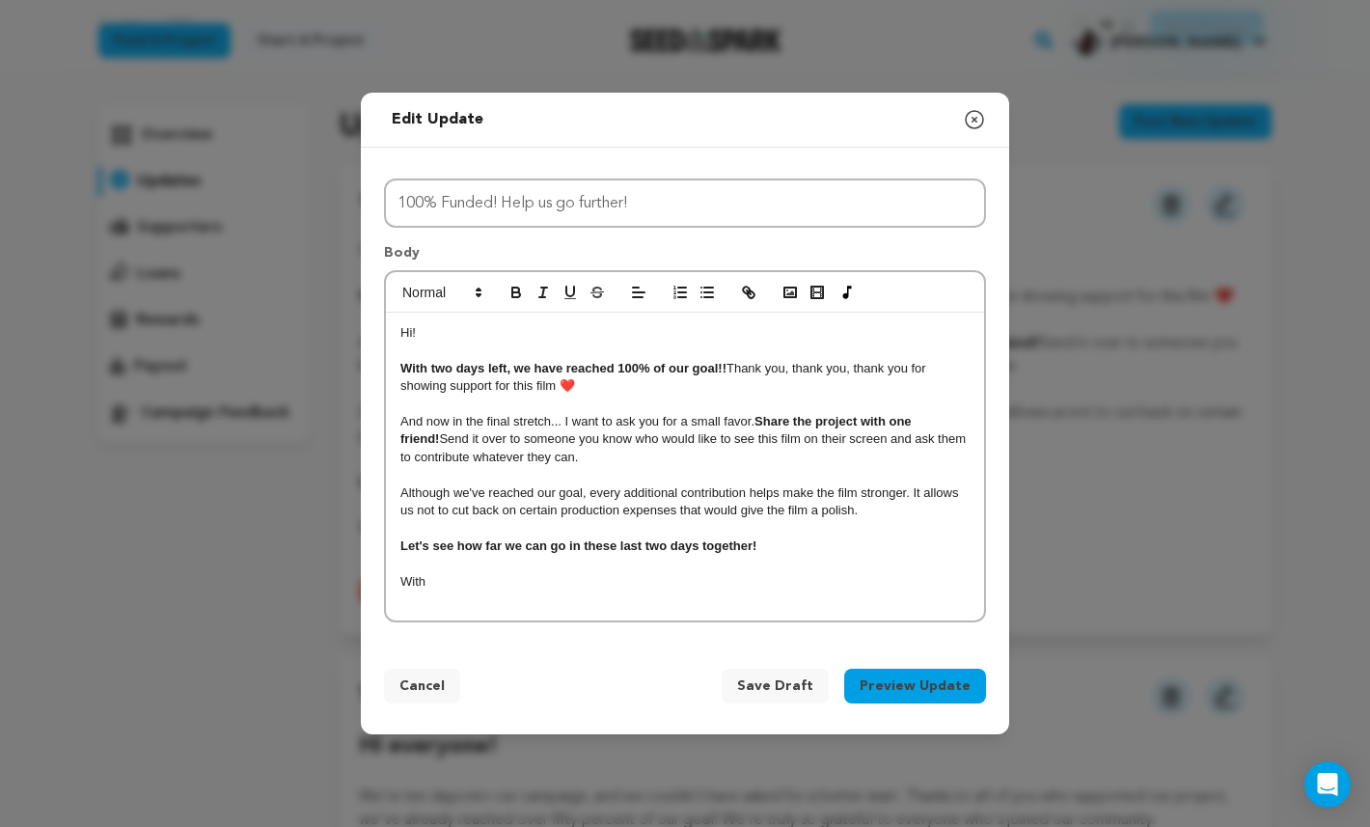
drag, startPoint x: 429, startPoint y: 340, endPoint x: 389, endPoint y: 340, distance: 40.5
click at [389, 340] on div "Hi! With two days left, we have reached 100% of our goal!! Thank you, thank you…" at bounding box center [685, 467] width 598 height 308
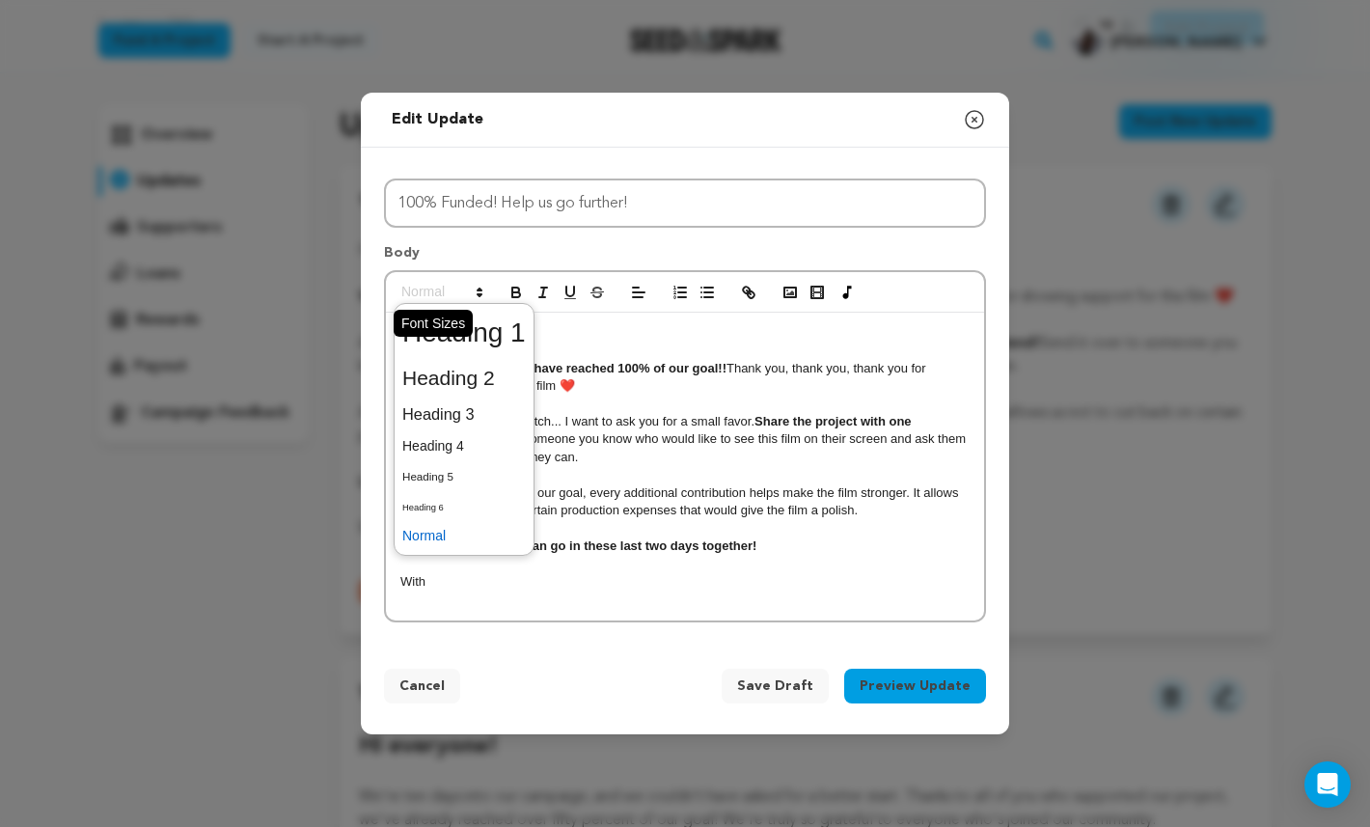
click at [439, 299] on span at bounding box center [441, 292] width 95 height 23
click at [465, 439] on span at bounding box center [463, 446] width 123 height 30
click at [447, 296] on span at bounding box center [441, 292] width 95 height 23
click at [453, 393] on span at bounding box center [463, 378] width 123 height 41
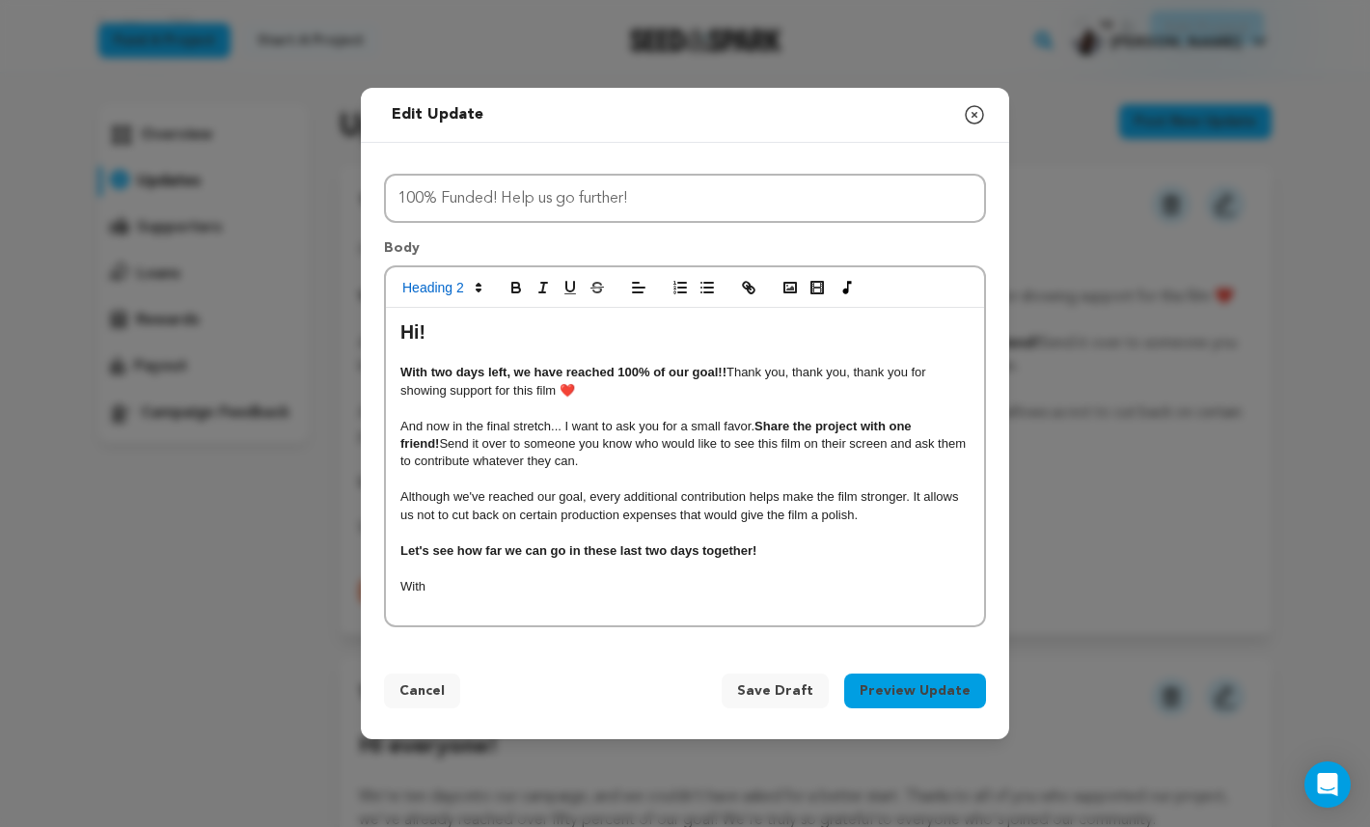
click at [470, 341] on h2 "Hi!" at bounding box center [684, 332] width 569 height 27
click at [558, 439] on p "And now in the final stretch... I want to ask you for a small favor. Share the …" at bounding box center [684, 444] width 569 height 53
click at [472, 364] on p at bounding box center [684, 354] width 569 height 17
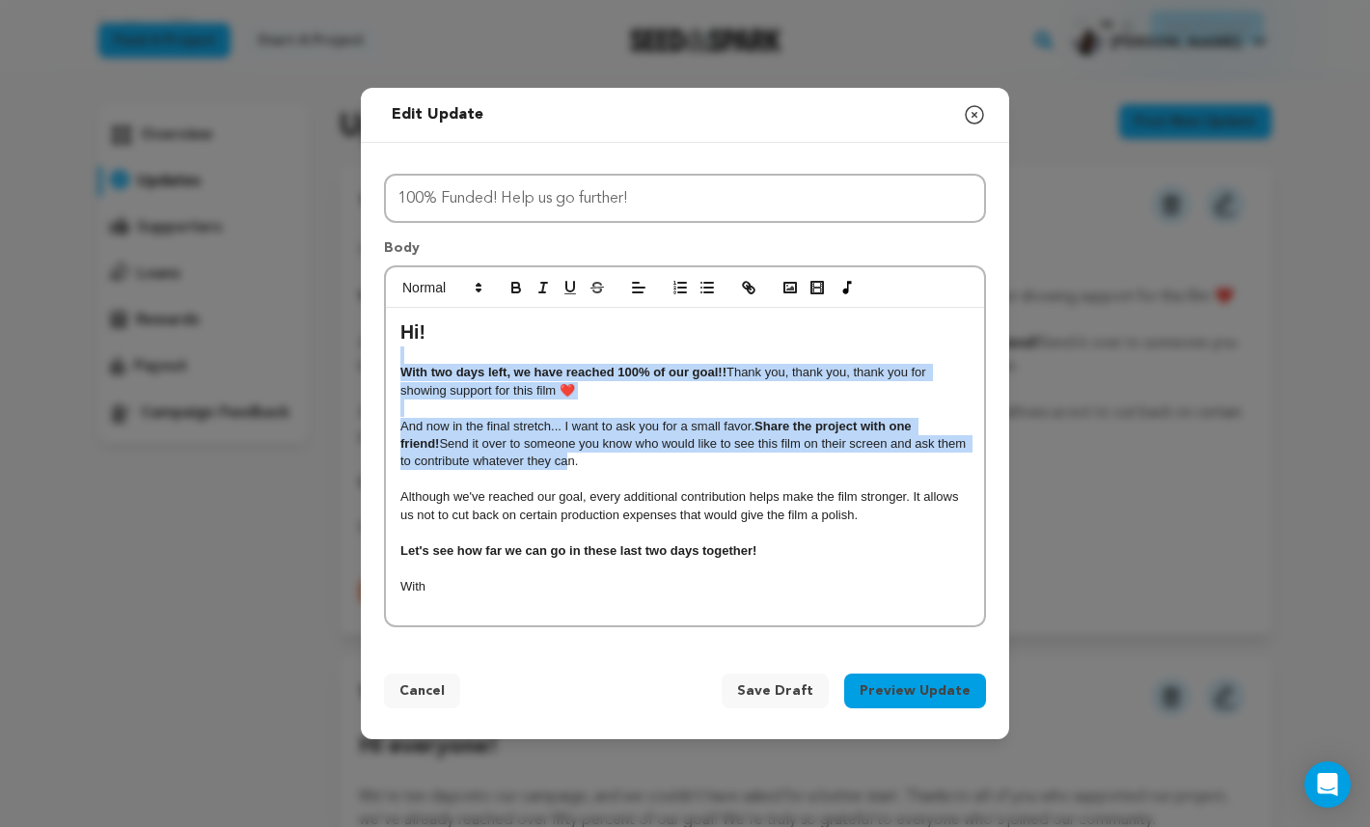
drag, startPoint x: 490, startPoint y: 354, endPoint x: 550, endPoint y: 472, distance: 132.0
click at [550, 472] on div "Hi! With two days left, we have reached 100% of our goal!! Thank you, thank you…" at bounding box center [685, 466] width 598 height 316
click at [550, 472] on p at bounding box center [684, 479] width 569 height 17
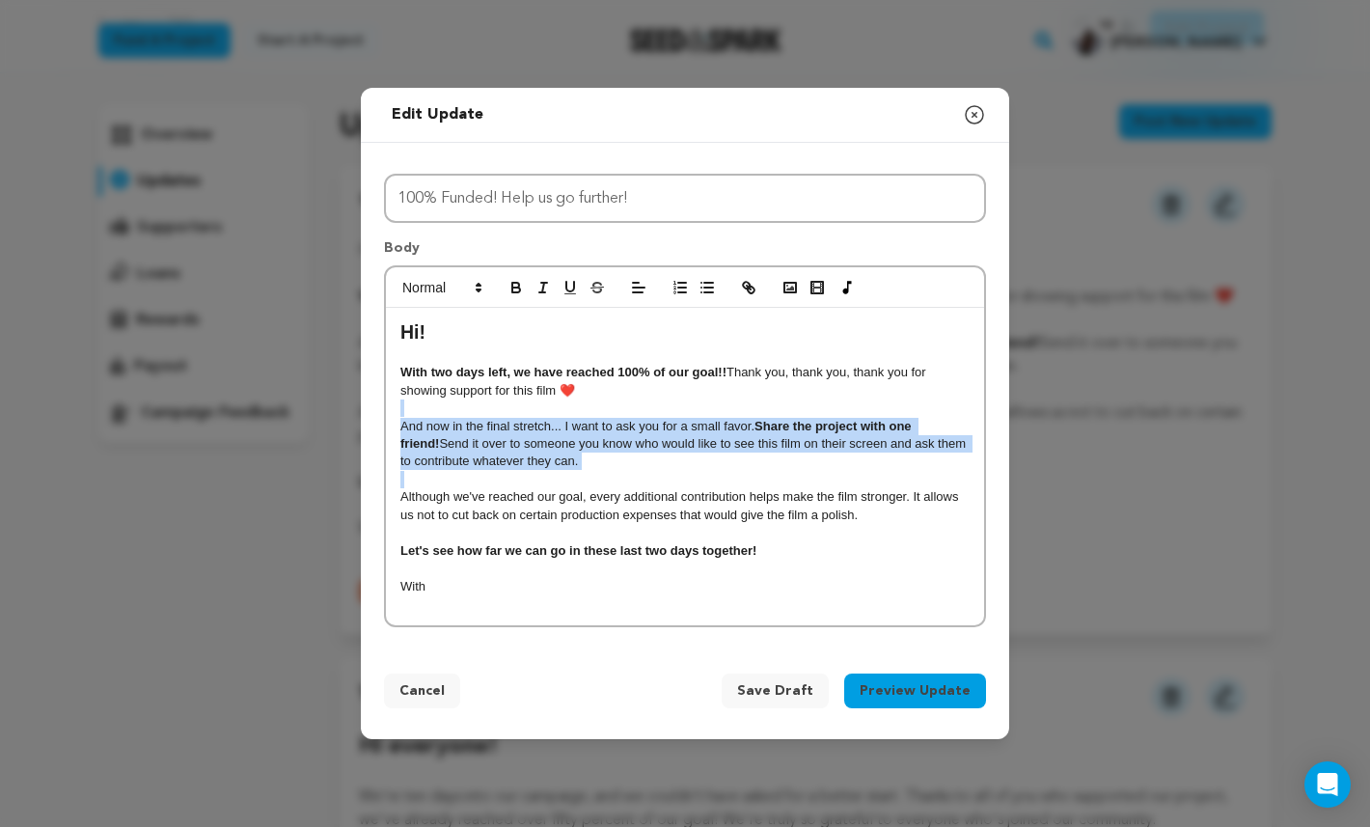
drag, startPoint x: 588, startPoint y: 475, endPoint x: 466, endPoint y: 404, distance: 141.3
click at [466, 404] on div "Hi! With two days left, we have reached 100% of our goal!! Thank you, thank you…" at bounding box center [685, 466] width 598 height 316
click at [466, 404] on p at bounding box center [684, 407] width 569 height 17
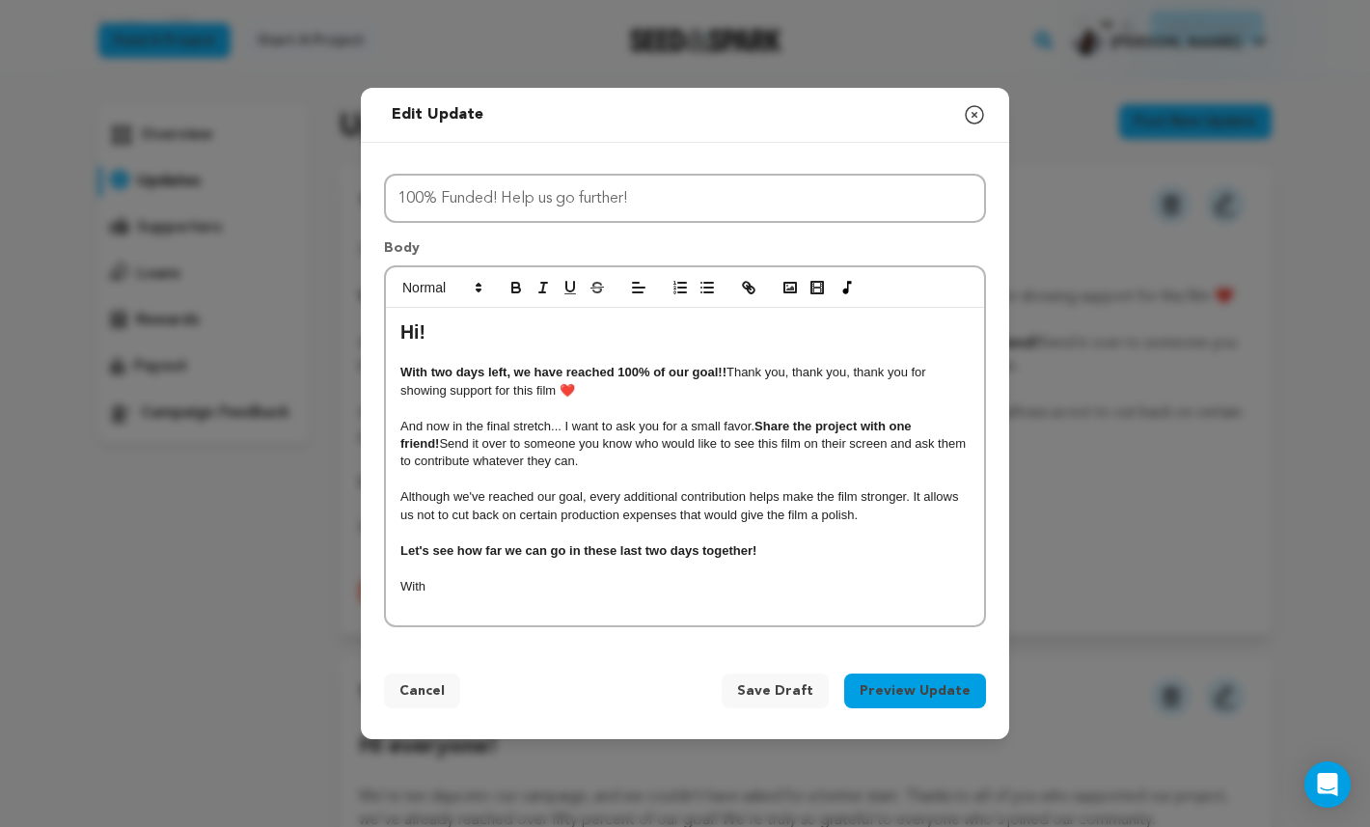
click at [447, 395] on p "With two days left, we have reached 100% of our goal!! Thank you, thank you, th…" at bounding box center [684, 382] width 569 height 36
click at [743, 481] on p at bounding box center [684, 479] width 569 height 17
drag, startPoint x: 592, startPoint y: 427, endPoint x: 629, endPoint y: 467, distance: 53.9
click at [627, 465] on p "And now in the final stretch... I want to ask you for a small favor. Share the …" at bounding box center [684, 444] width 569 height 53
click at [629, 467] on p "And now in the final stretch... I want to ask you for a small favor. Share the …" at bounding box center [684, 444] width 569 height 53
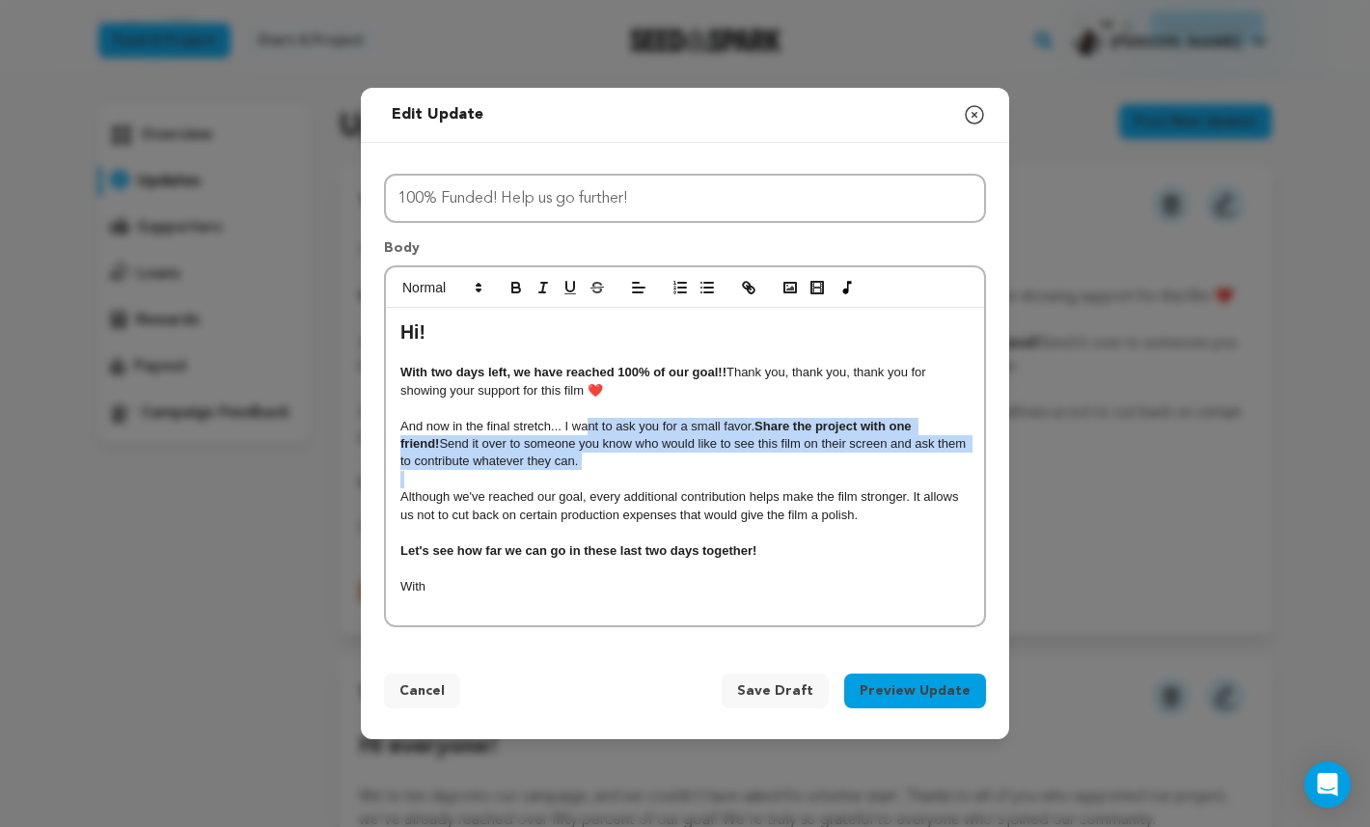
drag, startPoint x: 670, startPoint y: 483, endPoint x: 587, endPoint y: 423, distance: 103.6
click at [587, 423] on div "Hi! With two days left, we have reached 100% of our goal!! Thank you, thank you…" at bounding box center [685, 466] width 598 height 316
click at [586, 423] on p "And now in the final stretch... I want to ask you for a small favor. Share the …" at bounding box center [684, 444] width 569 height 53
drag, startPoint x: 589, startPoint y: 409, endPoint x: 620, endPoint y: 464, distance: 63.1
click at [620, 464] on div "Hi! With two days left, we have reached 100% of our goal!! Thank you, thank you…" at bounding box center [685, 466] width 598 height 316
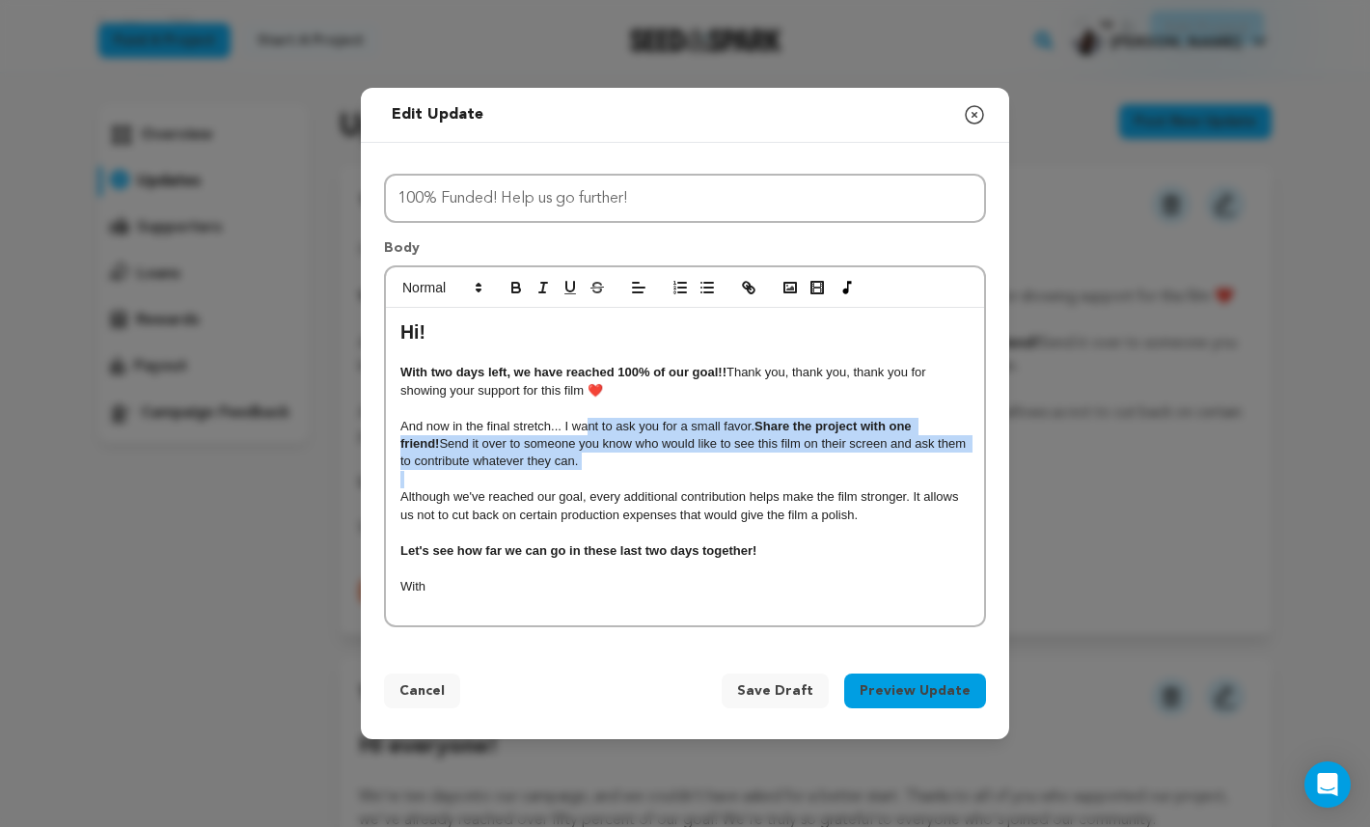
click at [620, 464] on p "And now in the final stretch... I want to ask you for a small favor. Share the …" at bounding box center [684, 444] width 569 height 53
drag, startPoint x: 678, startPoint y: 471, endPoint x: 542, endPoint y: 423, distance: 144.3
click at [542, 423] on p "And now in the final stretch... I want to ask you for a small favor. Share the …" at bounding box center [684, 444] width 569 height 53
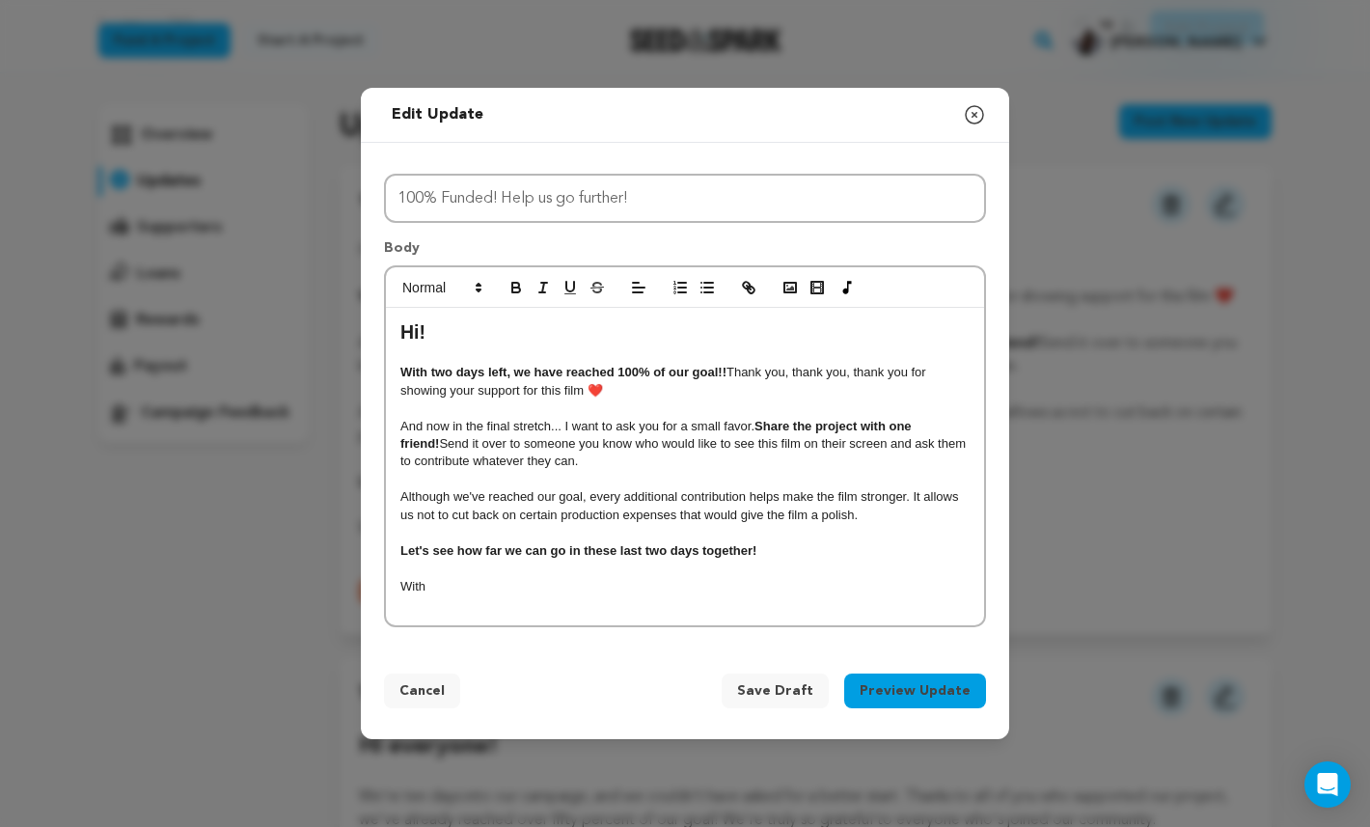
click at [677, 485] on p at bounding box center [684, 479] width 569 height 17
drag, startPoint x: 724, startPoint y: 486, endPoint x: 614, endPoint y: 448, distance: 116.5
click at [616, 448] on div "Hi! With two days left, we have reached 100% of our goal!! Thank you, thank you…" at bounding box center [685, 466] width 598 height 316
click at [614, 448] on p "And now in the final stretch... I want to ask you for a small favor. Share the …" at bounding box center [684, 444] width 569 height 53
click at [586, 446] on p "And now in the final stretch... I want to ask you for a small favor. Share the …" at bounding box center [684, 444] width 569 height 53
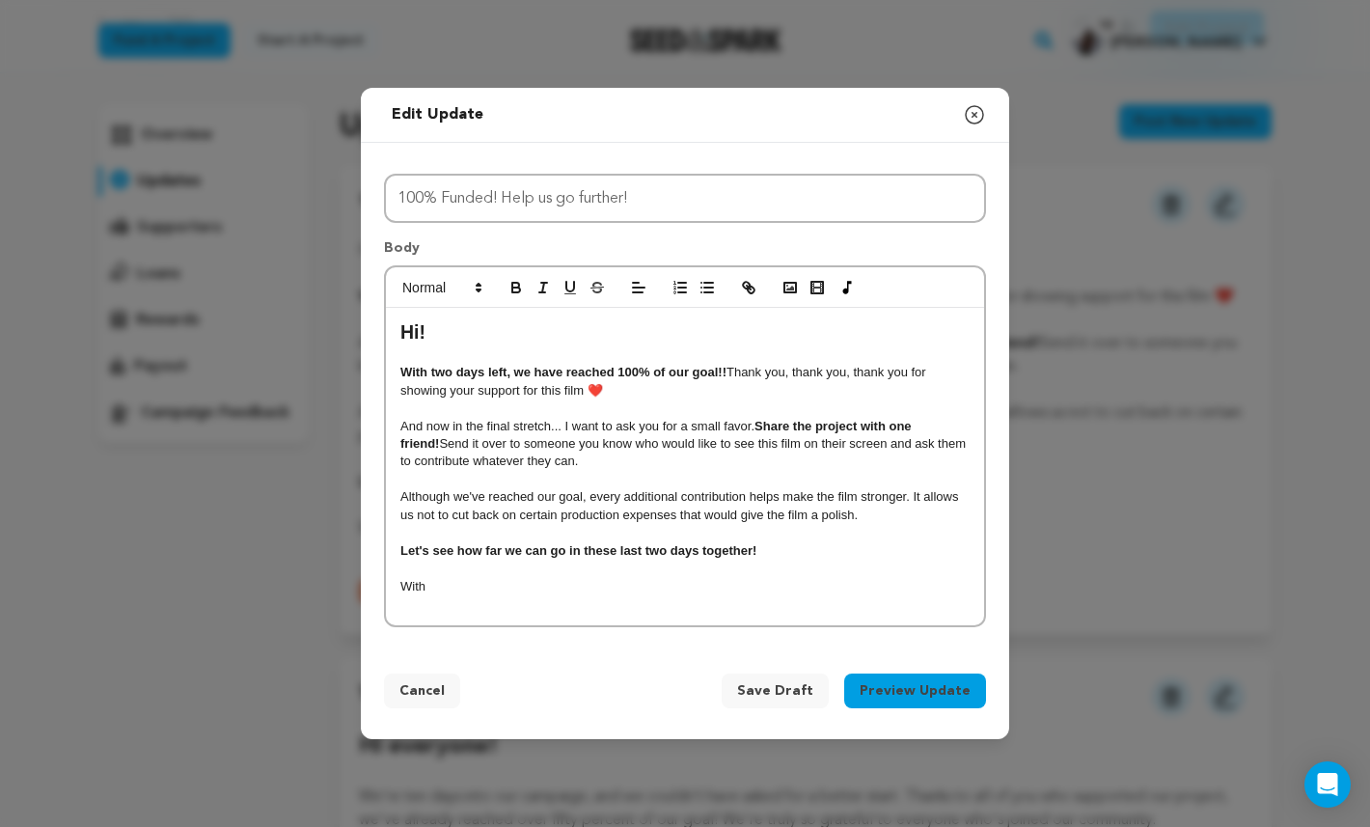
click at [619, 455] on p "And now in the final stretch... I want to ask you for a small favor. Share the …" at bounding box center [684, 444] width 569 height 53
click at [680, 474] on p at bounding box center [684, 479] width 569 height 17
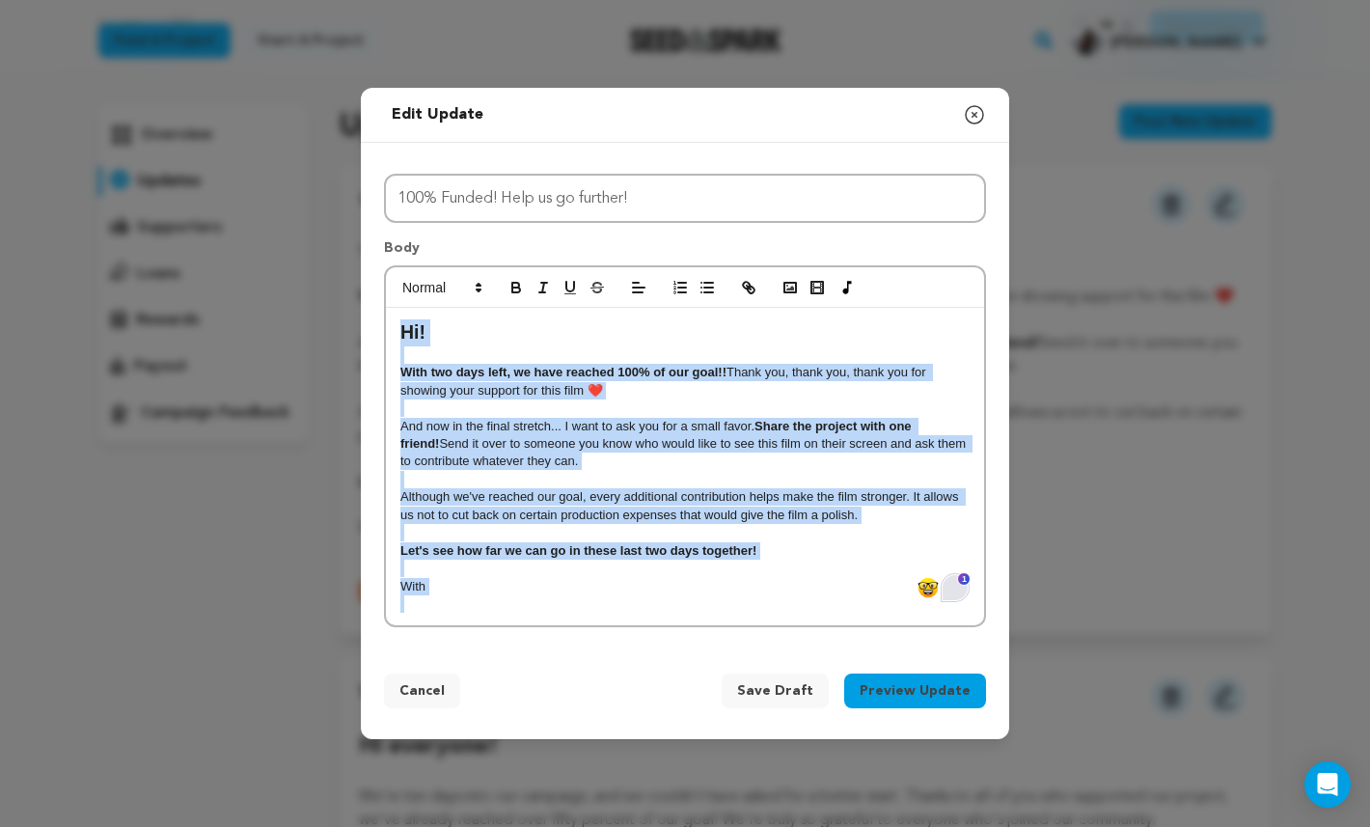
click at [960, 594] on div "Open Grammarly." at bounding box center [954, 587] width 21 height 21
click at [942, 592] on img at bounding box center [930, 593] width 21 height 21
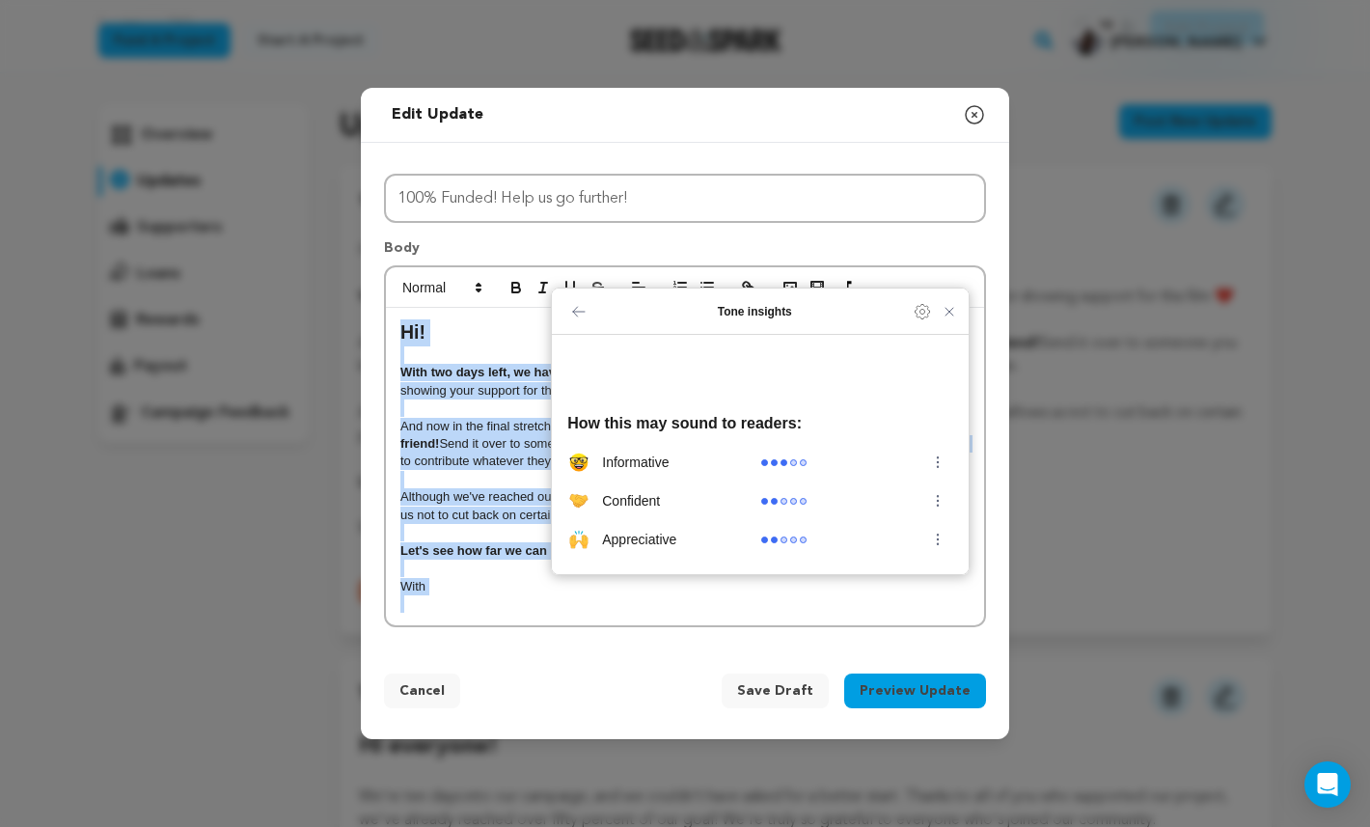
click at [952, 595] on p "To enrich screen reader interactions, please activate Accessibility in Grammarl…" at bounding box center [684, 603] width 569 height 17
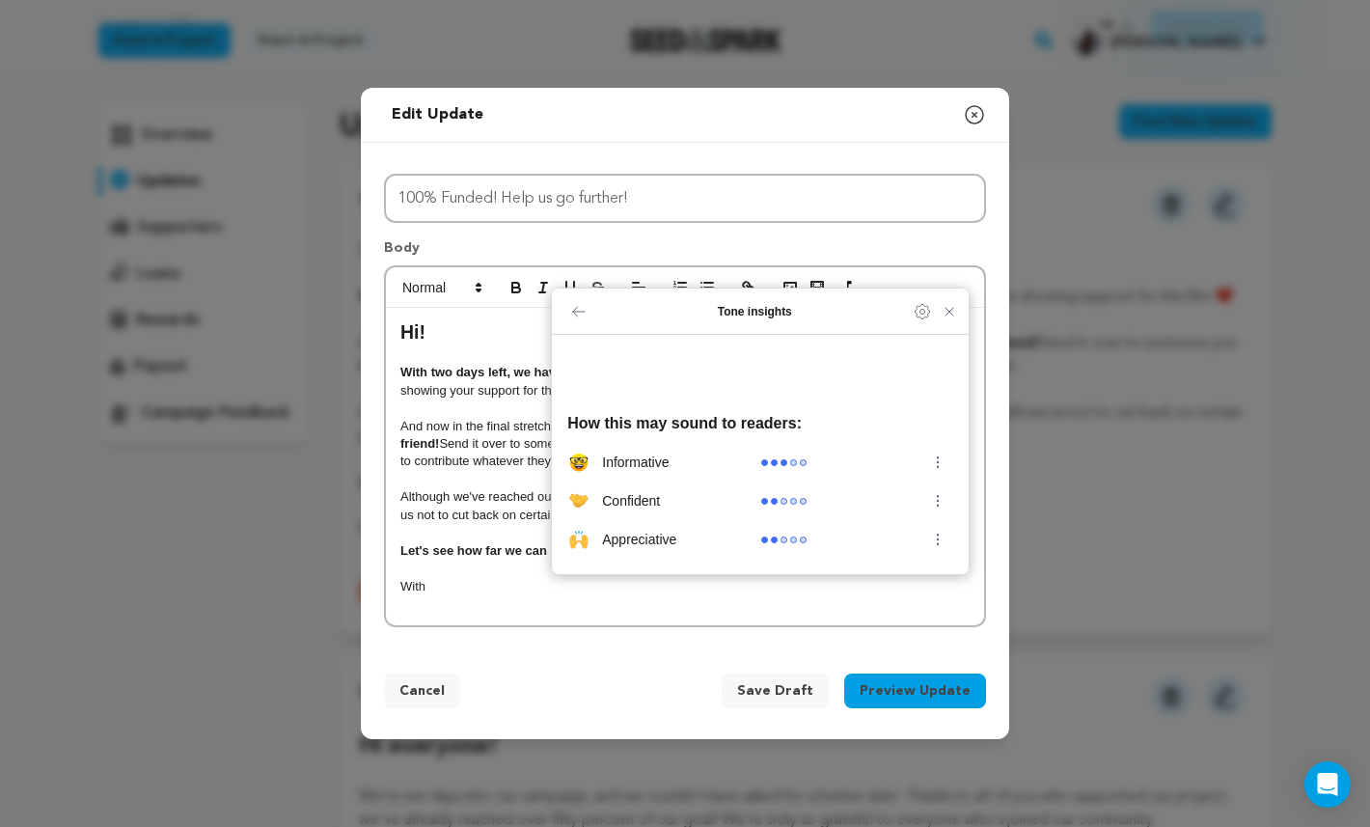
click at [462, 465] on p "And now in the final stretch... I want to ask you for a small favor. Share the …" at bounding box center [684, 444] width 569 height 53
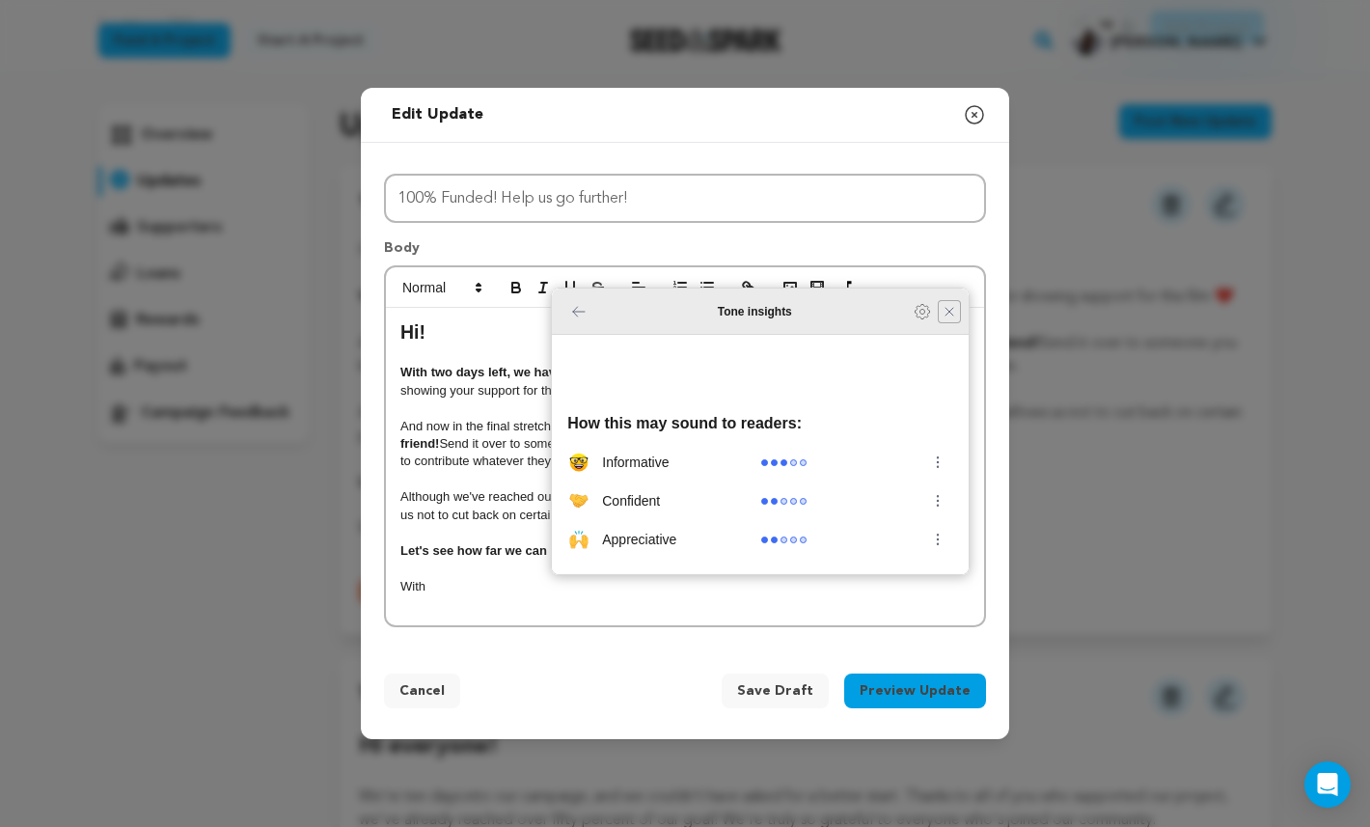
click at [957, 323] on icon "Close Grammarly Assistant" at bounding box center [949, 311] width 23 height 23
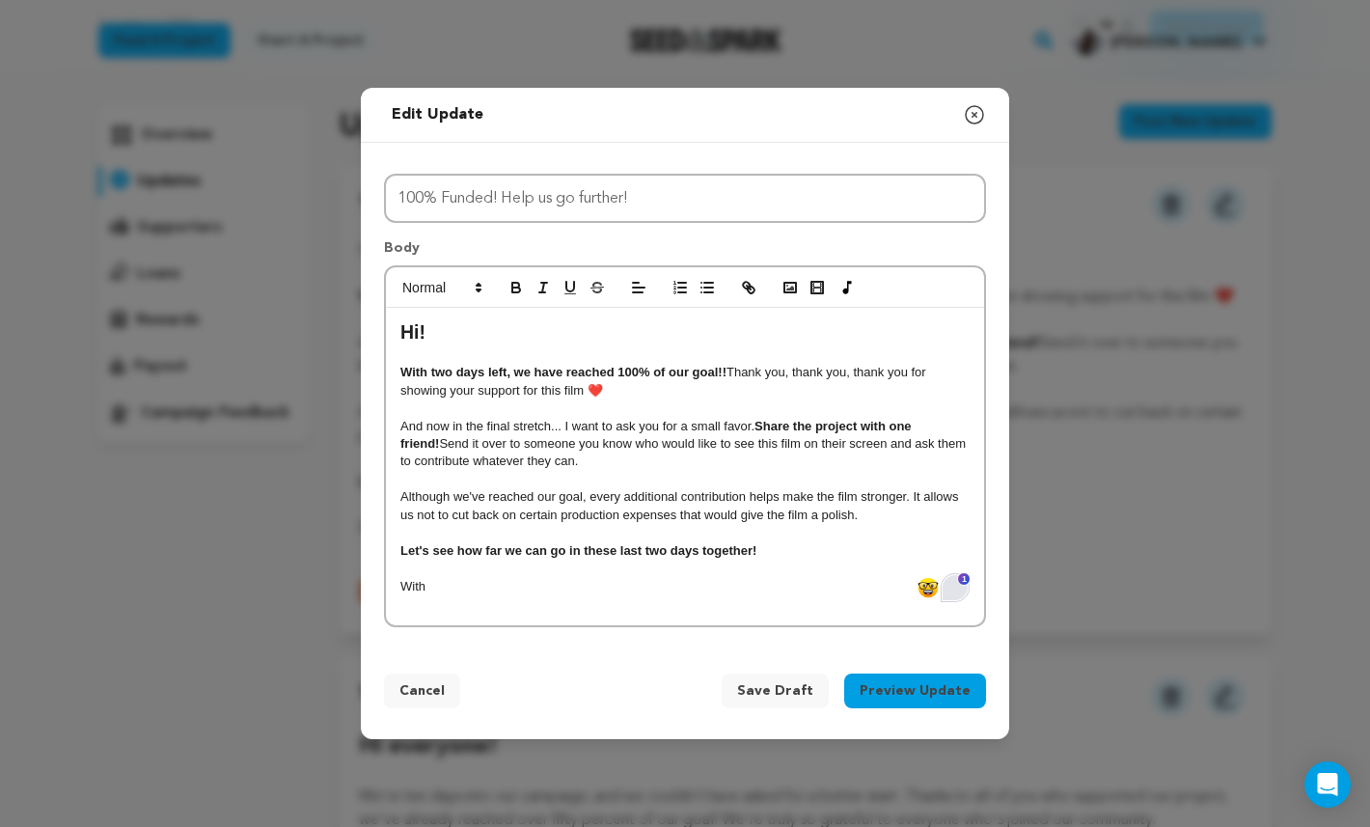
click at [817, 509] on p "Although we've reached our goal, every additional contribution helps make the f…" at bounding box center [684, 506] width 569 height 36
click at [927, 588] on img at bounding box center [927, 587] width 21 height 21
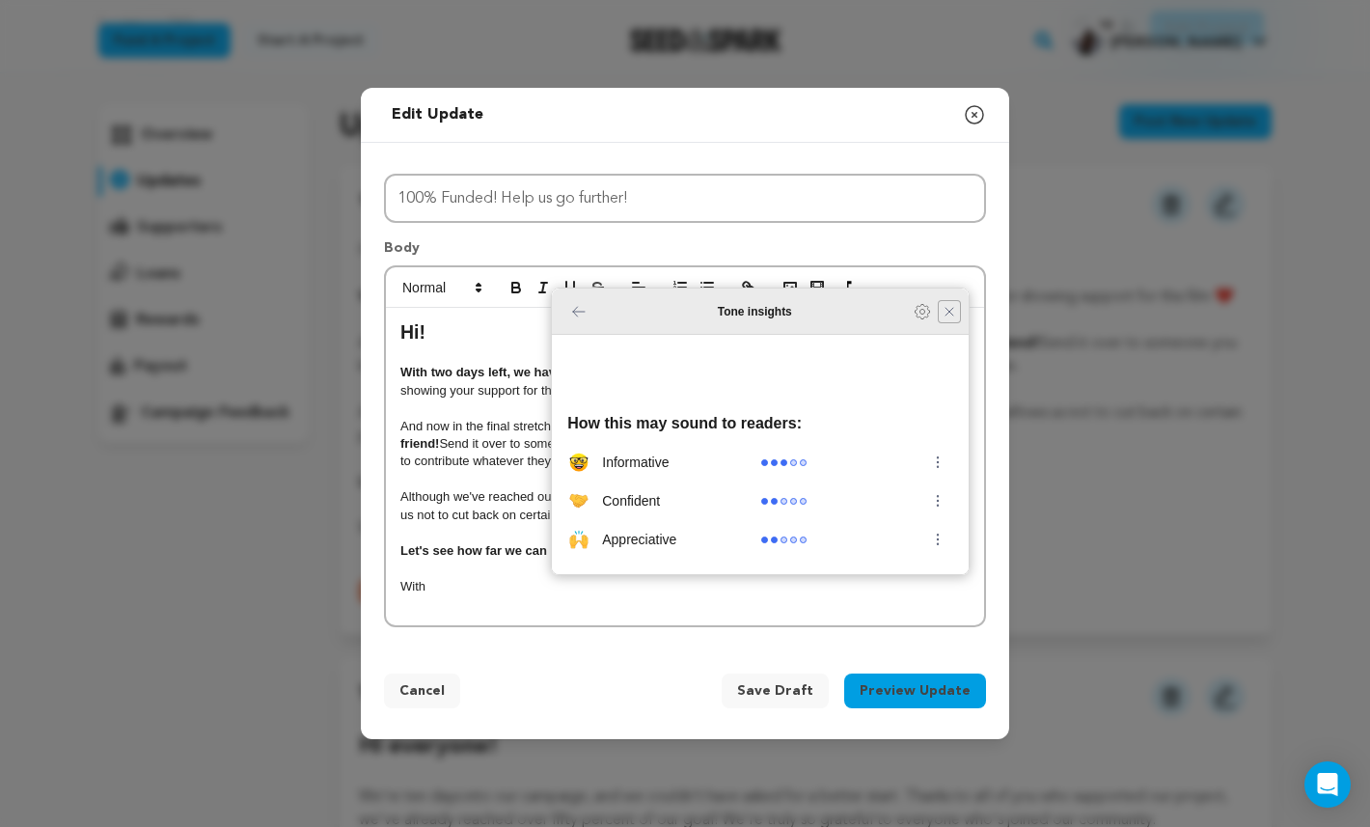
click at [946, 319] on icon "Close Grammarly Assistant" at bounding box center [949, 311] width 15 height 15
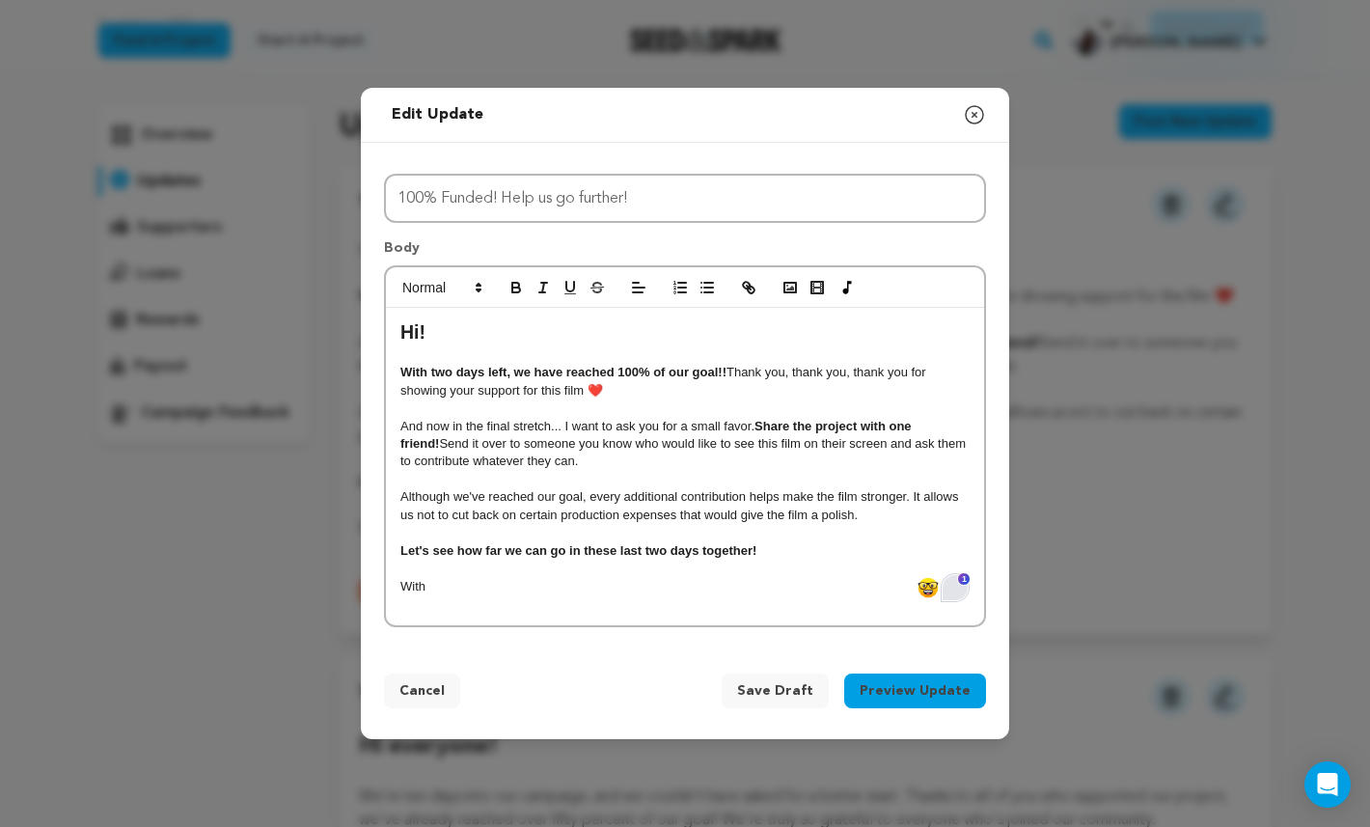
click at [955, 590] on div "Open Grammarly." at bounding box center [954, 587] width 21 height 21
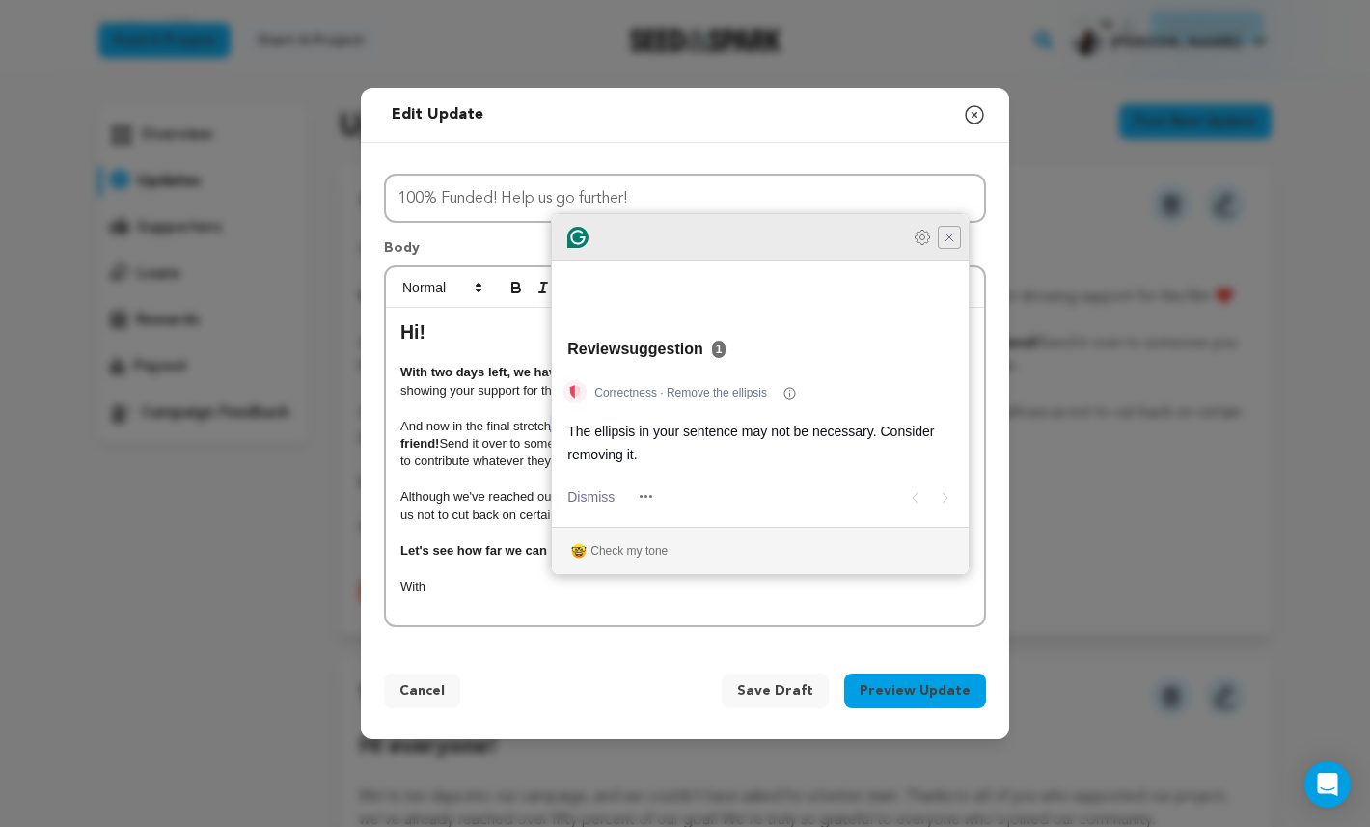
click at [950, 249] on icon "Close Grammarly Assistant" at bounding box center [949, 237] width 23 height 23
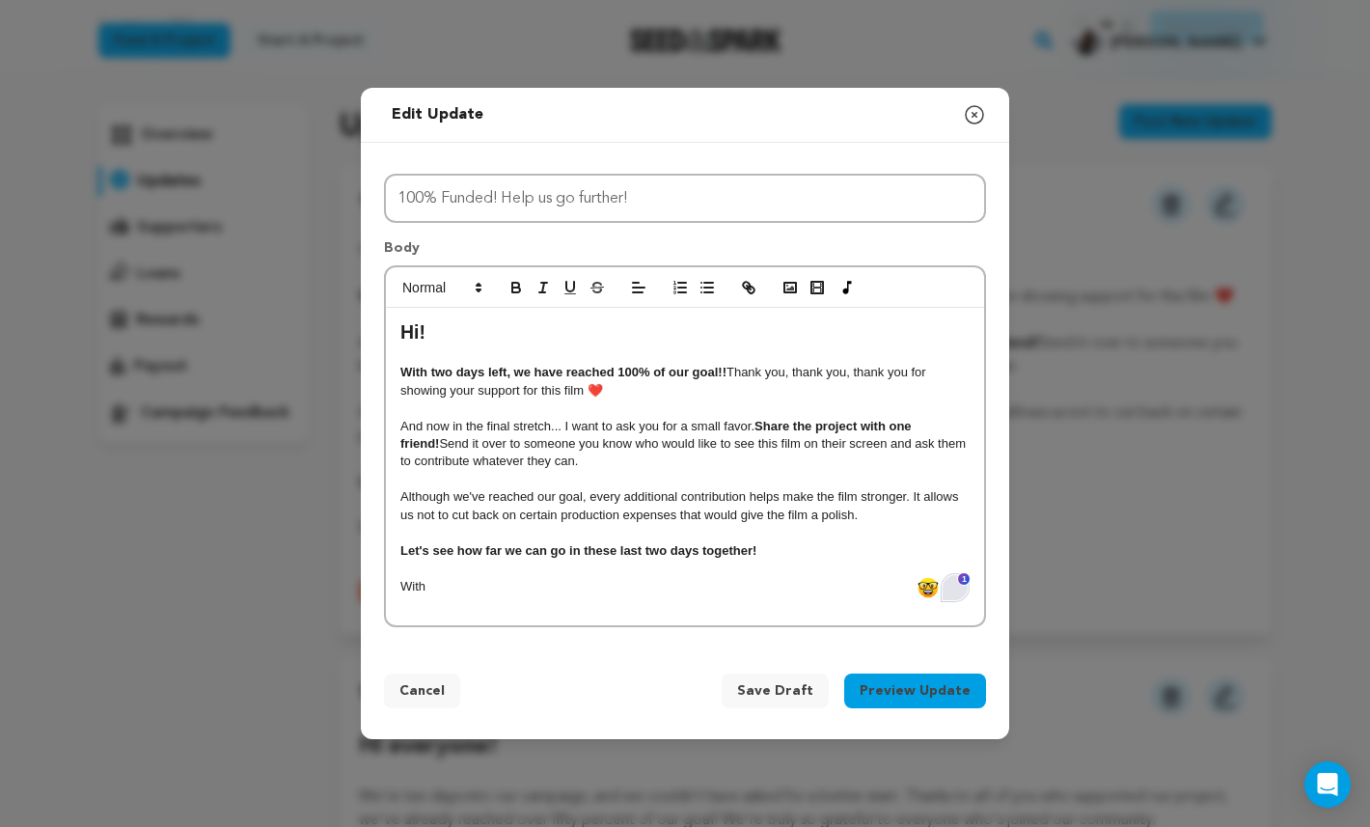
click at [870, 488] on p "Although we've reached our goal, every additional contribution helps make the f…" at bounding box center [684, 506] width 569 height 36
click at [813, 537] on p "To enrich screen reader interactions, please activate Accessibility in Grammarl…" at bounding box center [684, 532] width 569 height 17
click at [751, 586] on p "With" at bounding box center [684, 586] width 569 height 17
drag, startPoint x: 770, startPoint y: 586, endPoint x: 395, endPoint y: 586, distance: 375.3
click at [395, 586] on div "Hi! With two days left, we have reached 100% of our goal!! Thank you, thank you…" at bounding box center [685, 466] width 598 height 316
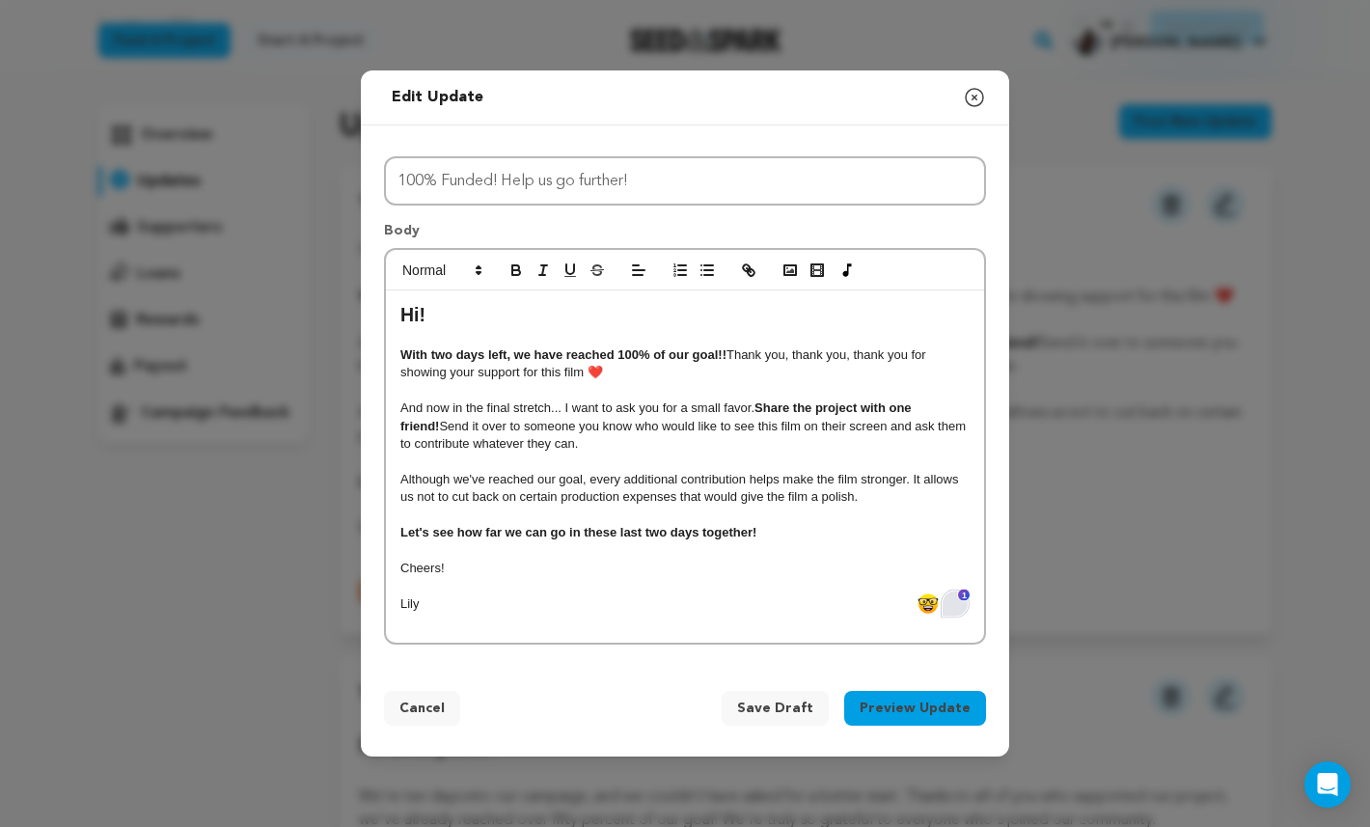
click at [408, 601] on p "Lily" at bounding box center [684, 603] width 569 height 17
click at [790, 698] on span "Save Draft" at bounding box center [775, 707] width 76 height 19
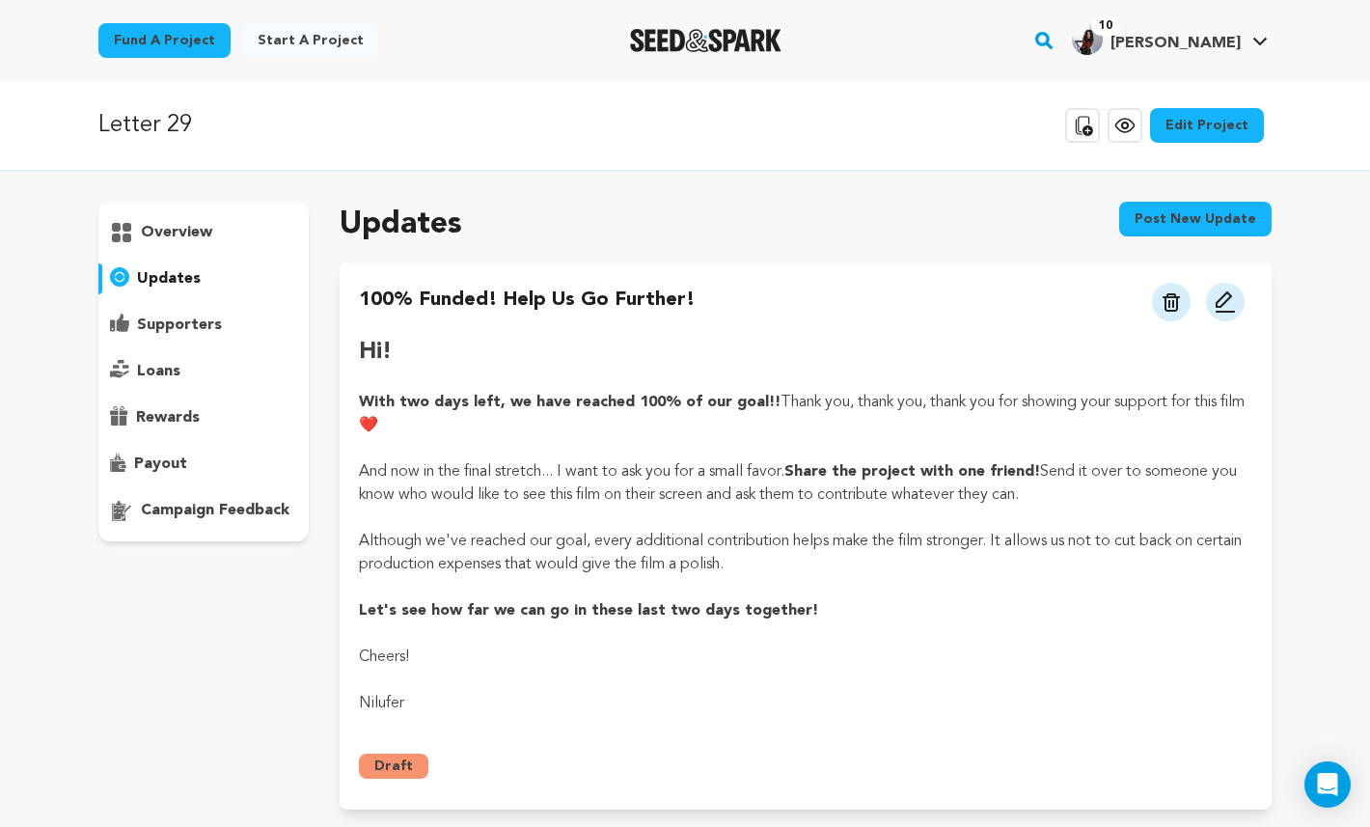
click at [1231, 303] on img at bounding box center [1225, 301] width 23 height 23
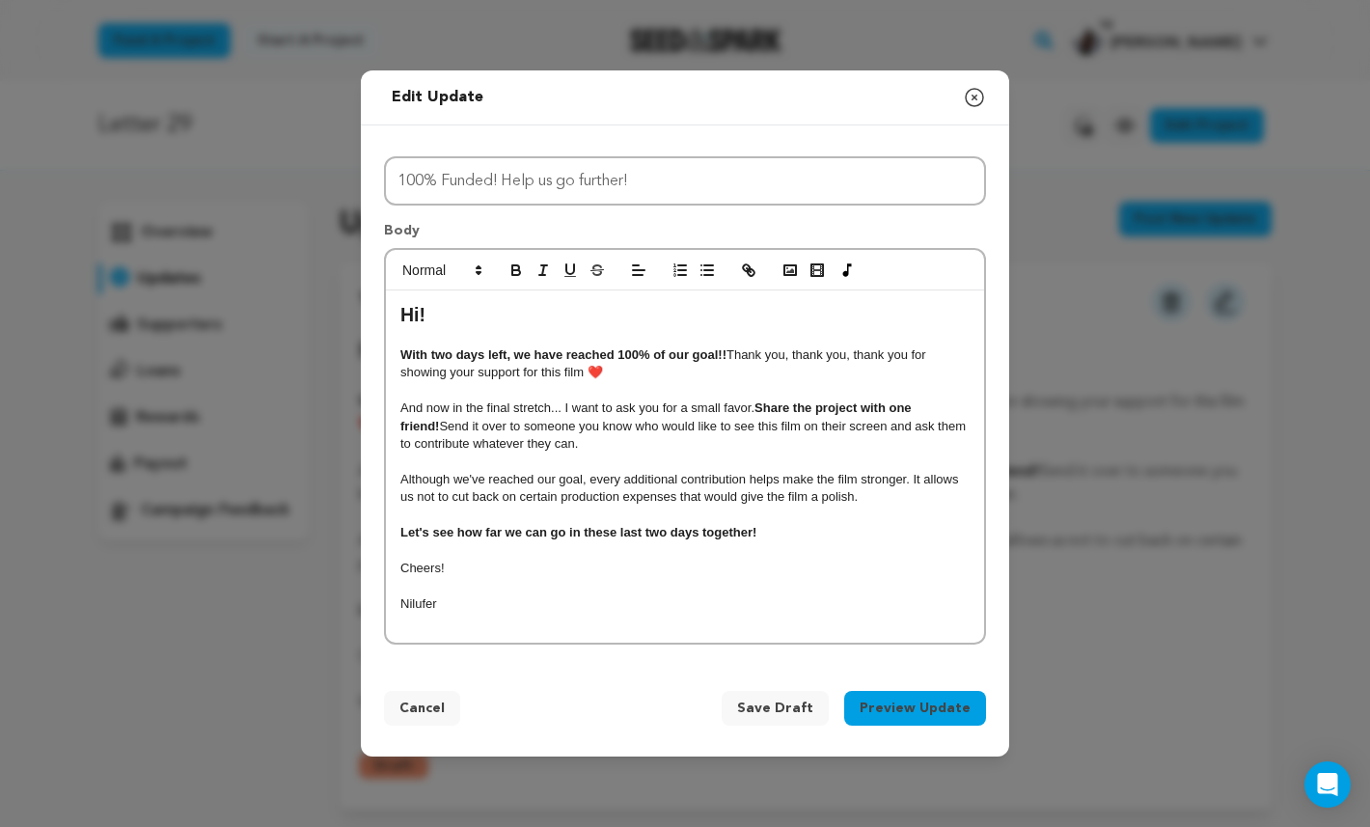
click at [702, 587] on p at bounding box center [684, 586] width 569 height 17
click at [702, 614] on p at bounding box center [684, 622] width 569 height 17
click at [702, 614] on p "To enrich screen reader interactions, please activate Accessibility in Grammarl…" at bounding box center [684, 622] width 569 height 17
click at [475, 605] on p "Nilufer" at bounding box center [684, 603] width 569 height 17
click at [432, 605] on p "Nilufer" at bounding box center [684, 603] width 569 height 17
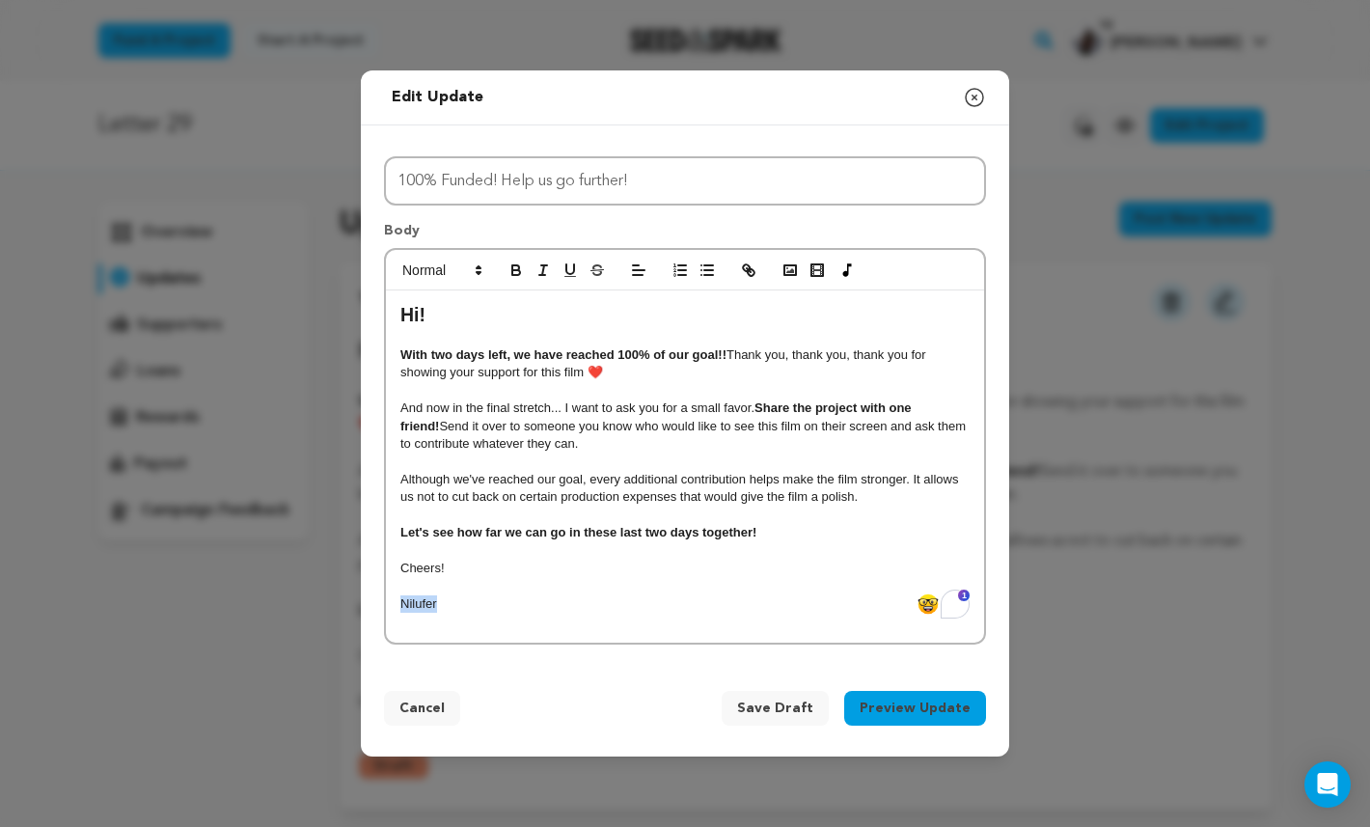
click at [432, 605] on p "Nilufer" at bounding box center [684, 603] width 569 height 17
click at [605, 614] on p "To enrich screen reader interactions, please activate Accessibility in Grammarl…" at bounding box center [684, 622] width 569 height 17
click at [657, 614] on p "To enrich screen reader interactions, please activate Accessibility in Grammarl…" at bounding box center [684, 622] width 569 height 17
click at [788, 442] on p "And now in the final stretch... I want to ask you for a small favor. Share the …" at bounding box center [684, 425] width 569 height 53
click at [570, 616] on p "To enrich screen reader interactions, please activate Accessibility in Grammarl…" at bounding box center [684, 622] width 569 height 17
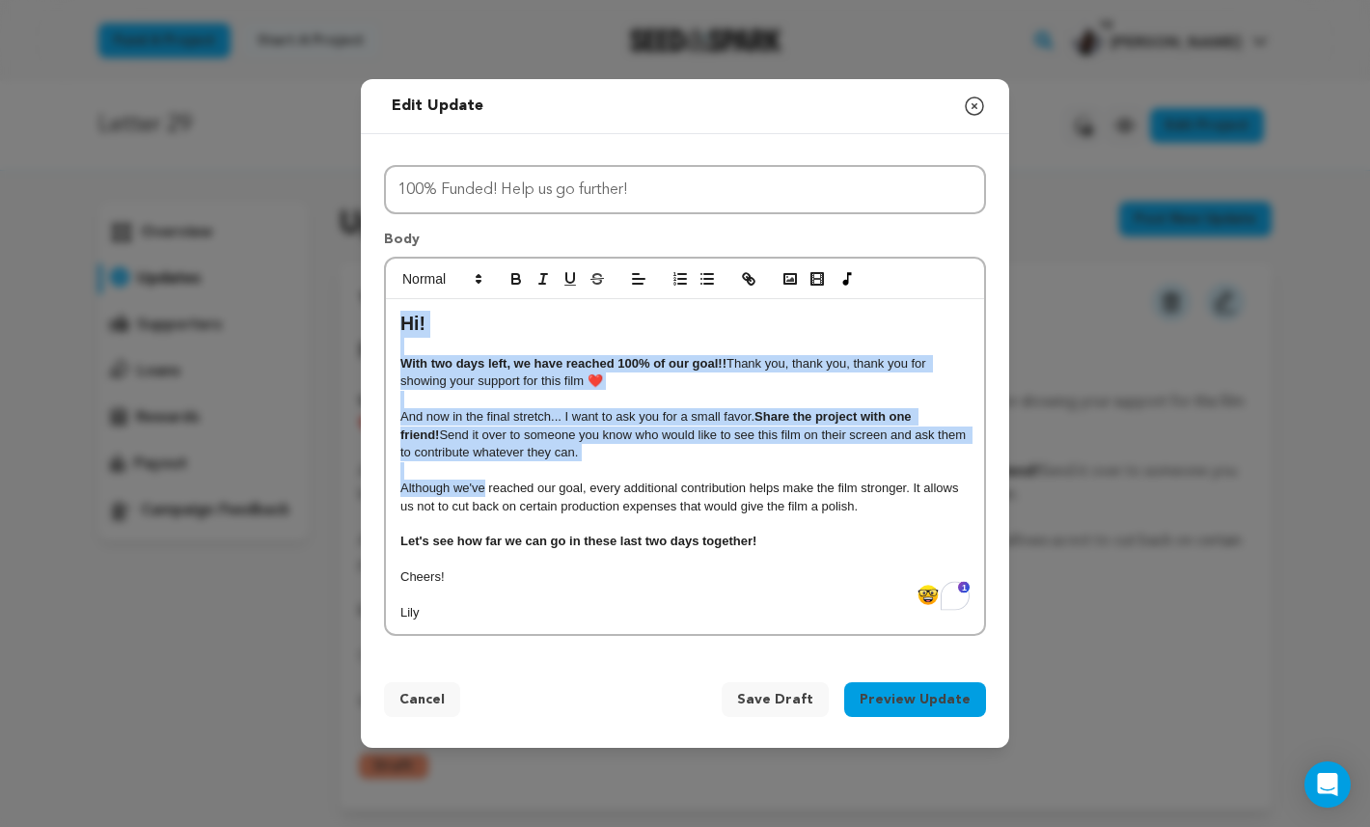
drag, startPoint x: 393, startPoint y: 332, endPoint x: 485, endPoint y: 496, distance: 188.3
click at [484, 493] on div "Hi! With two days left, we have reached 100% of our goal!! Thank you, thank you…" at bounding box center [685, 466] width 598 height 335
click at [485, 496] on p "Although we've reached our goal, every additional contribution helps make the f…" at bounding box center [684, 497] width 569 height 36
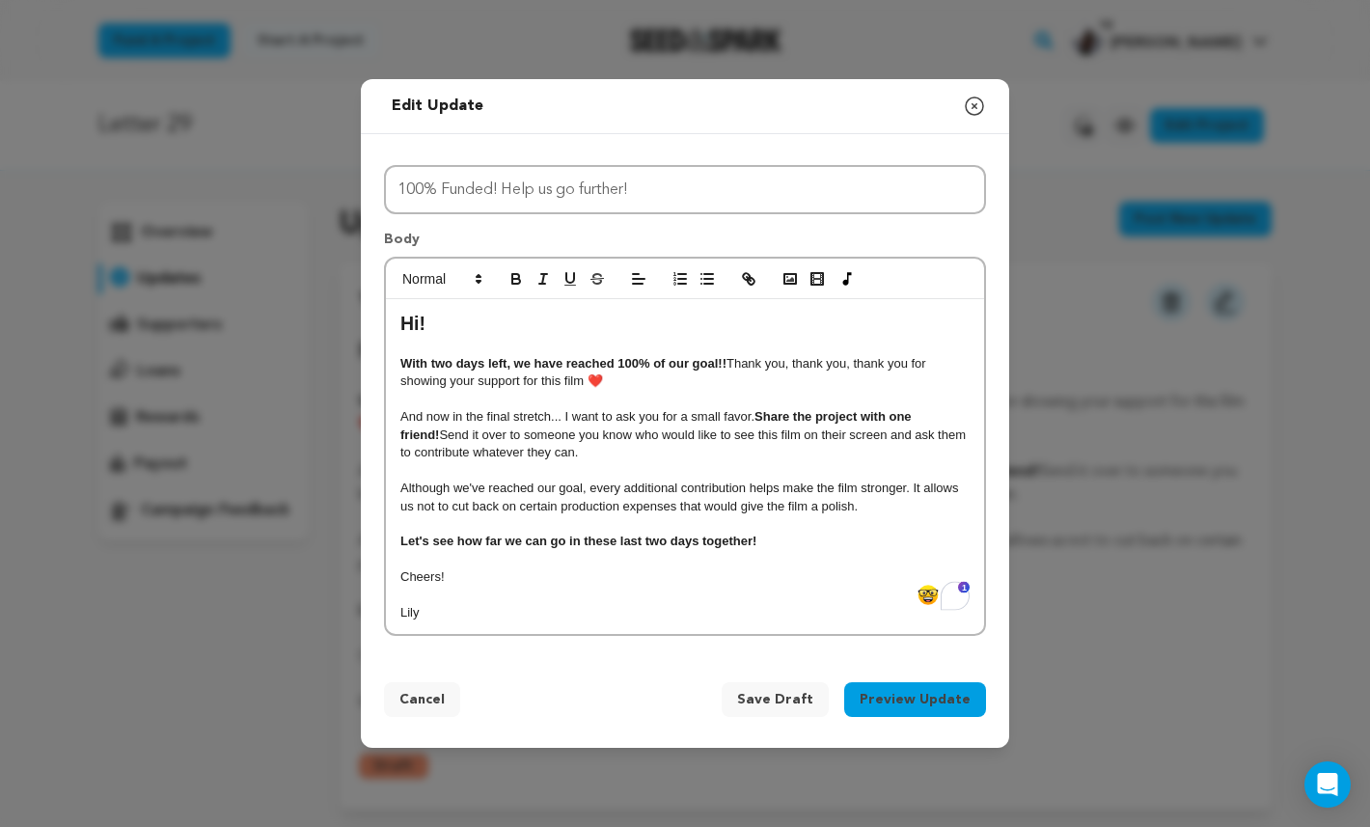
click at [416, 329] on h2 "Hi!" at bounding box center [684, 324] width 569 height 27
click at [466, 369] on strong "With two days left, we have reached 100% of our goal!!" at bounding box center [563, 363] width 326 height 14
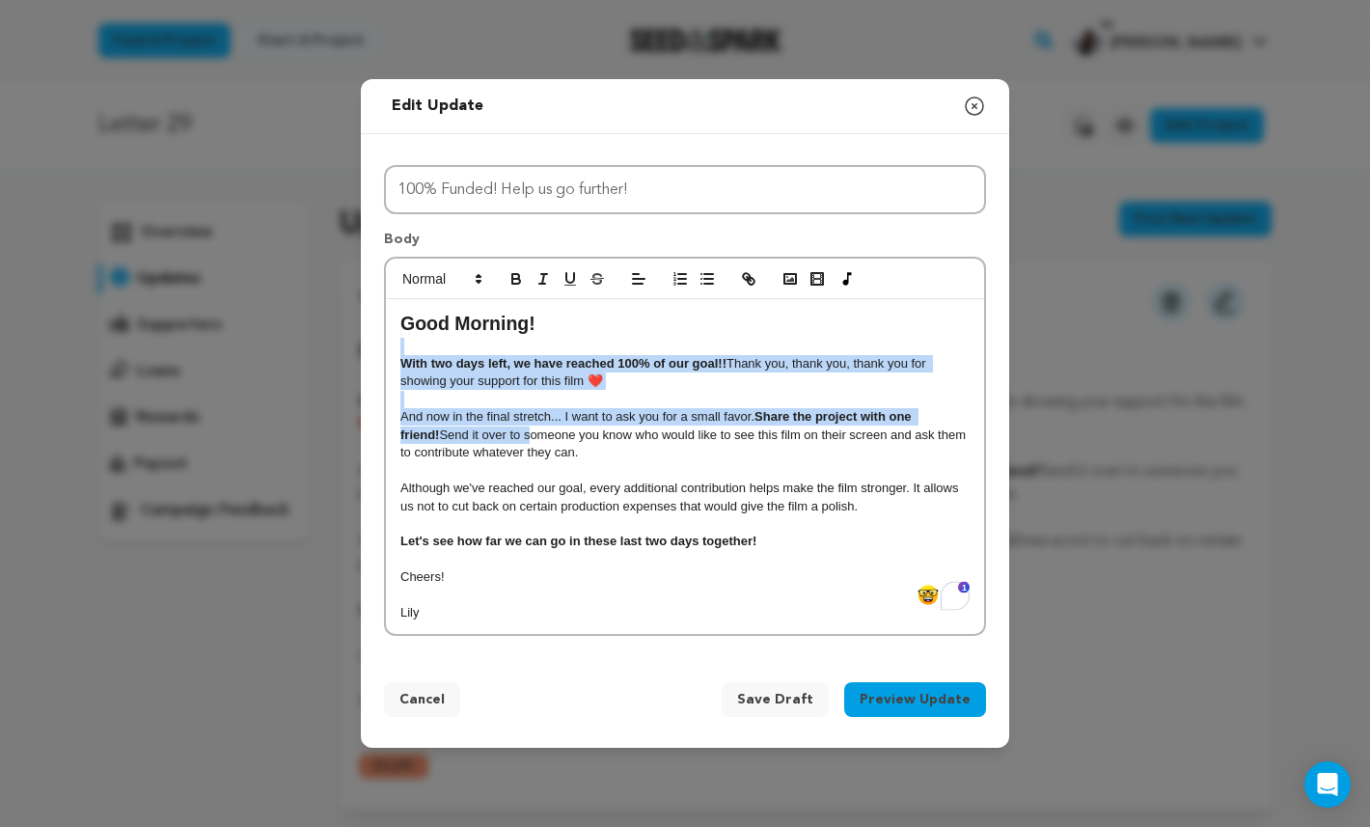
drag, startPoint x: 440, startPoint y: 344, endPoint x: 487, endPoint y: 436, distance: 103.1
click at [487, 436] on div "Good Morning! With two days left, we have reached 100% of our goal!! Thank you,…" at bounding box center [685, 466] width 598 height 335
click at [487, 436] on p "And now in the final stretch... I want to ask you for a small favor. Share the …" at bounding box center [684, 434] width 569 height 53
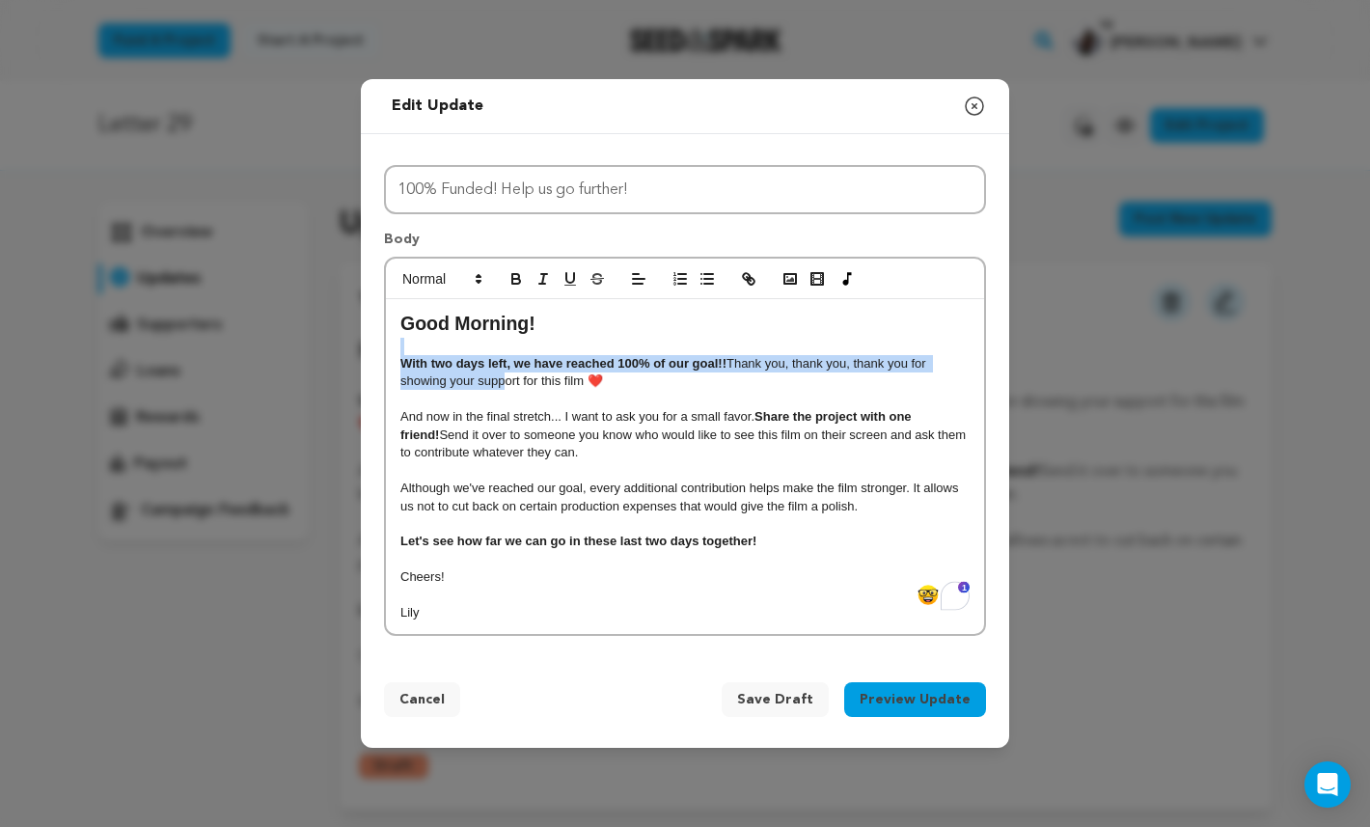
drag, startPoint x: 497, startPoint y: 346, endPoint x: 542, endPoint y: 438, distance: 102.2
click at [519, 401] on div "Good Morning! With two days left, we have reached 100% of our goal!! Thank you,…" at bounding box center [685, 466] width 598 height 335
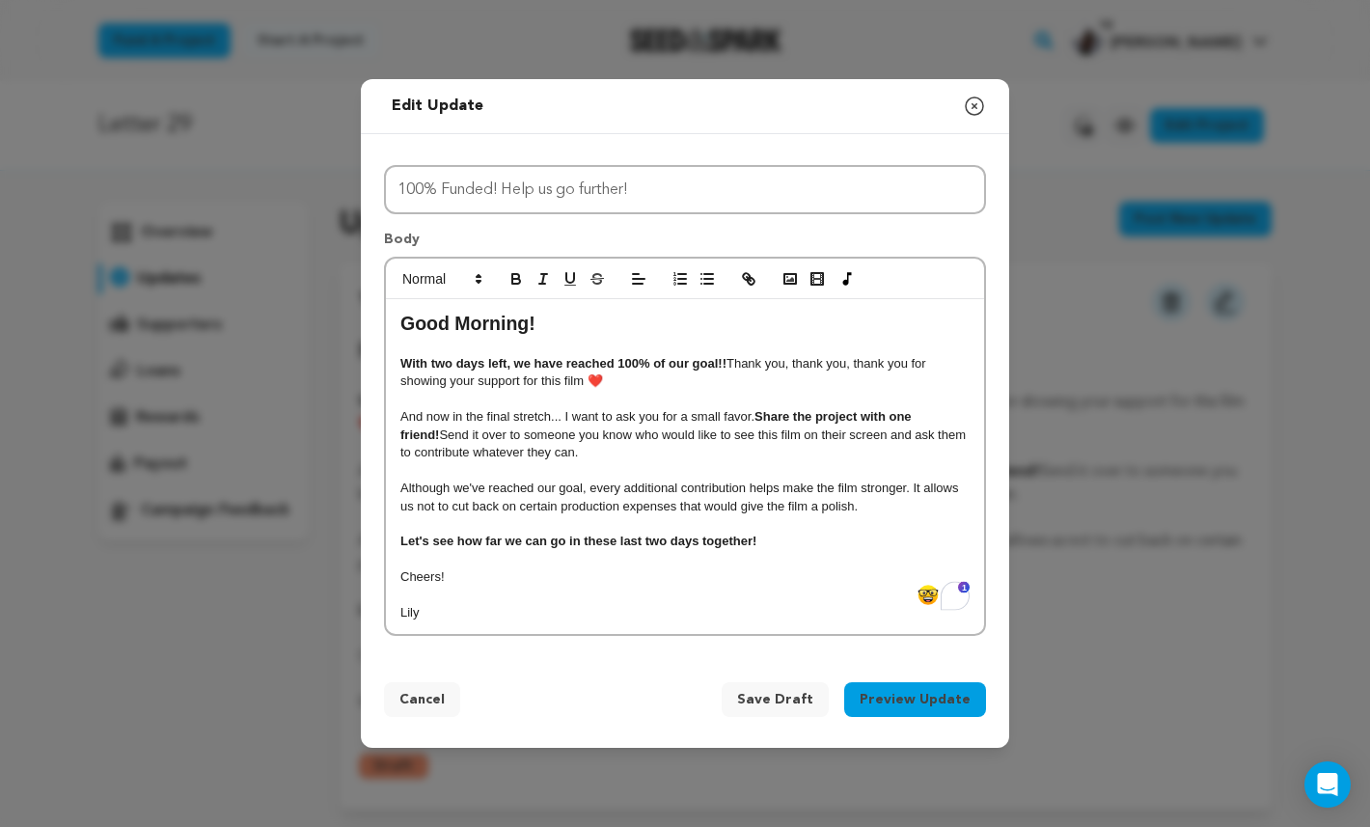
click at [542, 438] on p "And now in the final stretch... I want to ask you for a small favor. Share the …" at bounding box center [684, 434] width 569 height 53
drag, startPoint x: 530, startPoint y: 333, endPoint x: 400, endPoint y: 331, distance: 129.3
click at [400, 331] on h2 "Good Morning!" at bounding box center [684, 324] width 569 height 27
click at [462, 455] on p "And now in the final stretch... I want to ask you for a small favor. Share the …" at bounding box center [684, 434] width 569 height 53
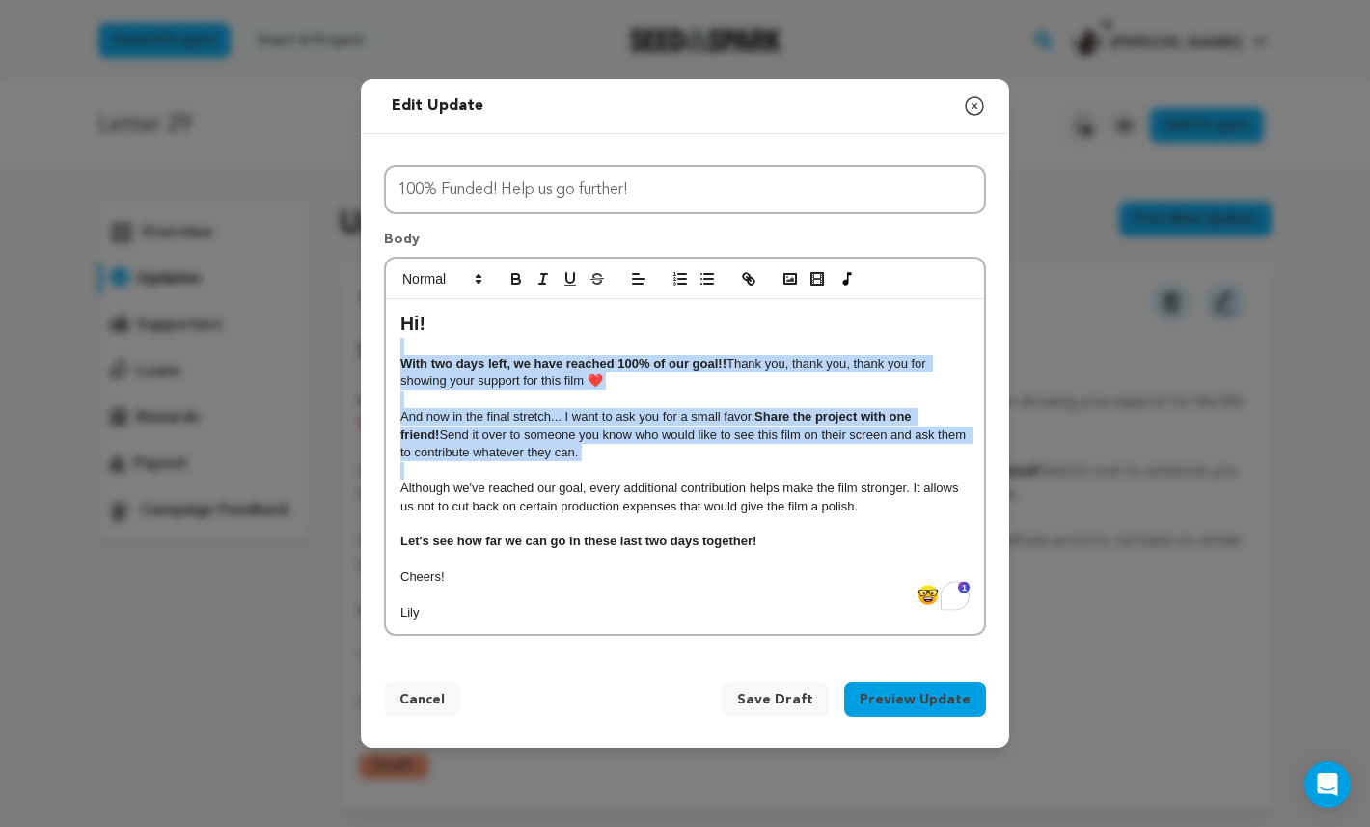
drag, startPoint x: 513, startPoint y: 359, endPoint x: 529, endPoint y: 473, distance: 114.9
click at [528, 473] on div "Hi! With two days left, we have reached 100% of our goal!! Thank you, thank you…" at bounding box center [685, 466] width 598 height 335
click at [529, 473] on p "To enrich screen reader interactions, please activate Accessibility in Grammarl…" at bounding box center [684, 470] width 569 height 17
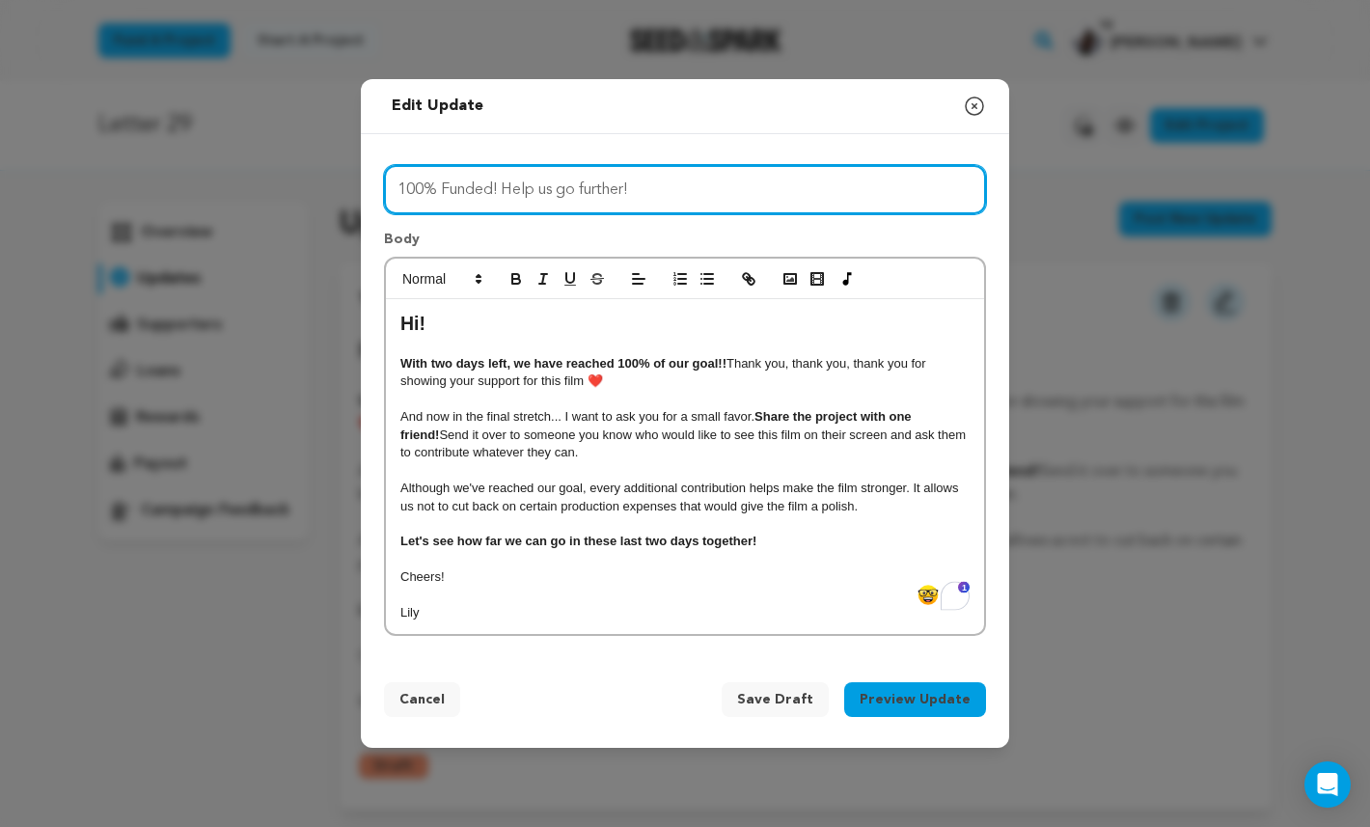
click at [503, 197] on input "100% Funded! Help us go further!" at bounding box center [685, 189] width 602 height 49
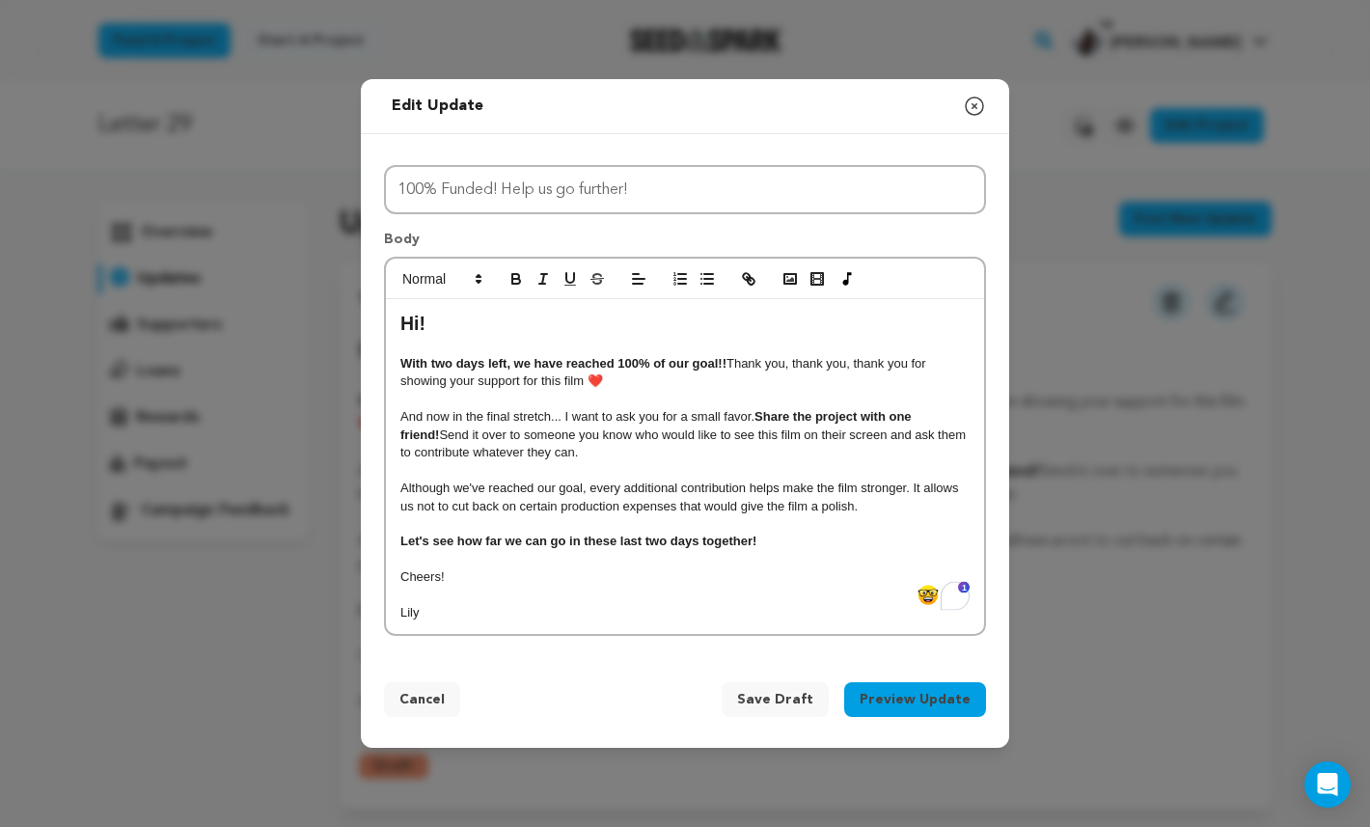
click at [638, 459] on p "And now in the final stretch... I want to ask you for a small favor. Share the …" at bounding box center [684, 434] width 569 height 53
click at [647, 481] on p "Although we've reached our goal, every additional contribution helps make the f…" at bounding box center [684, 497] width 569 height 36
click at [614, 468] on p "To enrich screen reader interactions, please activate Accessibility in Grammarl…" at bounding box center [684, 470] width 569 height 17
click at [635, 468] on p "To enrich screen reader interactions, please activate Accessibility in Grammarl…" at bounding box center [684, 470] width 569 height 17
click at [786, 690] on span "Save Draft" at bounding box center [775, 699] width 76 height 19
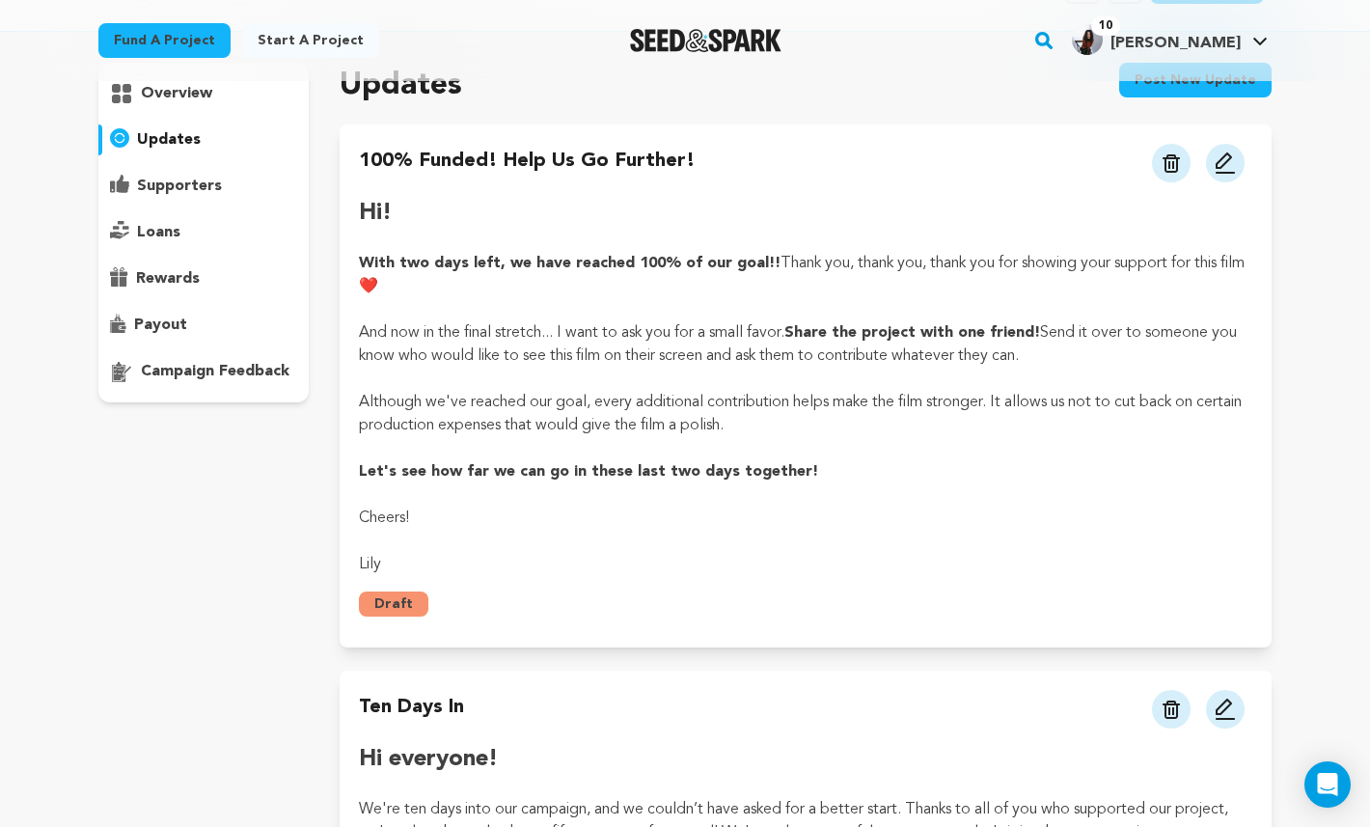
scroll to position [138, 0]
click at [1237, 170] on button at bounding box center [1225, 164] width 39 height 39
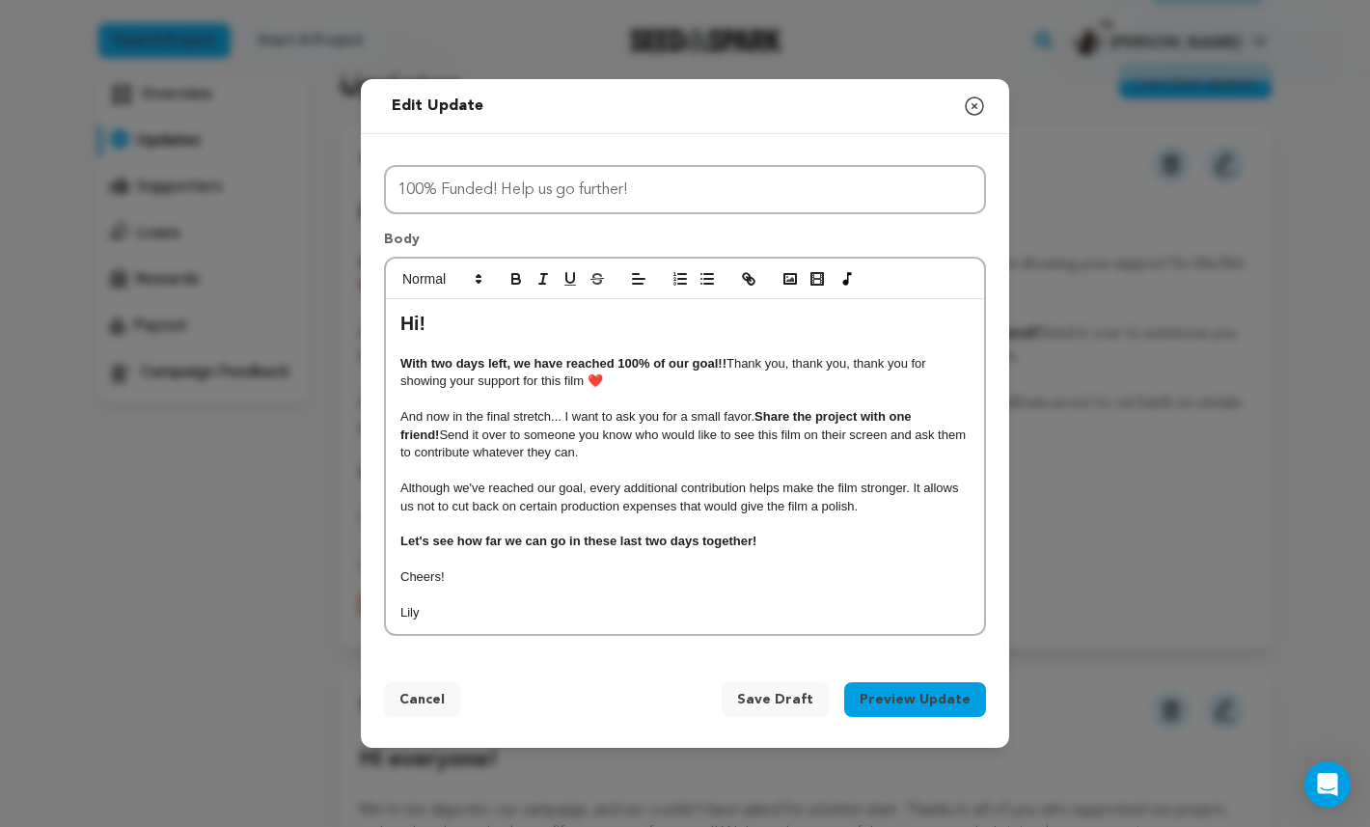
click at [457, 318] on h2 "Hi!" at bounding box center [684, 324] width 569 height 27
click at [413, 318] on h2 "Hi!" at bounding box center [684, 324] width 569 height 27
click at [419, 323] on h2 "Hi!" at bounding box center [684, 324] width 569 height 27
click at [421, 324] on h2 "Hi !" at bounding box center [684, 324] width 569 height 27
click at [451, 338] on h2 "Hi you!" at bounding box center [684, 324] width 569 height 27
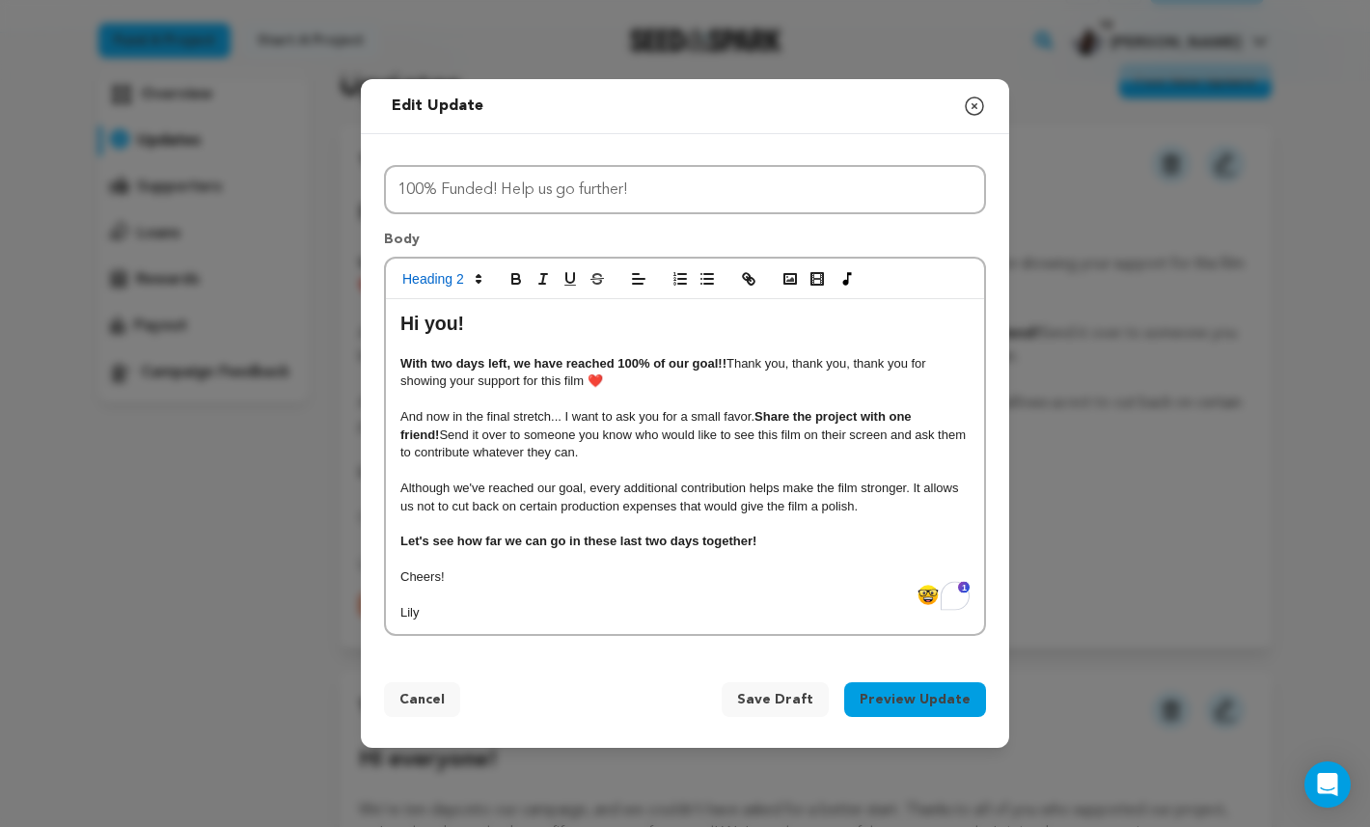
click at [487, 355] on p "To enrich screen reader interactions, please activate Accessibility in Grammarl…" at bounding box center [684, 346] width 569 height 17
click at [470, 333] on h2 "Hi you!" at bounding box center [684, 324] width 569 height 27
click at [452, 333] on h2 "Hi you!" at bounding box center [684, 324] width 569 height 27
click at [431, 331] on h2 "Hey!" at bounding box center [684, 324] width 569 height 27
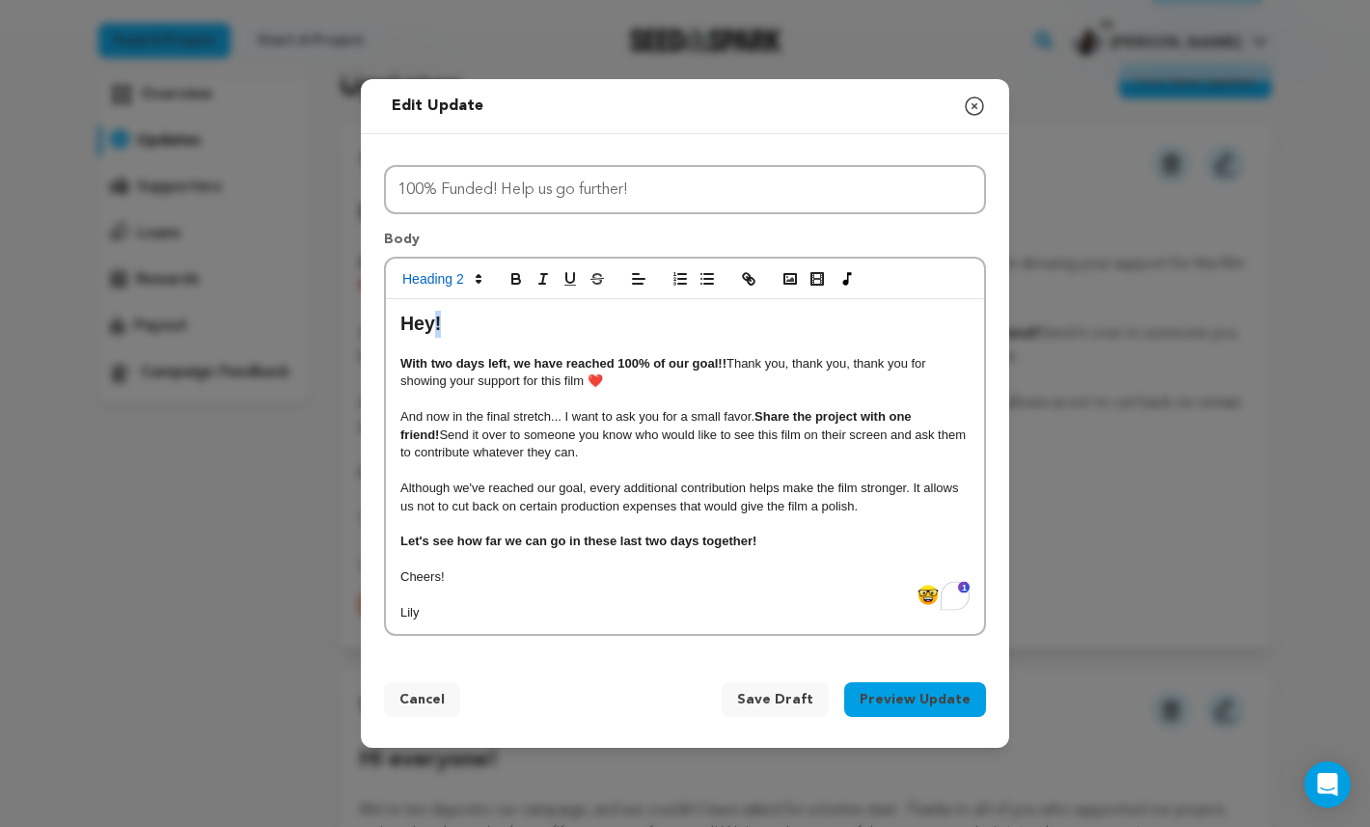
click at [431, 331] on h2 "Hey!" at bounding box center [684, 324] width 569 height 27
click at [355, 342] on div "Edit update Preview your update Close modal Title 100% Funded! Help us go furth…" at bounding box center [685, 413] width 1370 height 827
click at [400, 338] on h2 "Hey!" at bounding box center [684, 324] width 569 height 27
click at [567, 330] on h2 "Good Morning!" at bounding box center [684, 324] width 569 height 27
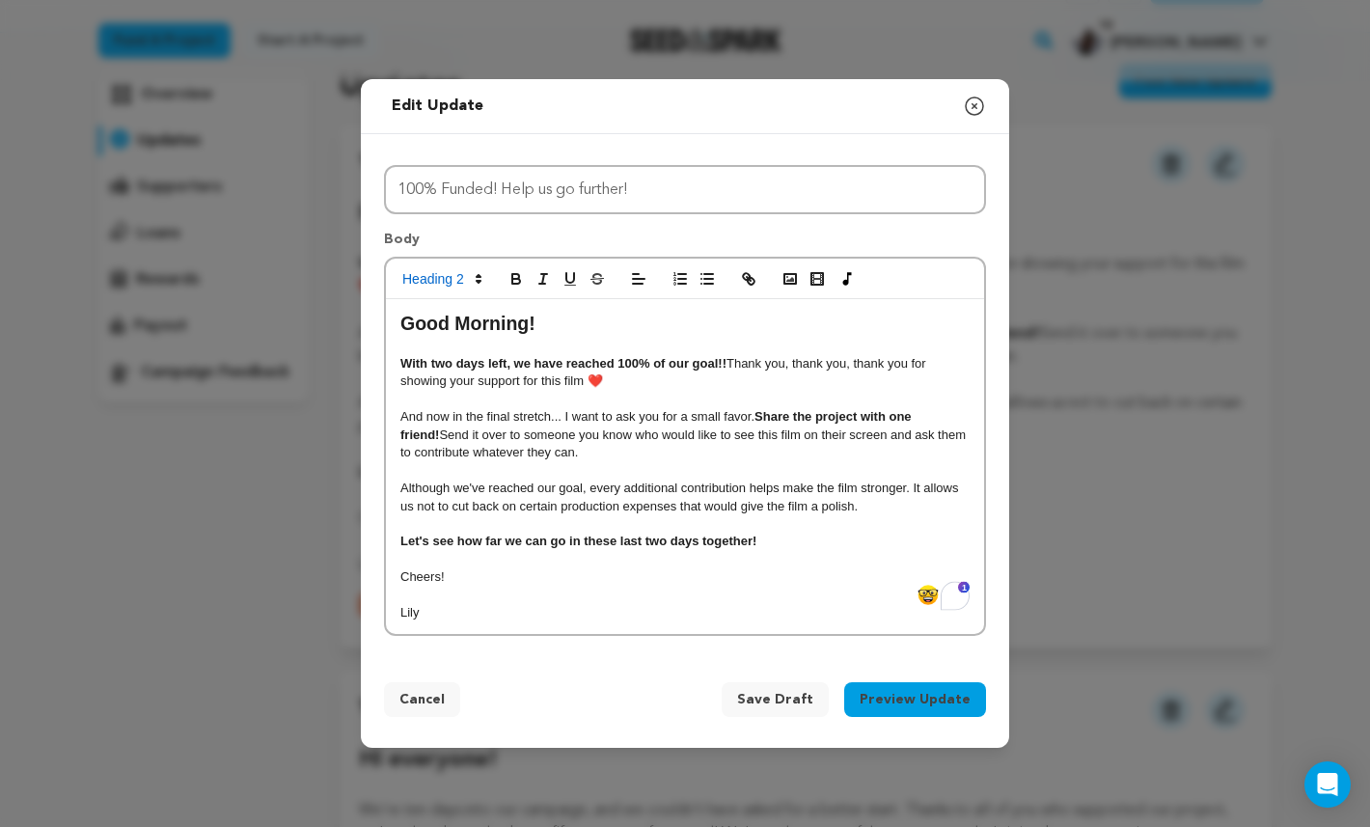
click at [657, 447] on p "And now in the final stretch... I want to ask you for a small favor. Share the …" at bounding box center [684, 434] width 569 height 53
click at [954, 416] on p "And now in the final stretch... I want to ask you for a small favor. Share the …" at bounding box center [684, 434] width 569 height 53
click at [956, 453] on p "And now in the final stretch... I want to ask you for a small favor. Share the …" at bounding box center [684, 434] width 569 height 53
click at [672, 474] on p "To enrich screen reader interactions, please activate Accessibility in Grammarl…" at bounding box center [684, 470] width 569 height 17
click at [840, 508] on p "Although we've reached our goal, every additional contribution helps make the f…" at bounding box center [684, 497] width 569 height 36
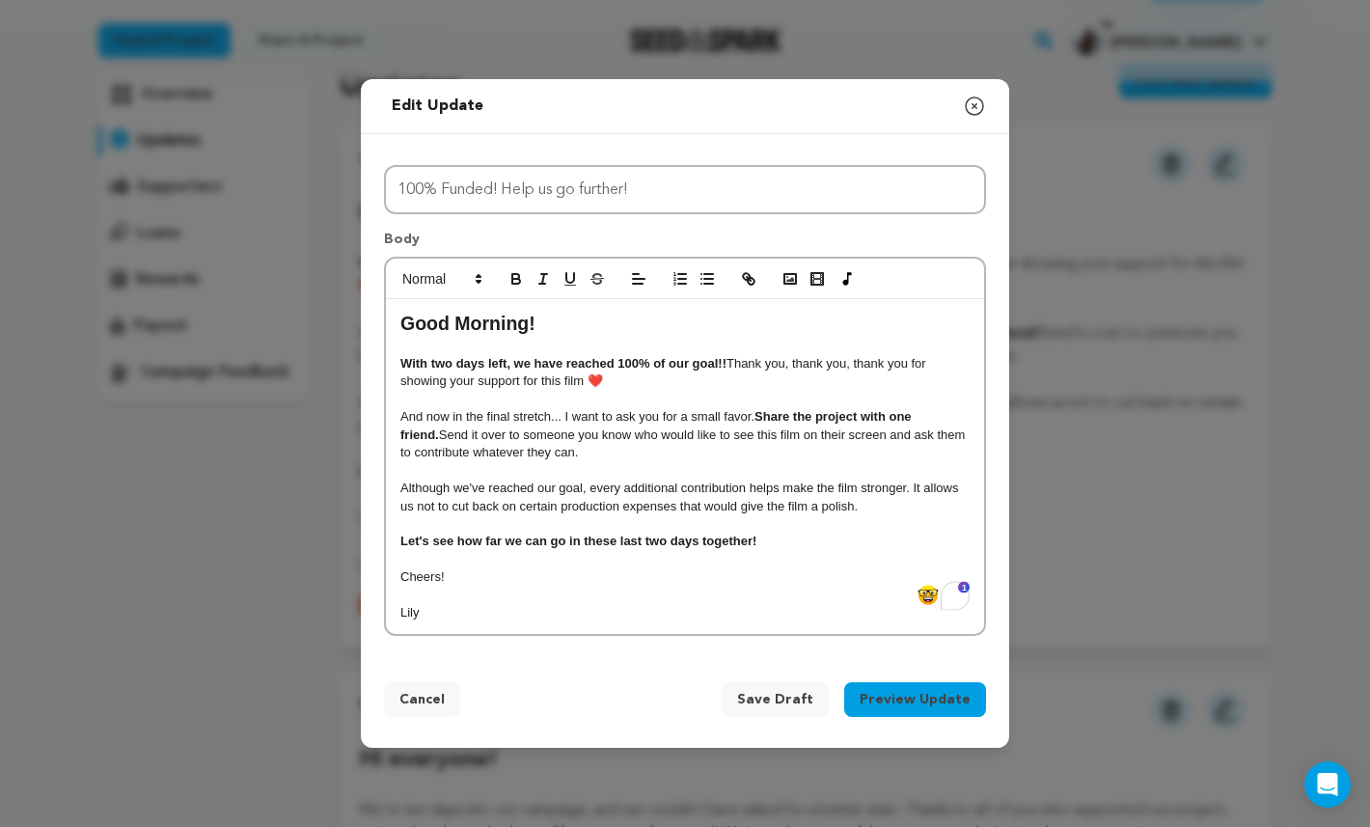
drag, startPoint x: 884, startPoint y: 511, endPoint x: 434, endPoint y: 475, distance: 451.0
click at [434, 475] on div "Good Morning! With two days left, we have reached 100% of our goal!! Thank you,…" at bounding box center [685, 466] width 598 height 335
click at [480, 492] on p "Although we've reached our goal, every additional contribution helps make the f…" at bounding box center [684, 497] width 569 height 36
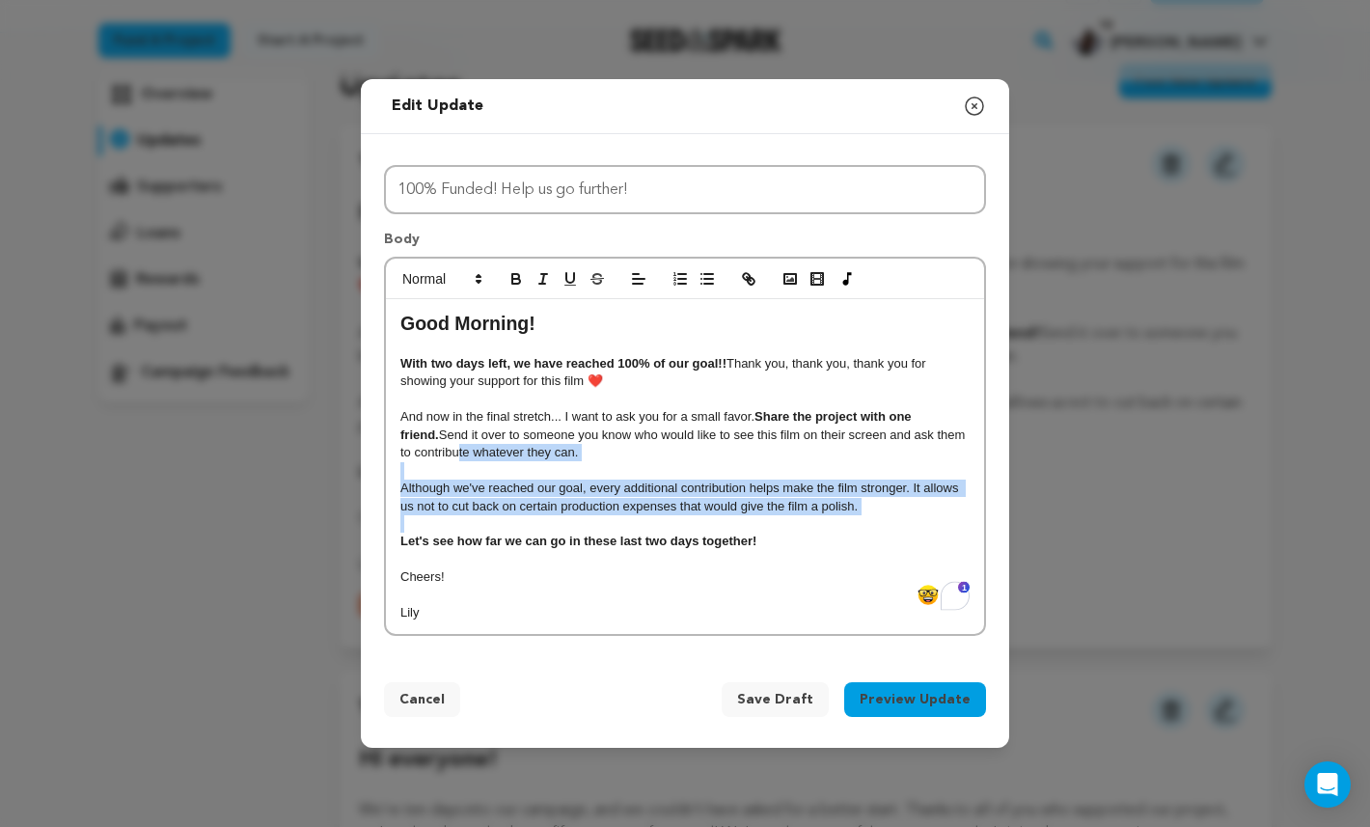
drag, startPoint x: 438, startPoint y: 460, endPoint x: 460, endPoint y: 522, distance: 65.6
click at [460, 522] on div "Good Morning! With two days left, we have reached 100% of our goal!! Thank you,…" at bounding box center [685, 466] width 598 height 335
click at [423, 484] on p "Although we've reached our goal, every additional contribution helps make the f…" at bounding box center [684, 497] width 569 height 36
drag, startPoint x: 416, startPoint y: 475, endPoint x: 388, endPoint y: 536, distance: 67.8
click at [388, 536] on div "Good Morning! With two days left, we have reached 100% of our goal!! Thank you,…" at bounding box center [685, 466] width 598 height 335
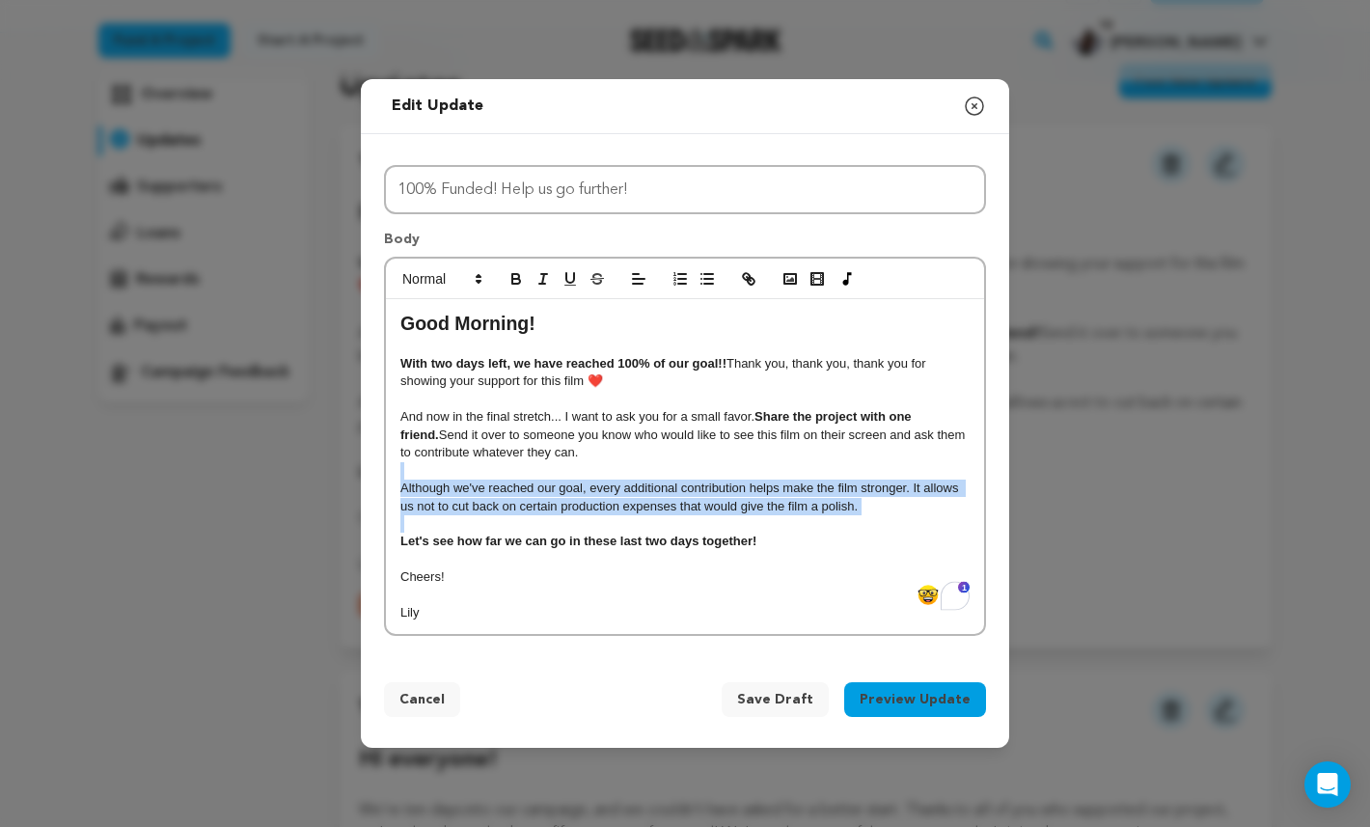
click at [409, 505] on p "Although we've reached our goal, every additional contribution helps make the f…" at bounding box center [684, 497] width 569 height 36
drag, startPoint x: 403, startPoint y: 477, endPoint x: 400, endPoint y: 537, distance: 60.8
click at [400, 537] on div "Good Morning! With two days left, we have reached 100% of our goal!! Thank you,…" at bounding box center [685, 466] width 598 height 335
click at [400, 537] on strong "Let's see how far we can go in these last two days together!" at bounding box center [578, 540] width 356 height 14
drag, startPoint x: 400, startPoint y: 470, endPoint x: 400, endPoint y: 513, distance: 43.4
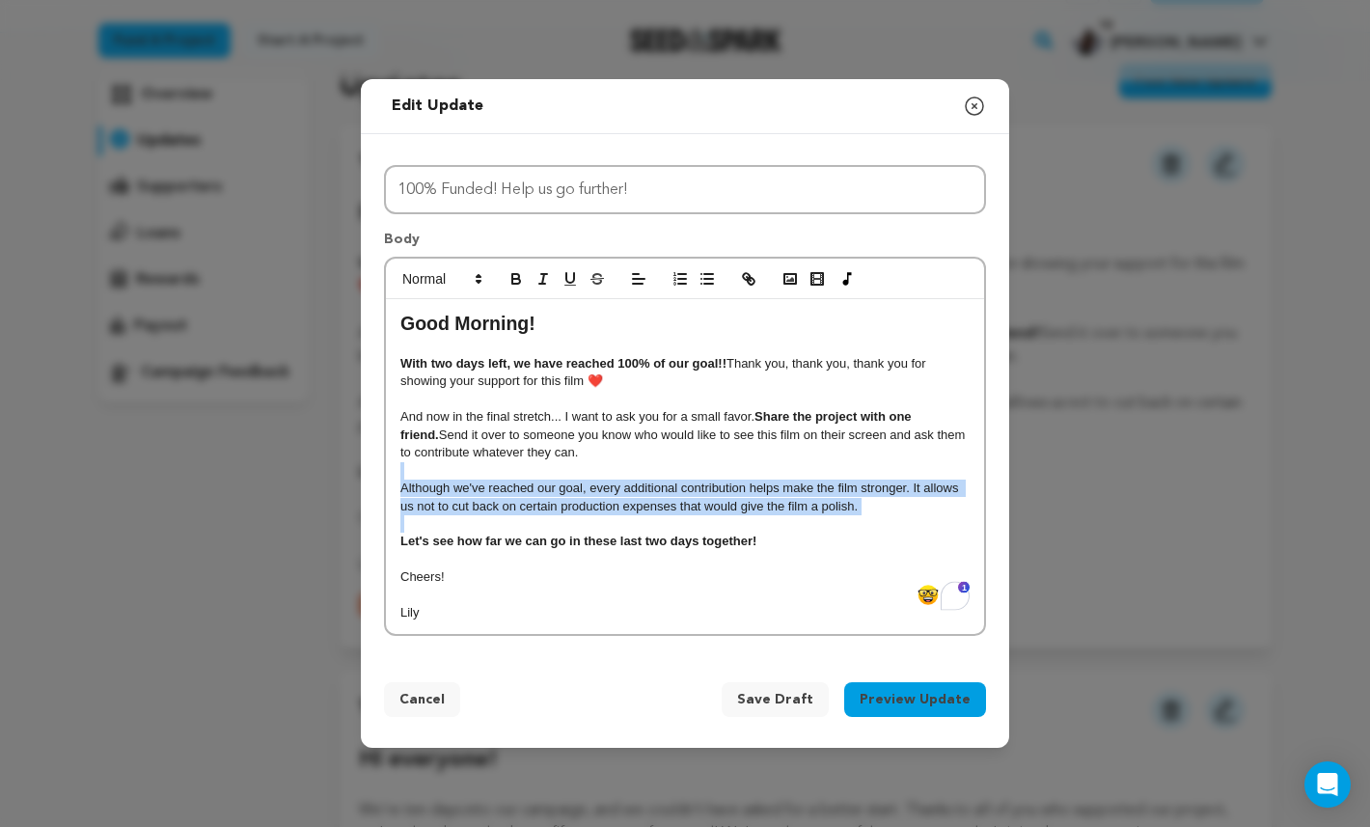
click at [400, 513] on div "Good Morning! With two days left, we have reached 100% of our goal!! Thank you,…" at bounding box center [685, 466] width 598 height 335
click at [400, 515] on p "To enrich screen reader interactions, please activate Accessibility in Grammarl…" at bounding box center [684, 523] width 569 height 17
drag, startPoint x: 414, startPoint y: 484, endPoint x: 419, endPoint y: 530, distance: 45.6
click at [419, 530] on div "Good Morning! With two days left, we have reached 100% of our goal!! Thank you,…" at bounding box center [685, 466] width 598 height 335
click at [419, 530] on p "To enrich screen reader interactions, please activate Accessibility in Grammarl…" at bounding box center [684, 523] width 569 height 17
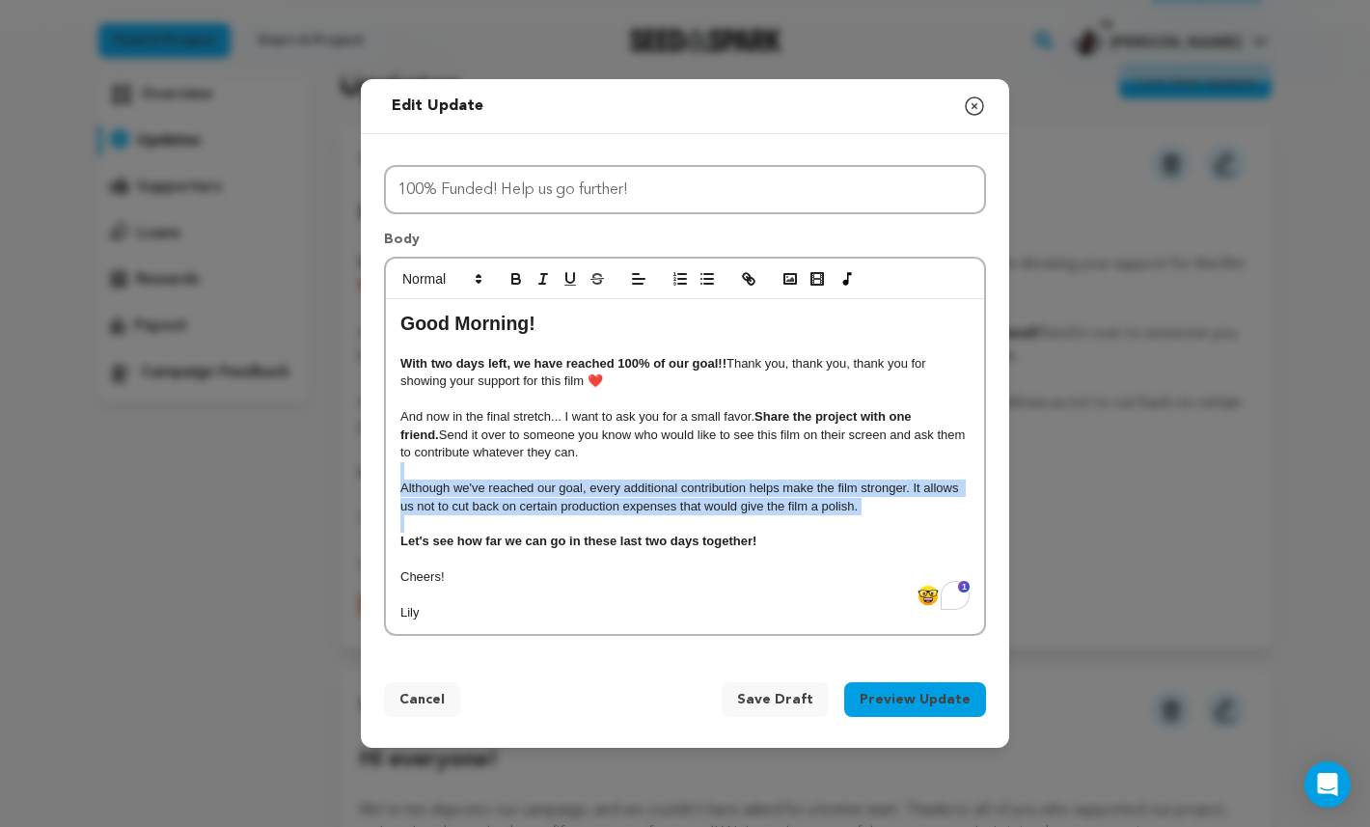
drag, startPoint x: 404, startPoint y: 477, endPoint x: 408, endPoint y: 530, distance: 53.2
click at [408, 530] on div "Good Morning! With two days left, we have reached 100% of our goal!! Thank you,…" at bounding box center [685, 466] width 598 height 335
click at [408, 529] on p "To enrich screen reader interactions, please activate Accessibility in Grammarl…" at bounding box center [684, 523] width 569 height 17
drag, startPoint x: 408, startPoint y: 550, endPoint x: 397, endPoint y: 481, distance: 69.3
click at [397, 481] on div "Good Morning! With two days left, we have reached 100% of our goal!! Thank you,…" at bounding box center [685, 466] width 598 height 335
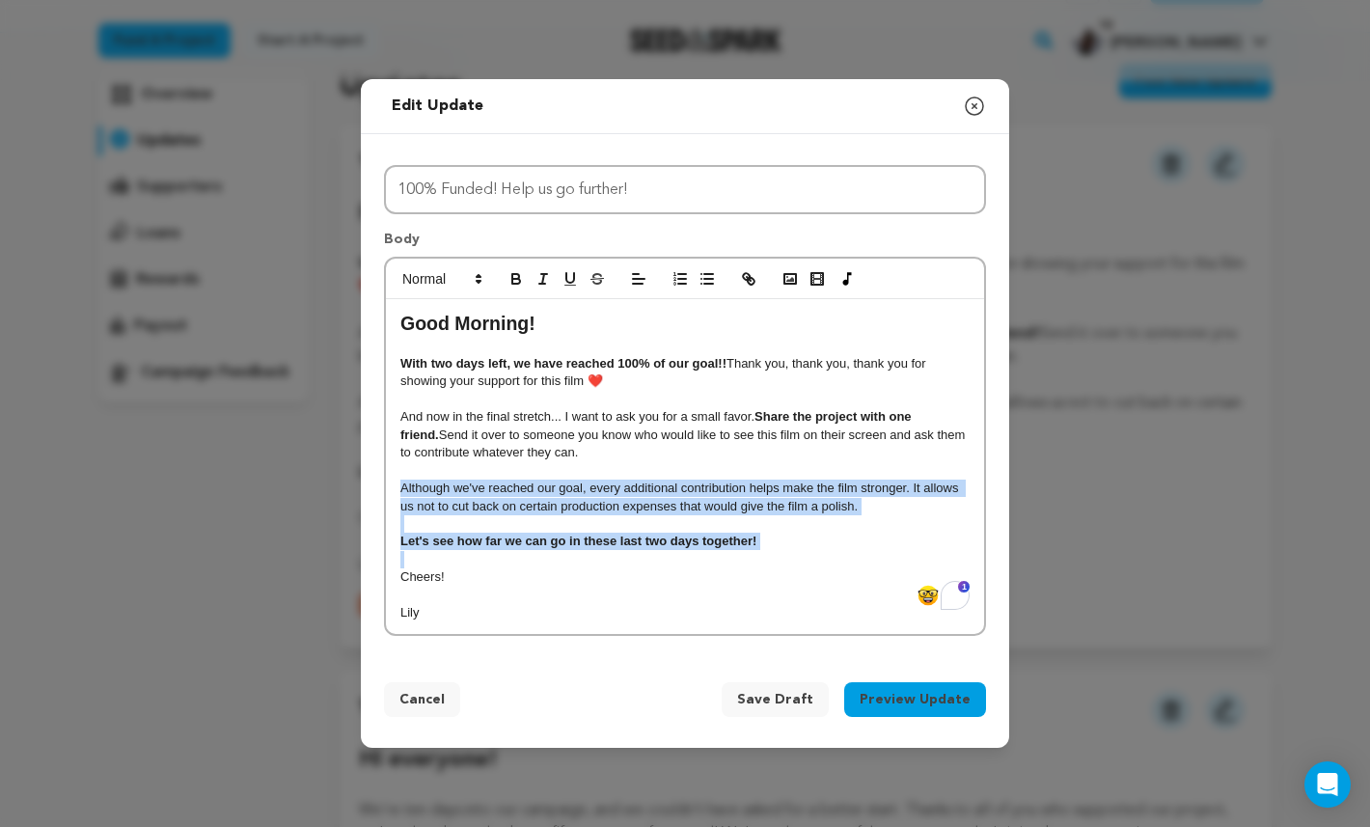
click at [397, 481] on div "Good Morning! With two days left, we have reached 100% of our goal!! Thank you,…" at bounding box center [685, 466] width 598 height 335
drag, startPoint x: 396, startPoint y: 467, endPoint x: 401, endPoint y: 522, distance: 55.3
click at [401, 522] on div "Good Morning! With two days left, we have reached 100% of our goal!! Thank you,…" at bounding box center [685, 466] width 598 height 335
click at [401, 523] on p "To enrich screen reader interactions, please activate Accessibility in Grammarl…" at bounding box center [684, 523] width 569 height 17
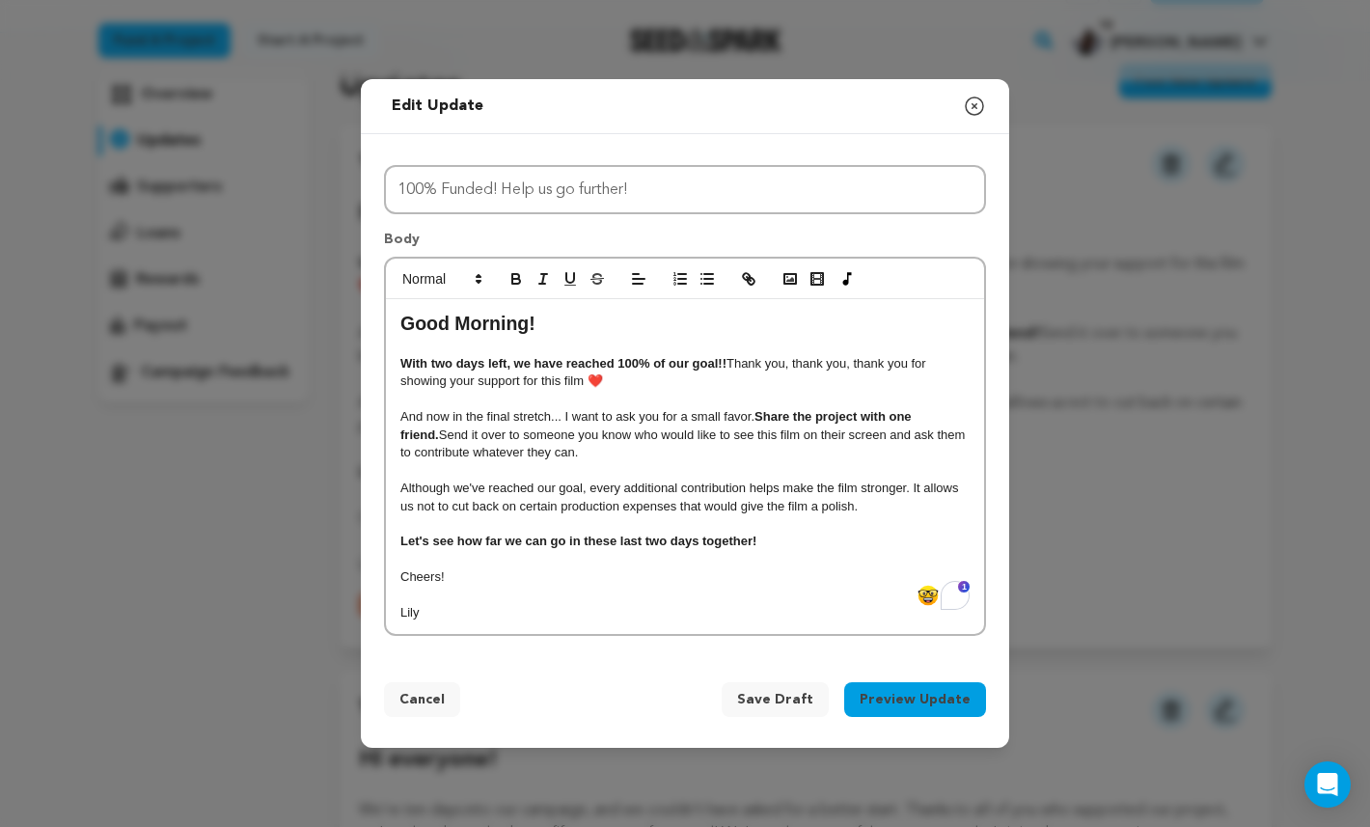
click at [884, 693] on button "Preview Update" at bounding box center [915, 699] width 142 height 35
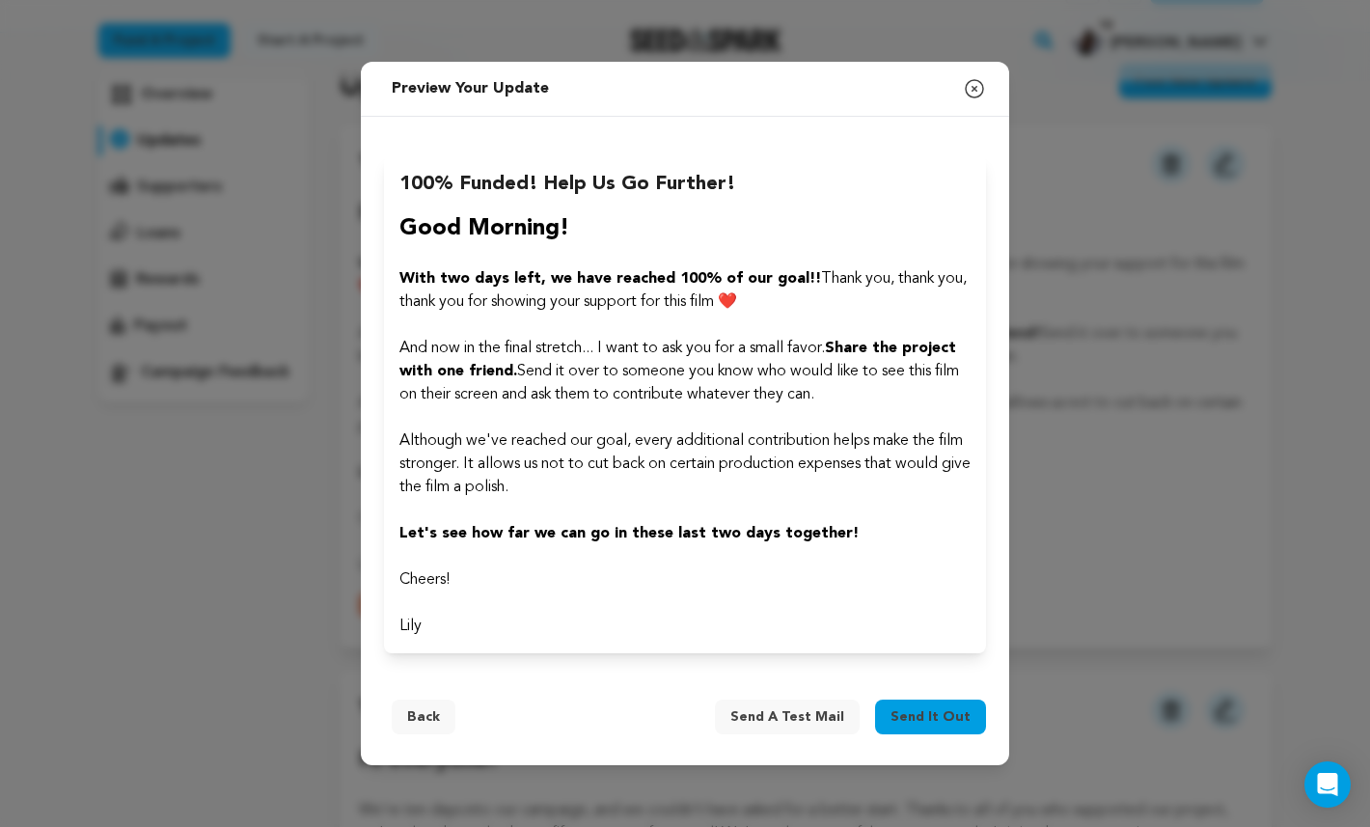
click at [959, 726] on span "Send it out" at bounding box center [930, 716] width 80 height 19
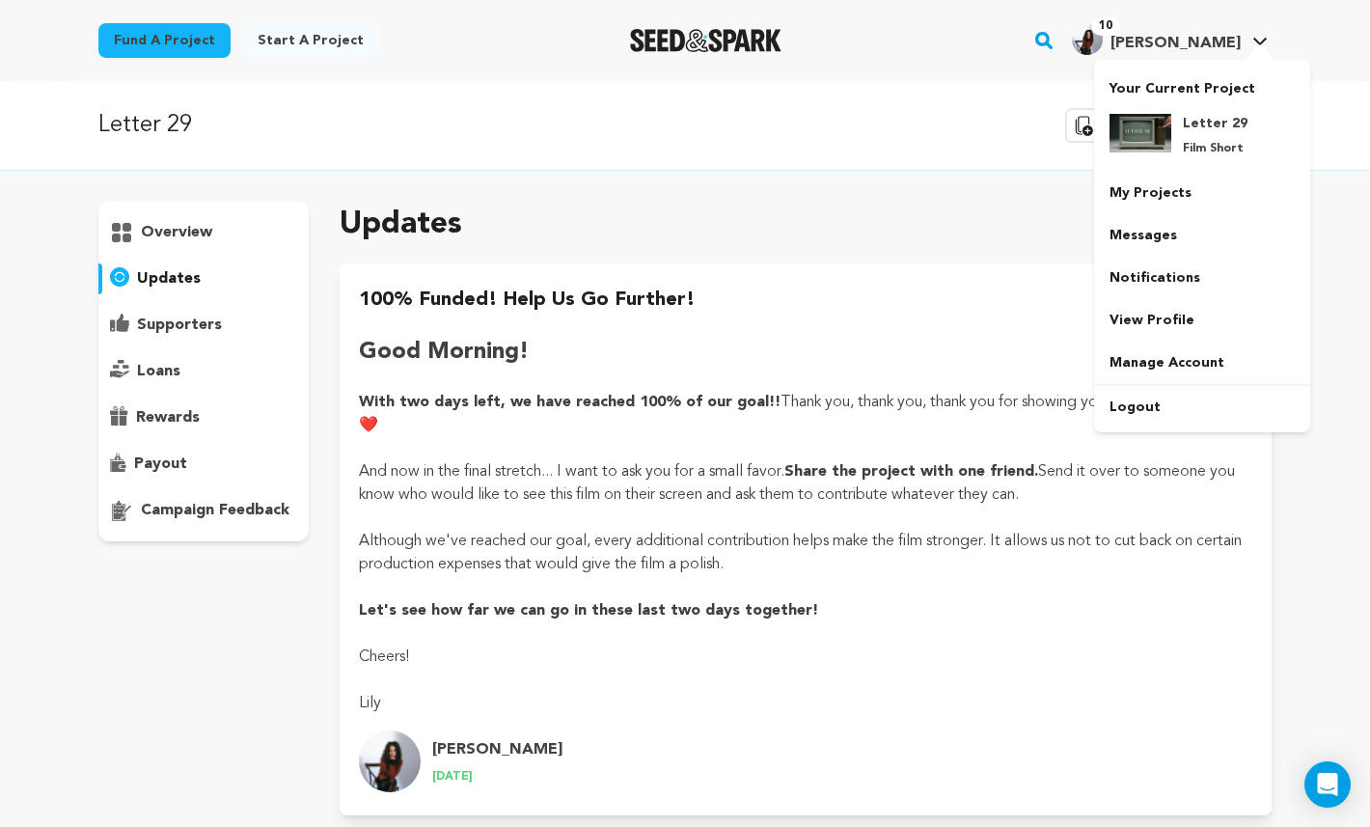
click at [1225, 47] on span "[PERSON_NAME]" at bounding box center [1175, 43] width 130 height 15
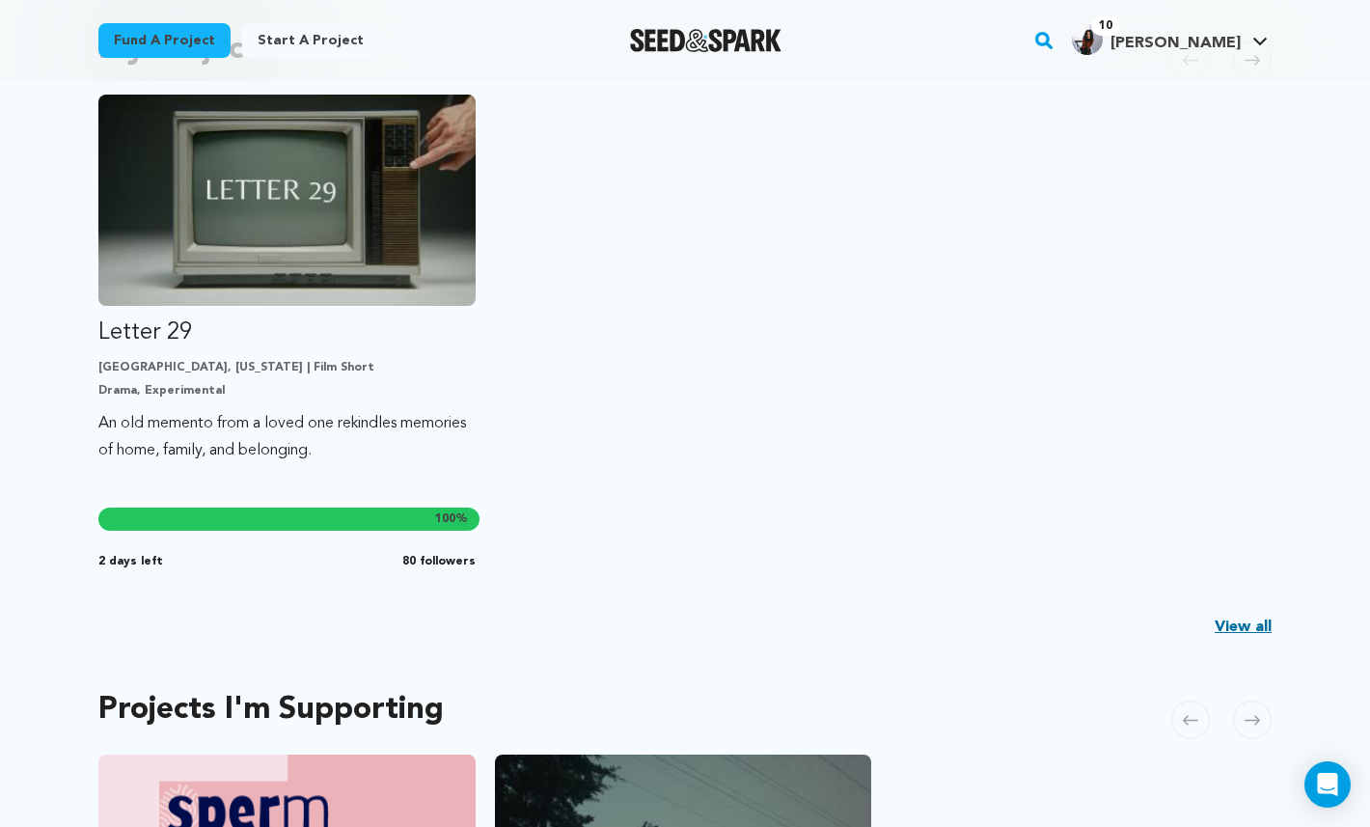
scroll to position [504, 0]
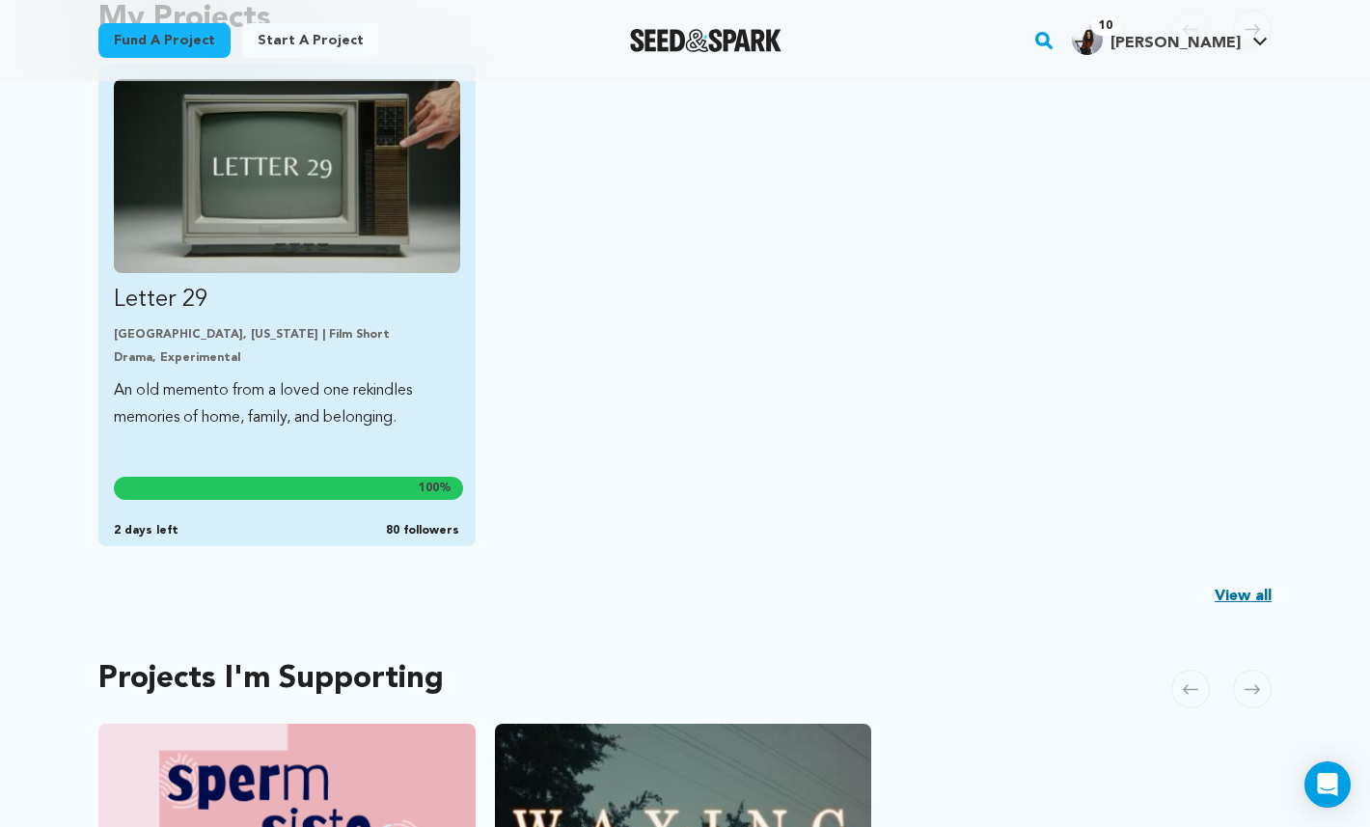
click at [304, 305] on p "Letter 29" at bounding box center [287, 300] width 346 height 31
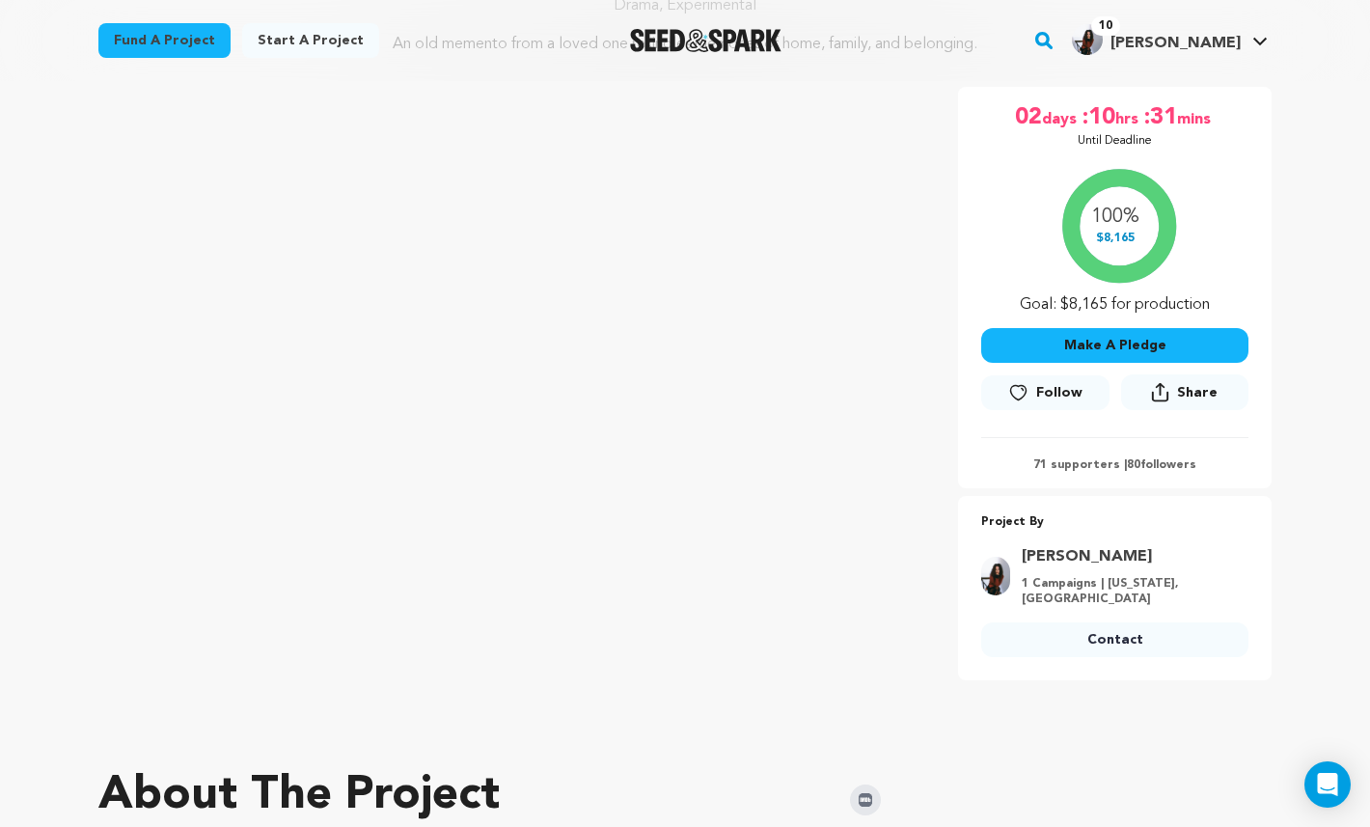
scroll to position [282, 0]
